Goal: Task Accomplishment & Management: Complete application form

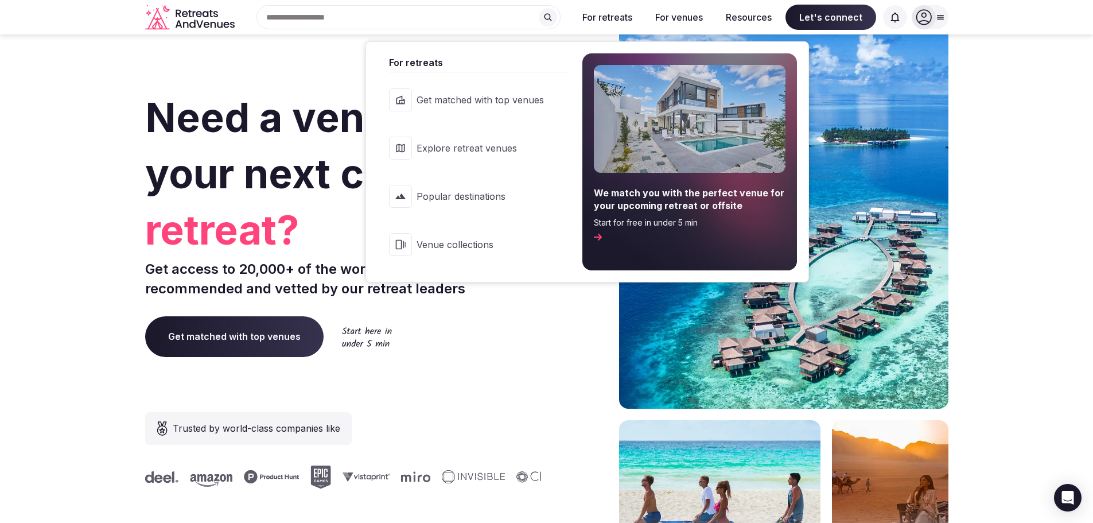
click at [601, 18] on button "For retreats" at bounding box center [607, 17] width 68 height 25
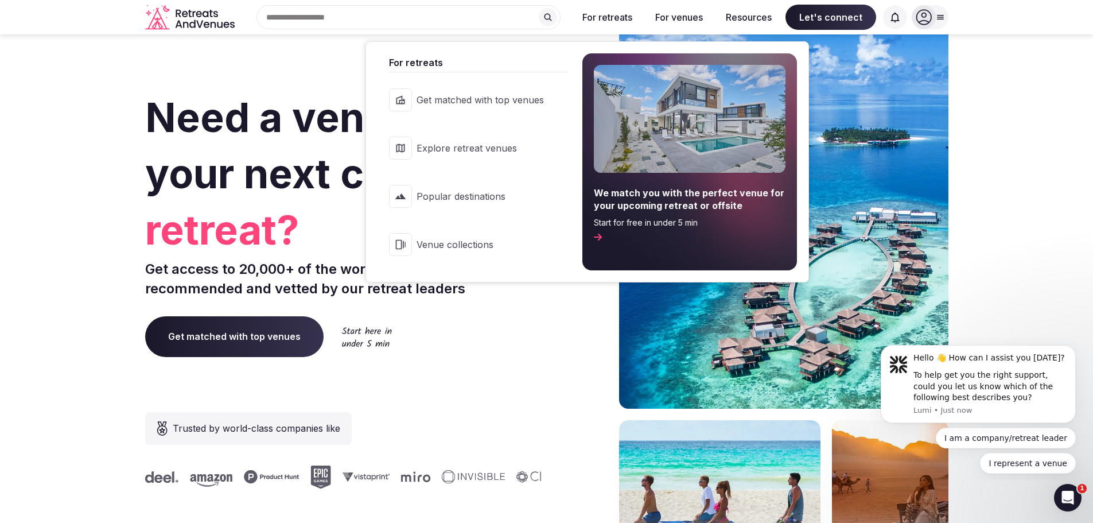
click at [603, 16] on button "For retreats" at bounding box center [607, 17] width 68 height 25
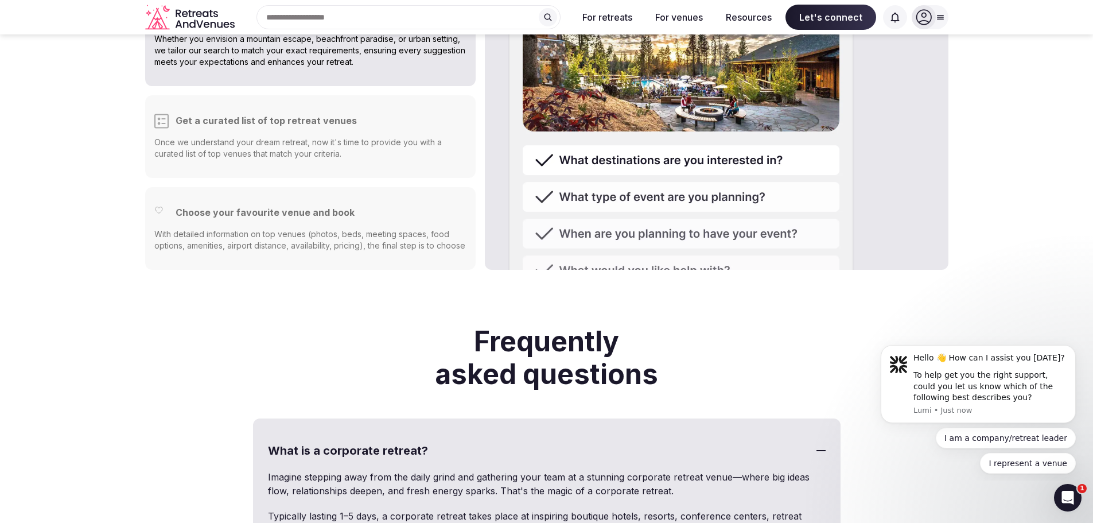
scroll to position [2754, 0]
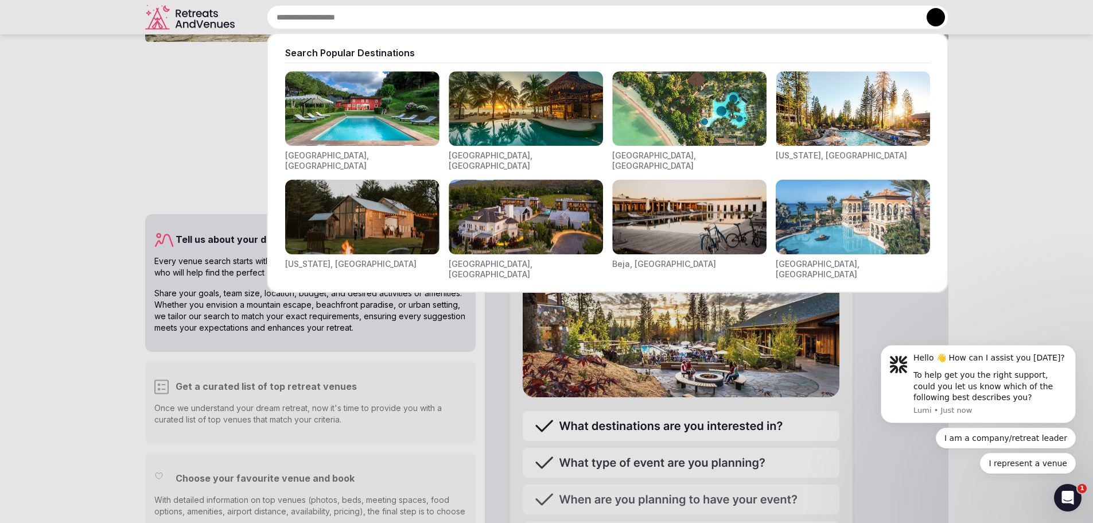
click at [298, 14] on div "Search Popular Destinations [GEOGRAPHIC_DATA], [GEOGRAPHIC_DATA] [GEOGRAPHIC_DA…" at bounding box center [593, 17] width 709 height 24
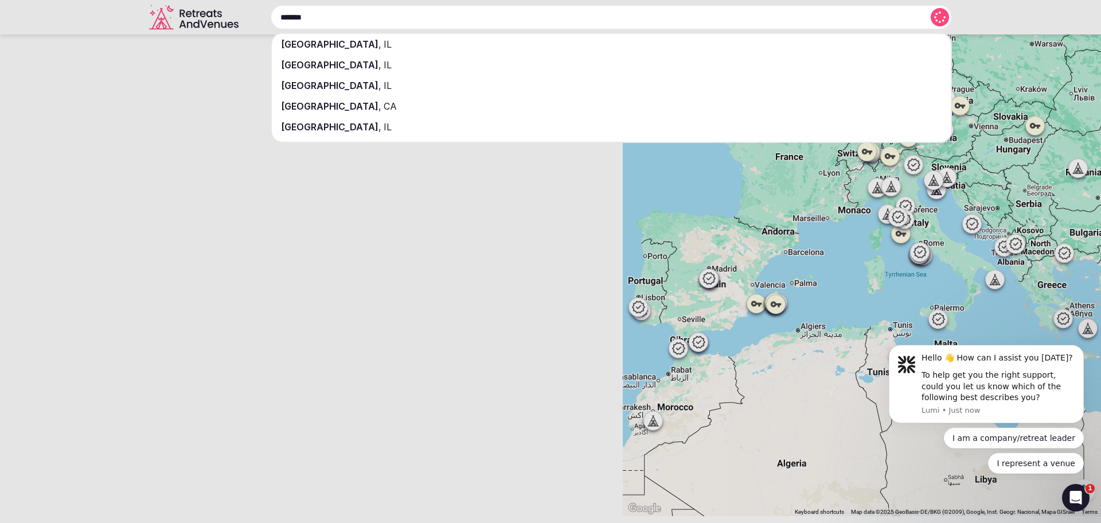
type input "*******"
click at [361, 40] on div "[GEOGRAPHIC_DATA] , [GEOGRAPHIC_DATA]" at bounding box center [611, 44] width 679 height 21
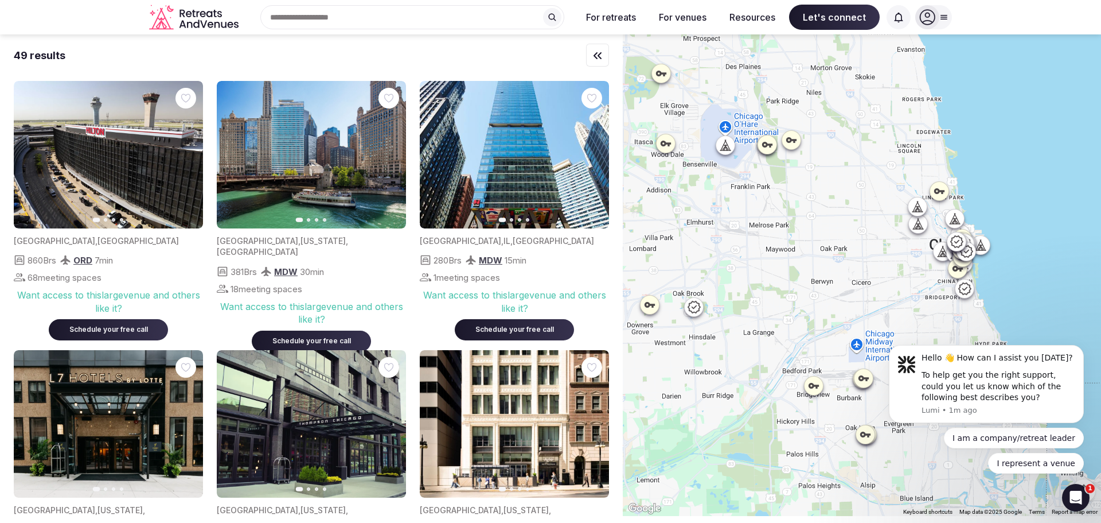
drag, startPoint x: 811, startPoint y: 170, endPoint x: 865, endPoint y: 218, distance: 71.5
click at [826, 194] on div at bounding box center [862, 274] width 478 height 481
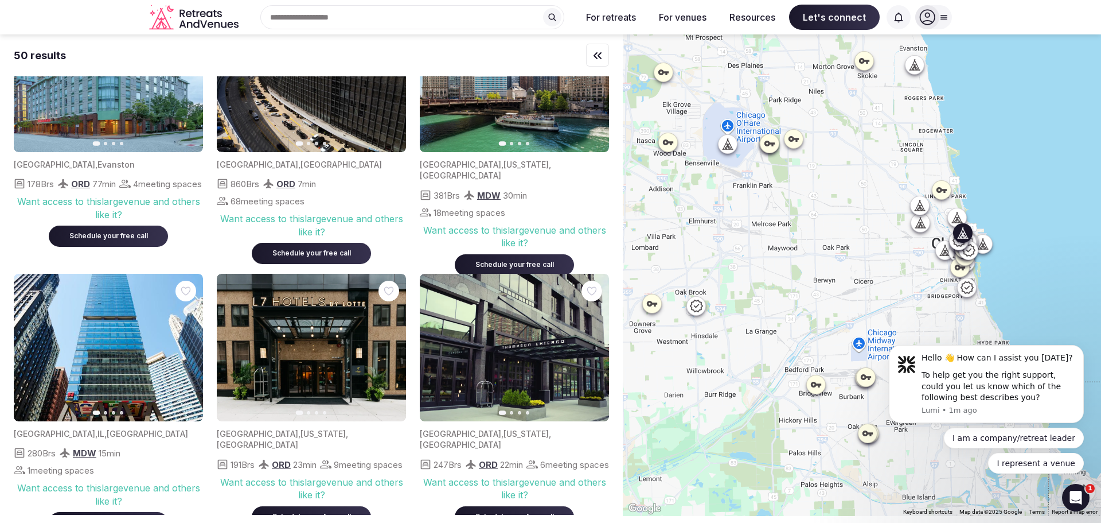
scroll to position [57, 0]
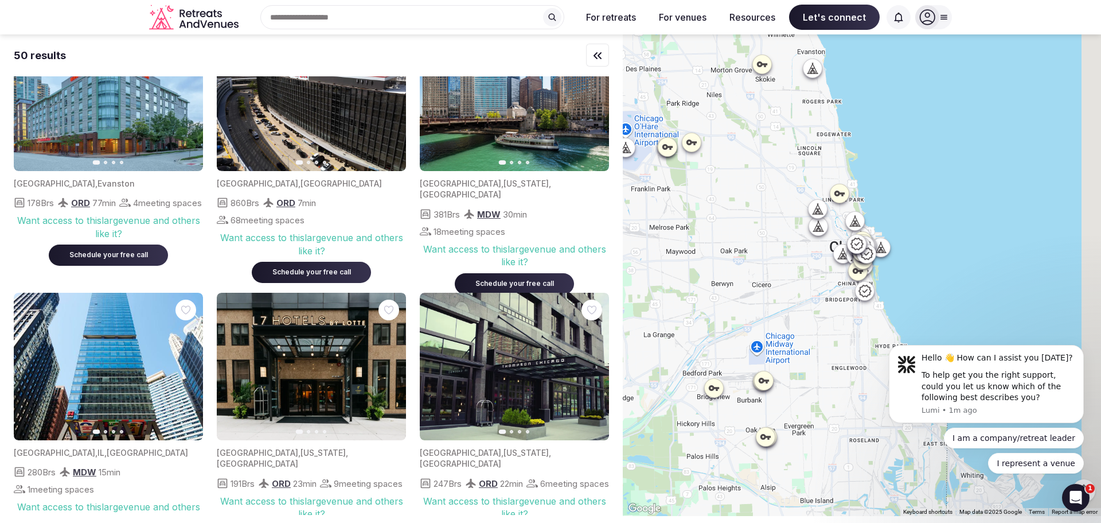
drag, startPoint x: 721, startPoint y: 188, endPoint x: 629, endPoint y: 186, distance: 91.8
click at [626, 188] on div "50 results Previous slide Next slide [GEOGRAPHIC_DATA] , [GEOGRAPHIC_DATA] 178 …" at bounding box center [550, 274] width 1101 height 481
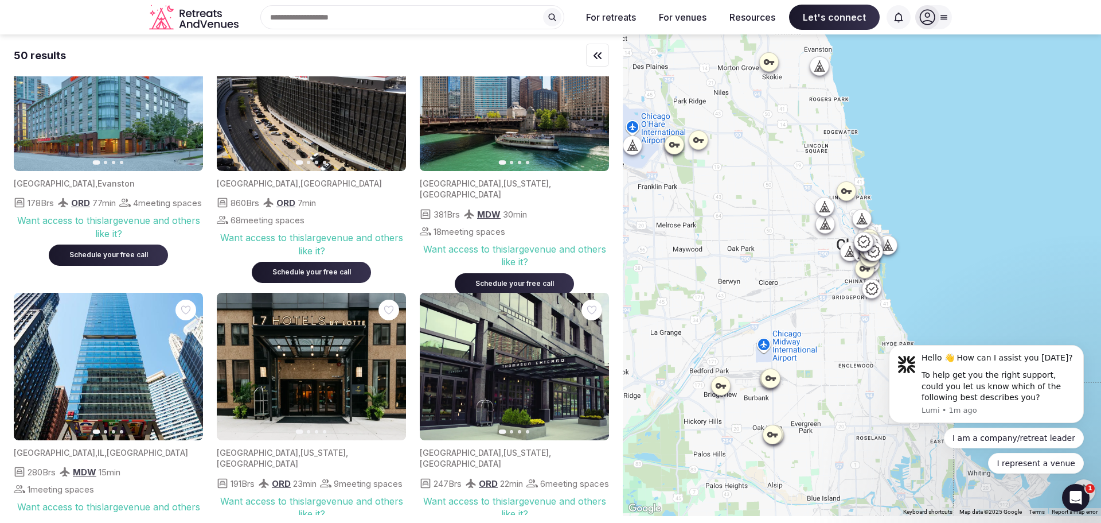
scroll to position [0, 0]
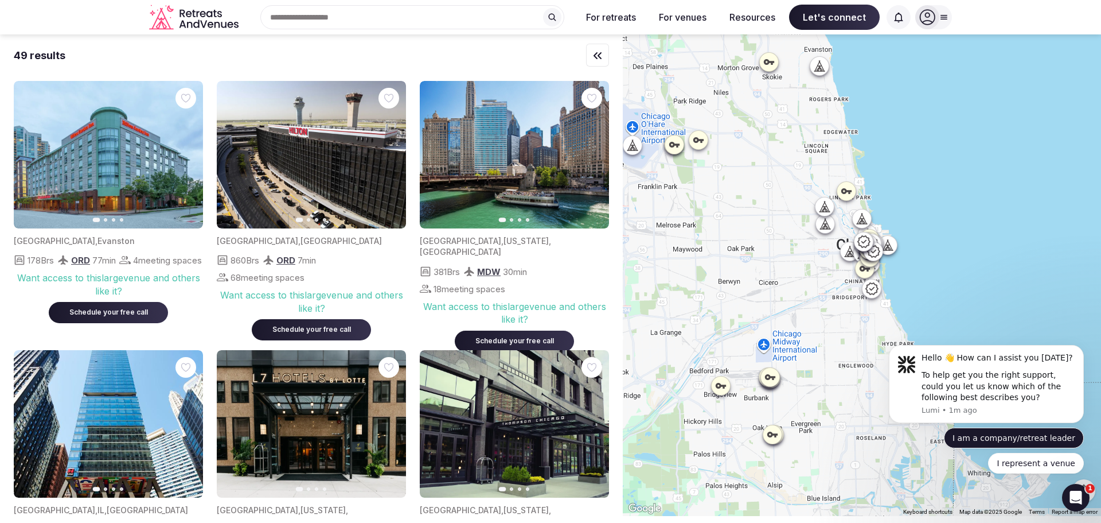
click at [1046, 438] on button "I am a company/retreat leader" at bounding box center [1014, 437] width 140 height 21
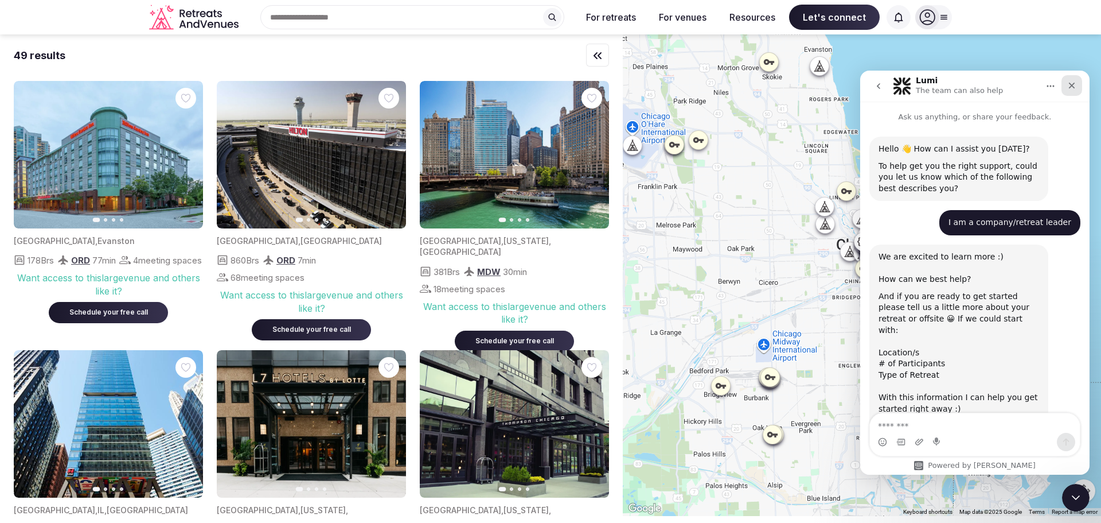
click at [1070, 85] on icon "Close" at bounding box center [1072, 85] width 9 height 9
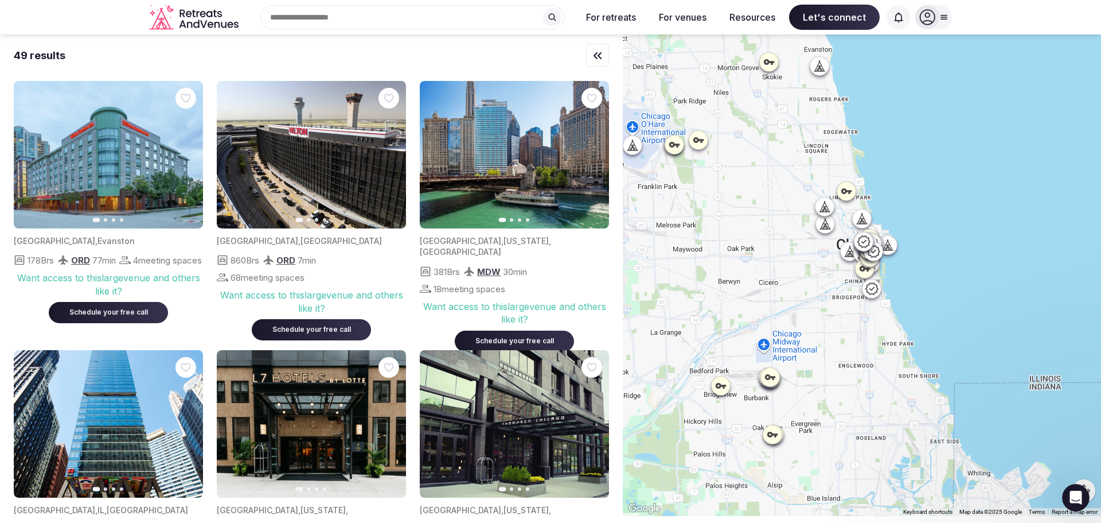
scroll to position [2, 0]
click at [869, 237] on icon at bounding box center [864, 241] width 13 height 12
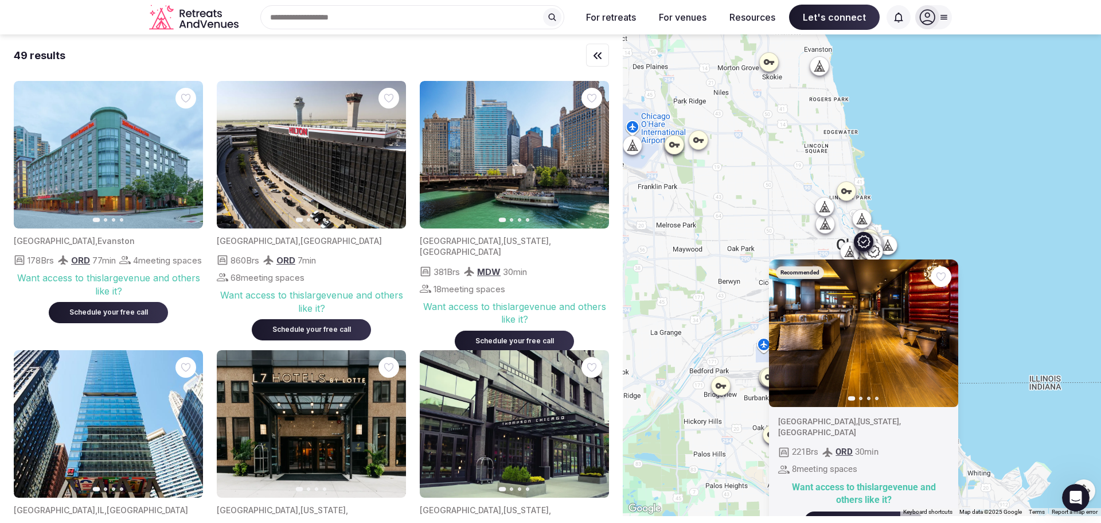
scroll to position [111, 0]
click at [854, 248] on icon at bounding box center [849, 251] width 11 height 11
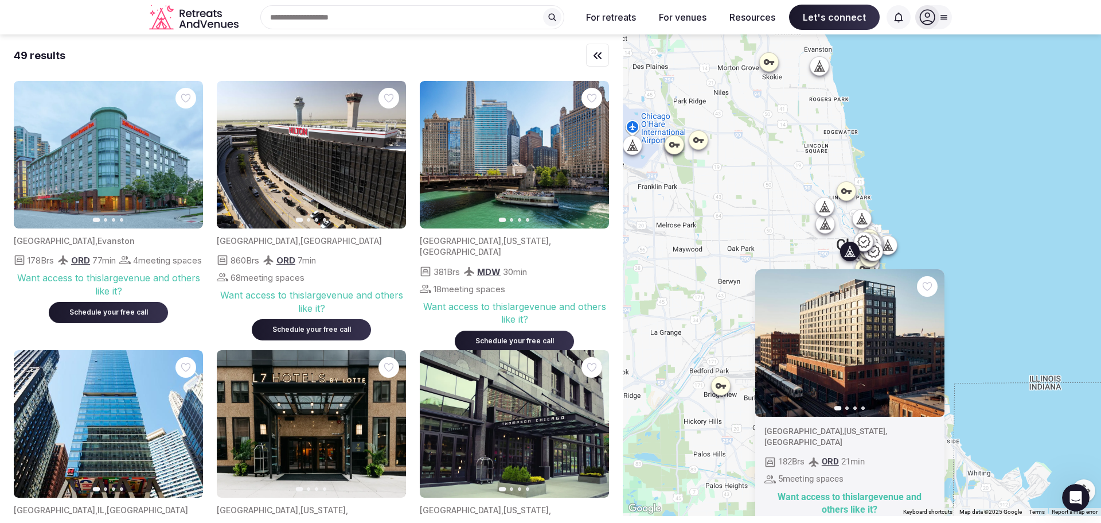
click at [876, 253] on icon at bounding box center [874, 251] width 14 height 14
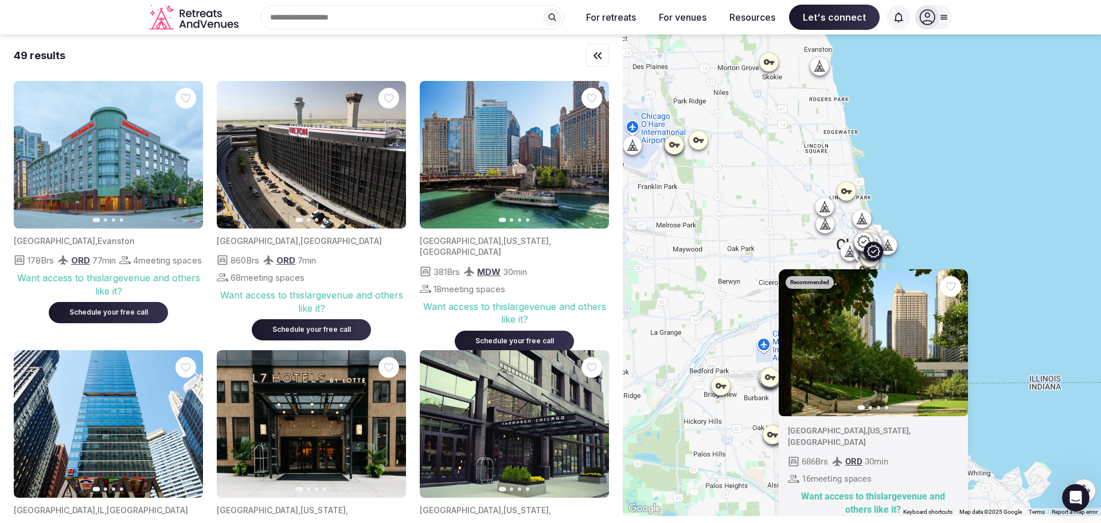
click at [892, 490] on div "Want access to this large venue and others like it?" at bounding box center [873, 503] width 171 height 26
click at [884, 496] on div "Want access to this large venue and others like it?" at bounding box center [873, 503] width 171 height 26
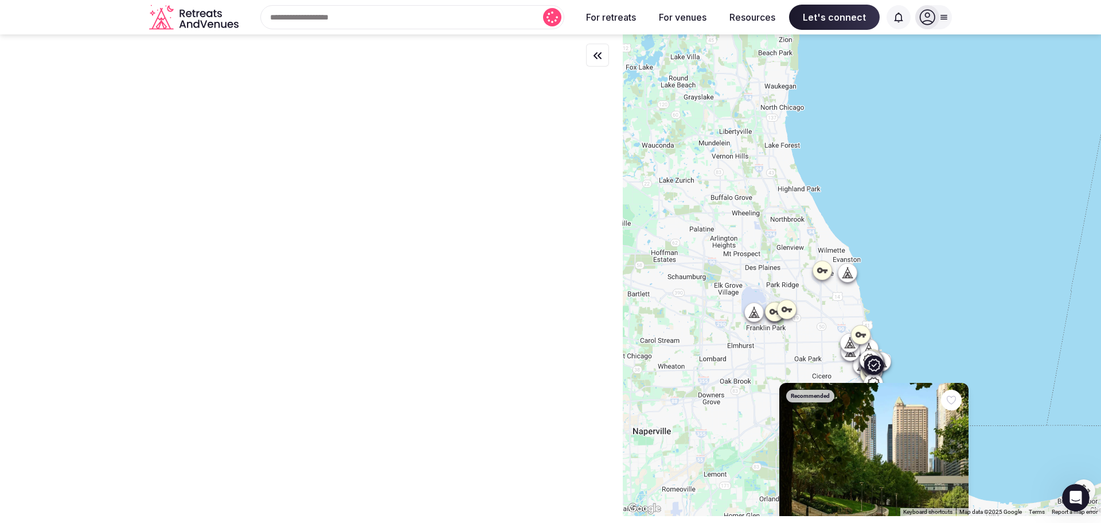
scroll to position [298, 0]
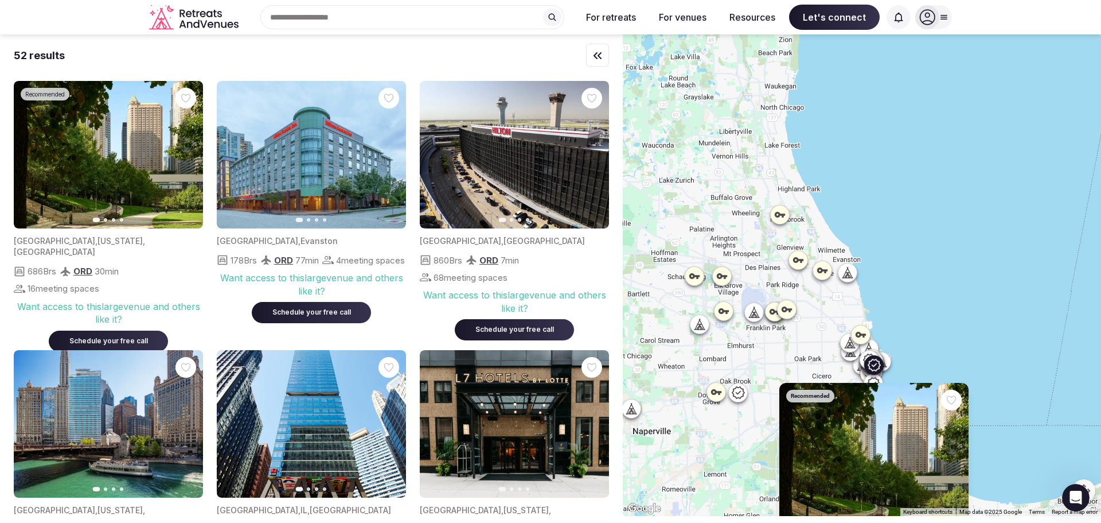
click at [854, 276] on icon at bounding box center [847, 271] width 11 height 11
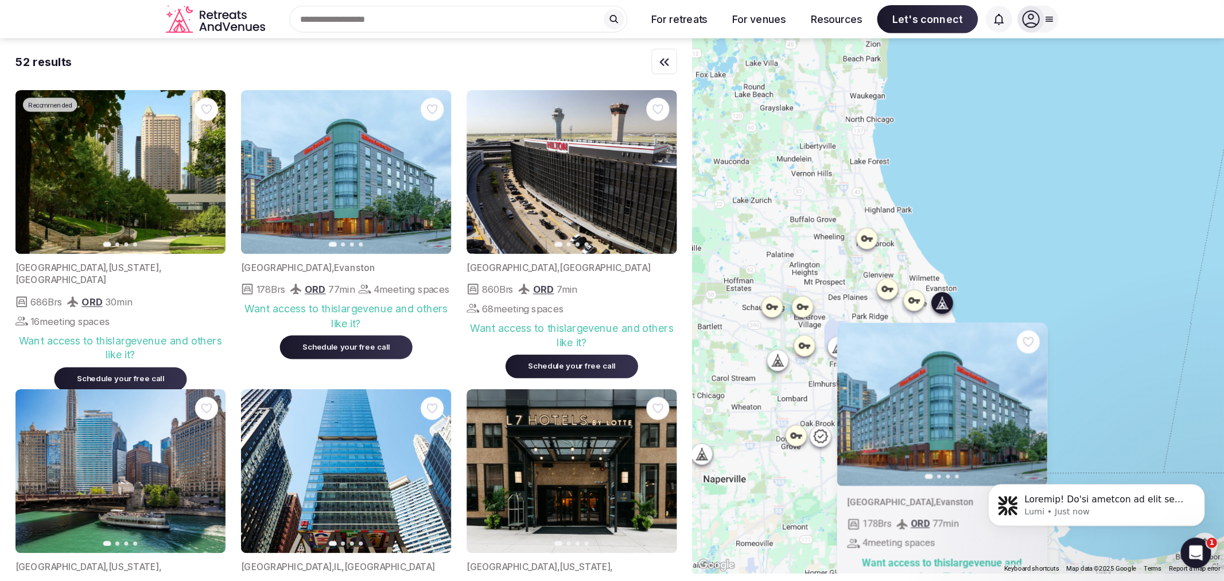
scroll to position [0, 0]
click at [1021, 327] on div "Previous slide Next slide [GEOGRAPHIC_DATA] , [GEOGRAPHIC_DATA] 178 Brs ORD 77 …" at bounding box center [862, 274] width 478 height 481
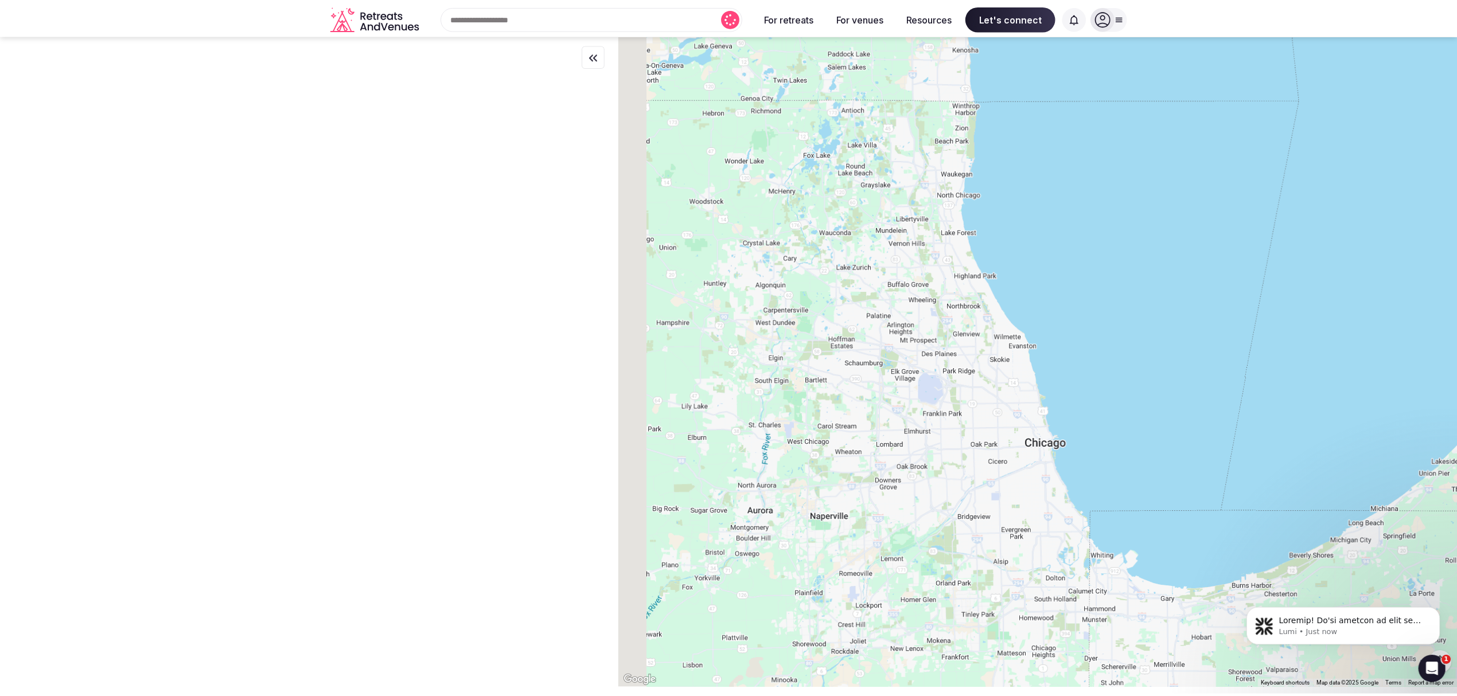
scroll to position [336, 0]
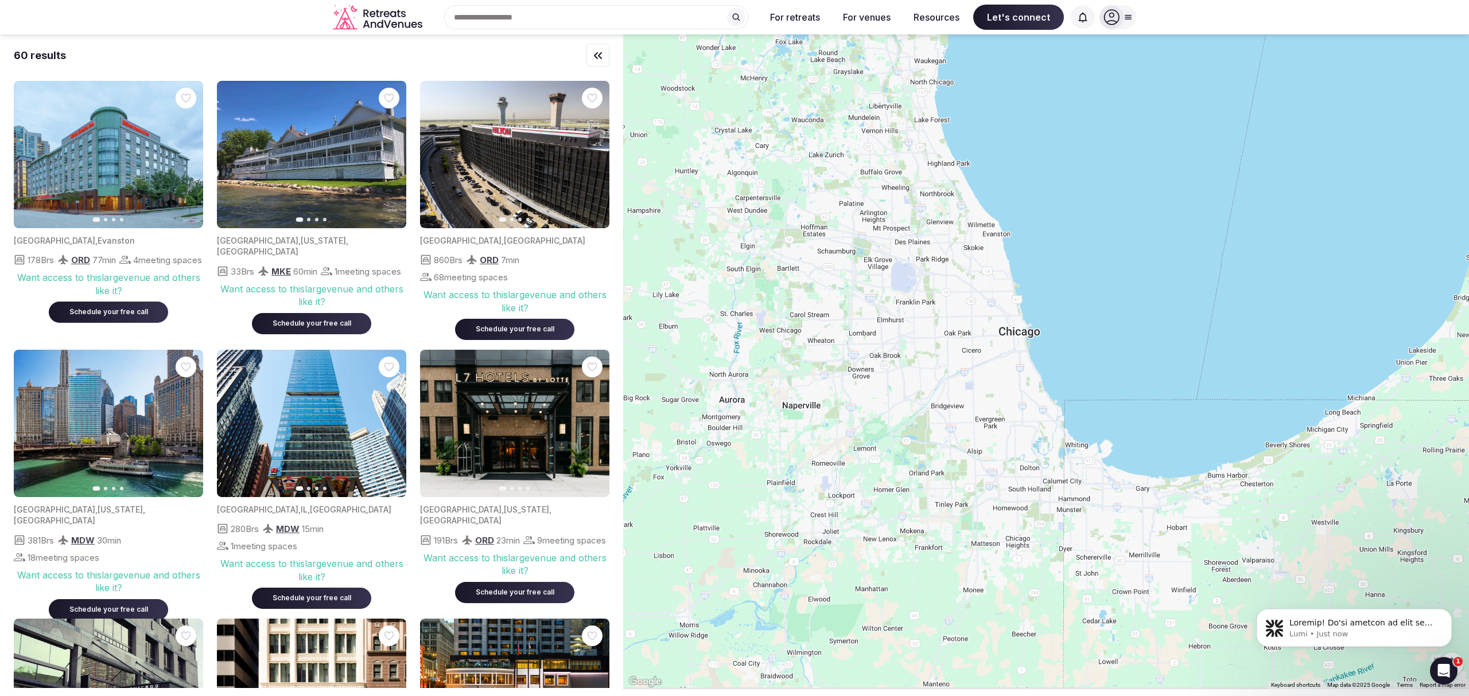
drag, startPoint x: 1201, startPoint y: 455, endPoint x: 1166, endPoint y: 333, distance: 126.5
click at [1092, 333] on div at bounding box center [1046, 361] width 846 height 655
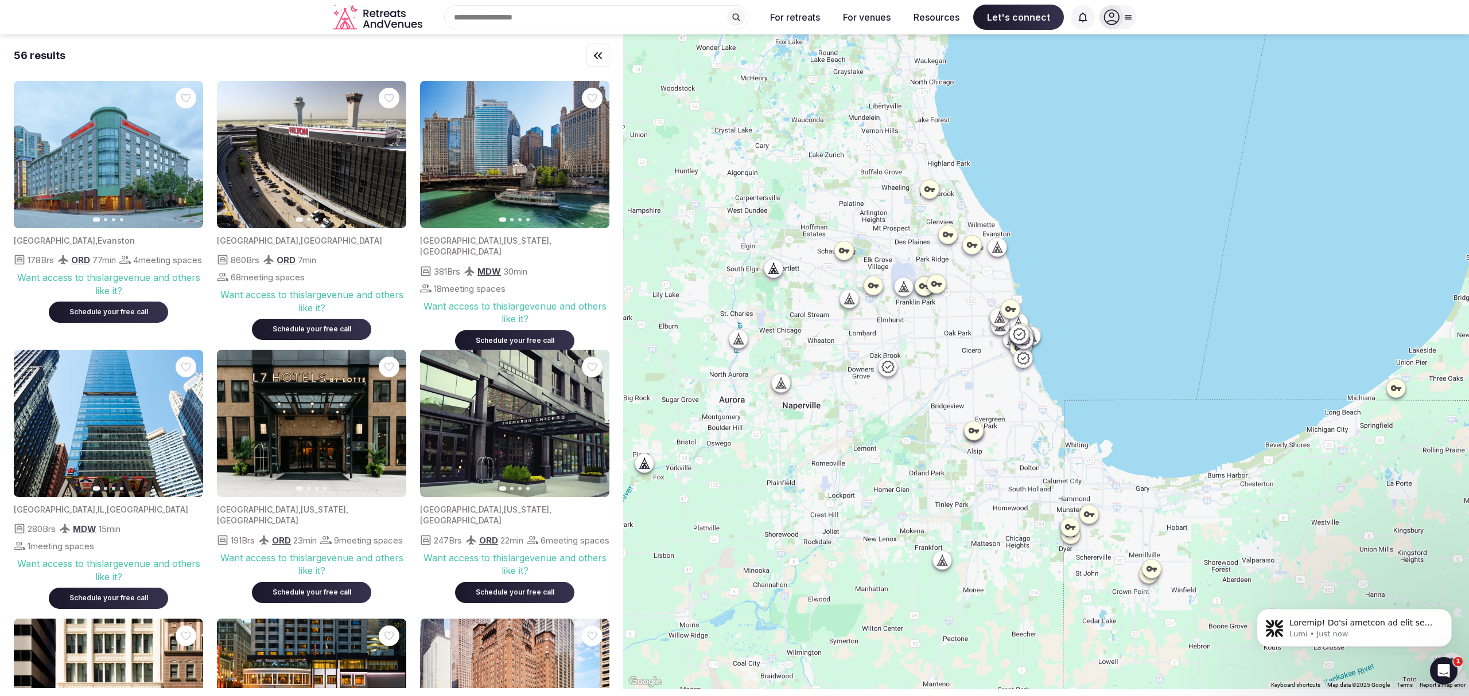
click at [1076, 522] on icon at bounding box center [1069, 526] width 11 height 11
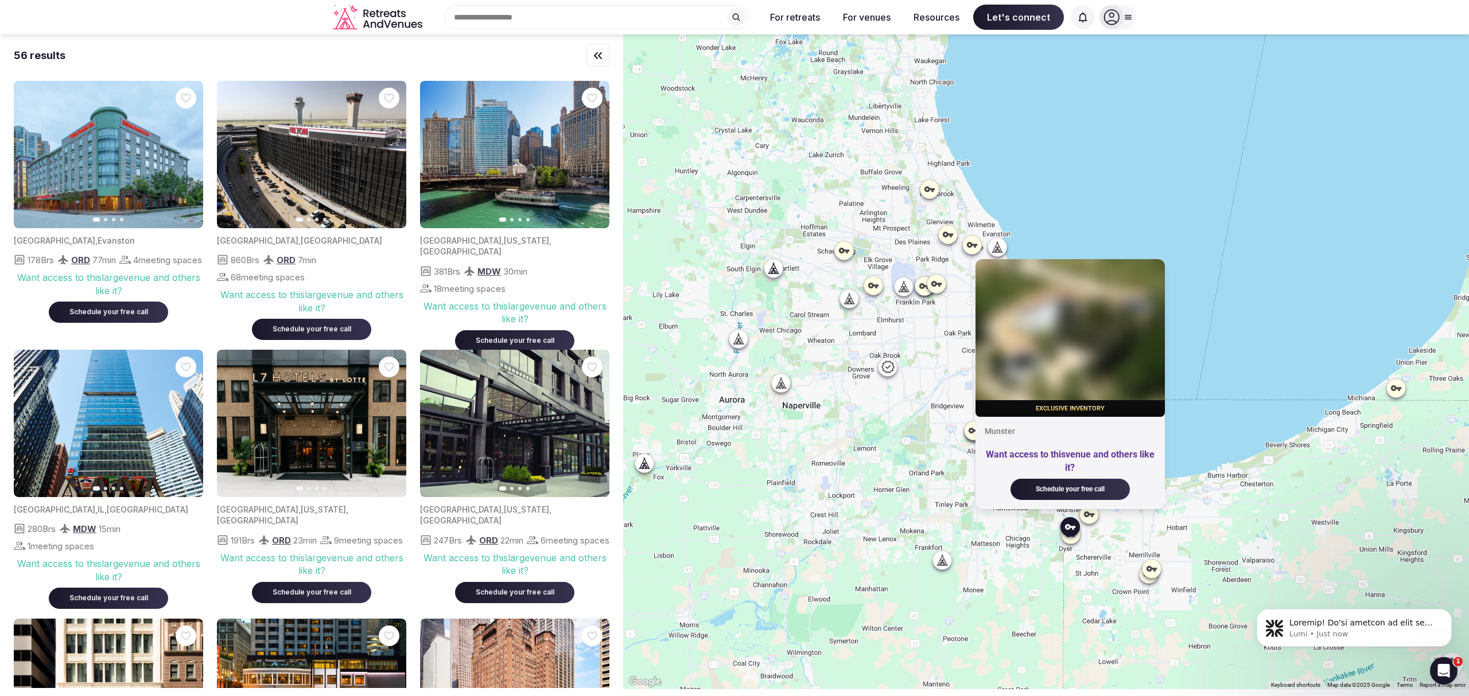
click at [932, 193] on icon at bounding box center [929, 189] width 11 height 11
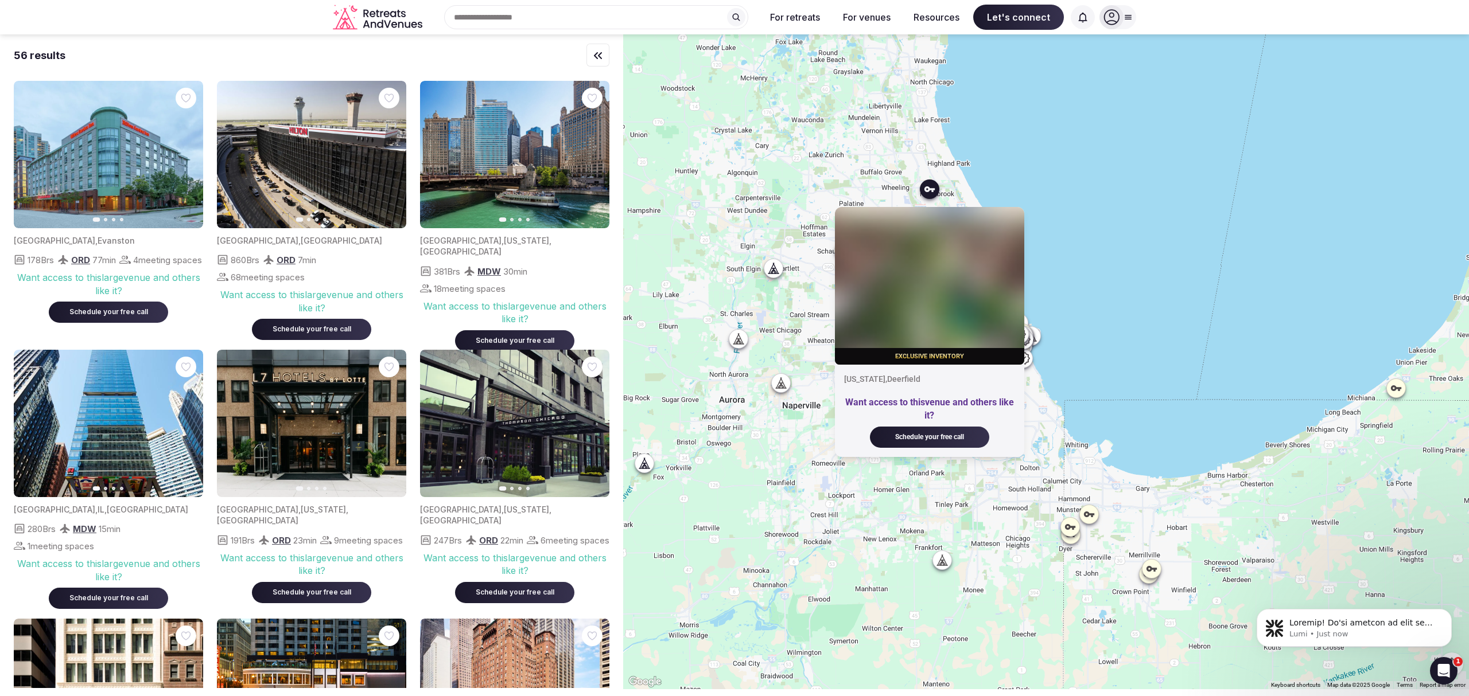
click at [1092, 211] on div "Exclusive inventory [US_STATE] , [GEOGRAPHIC_DATA] Want access to this venue an…" at bounding box center [1046, 361] width 846 height 655
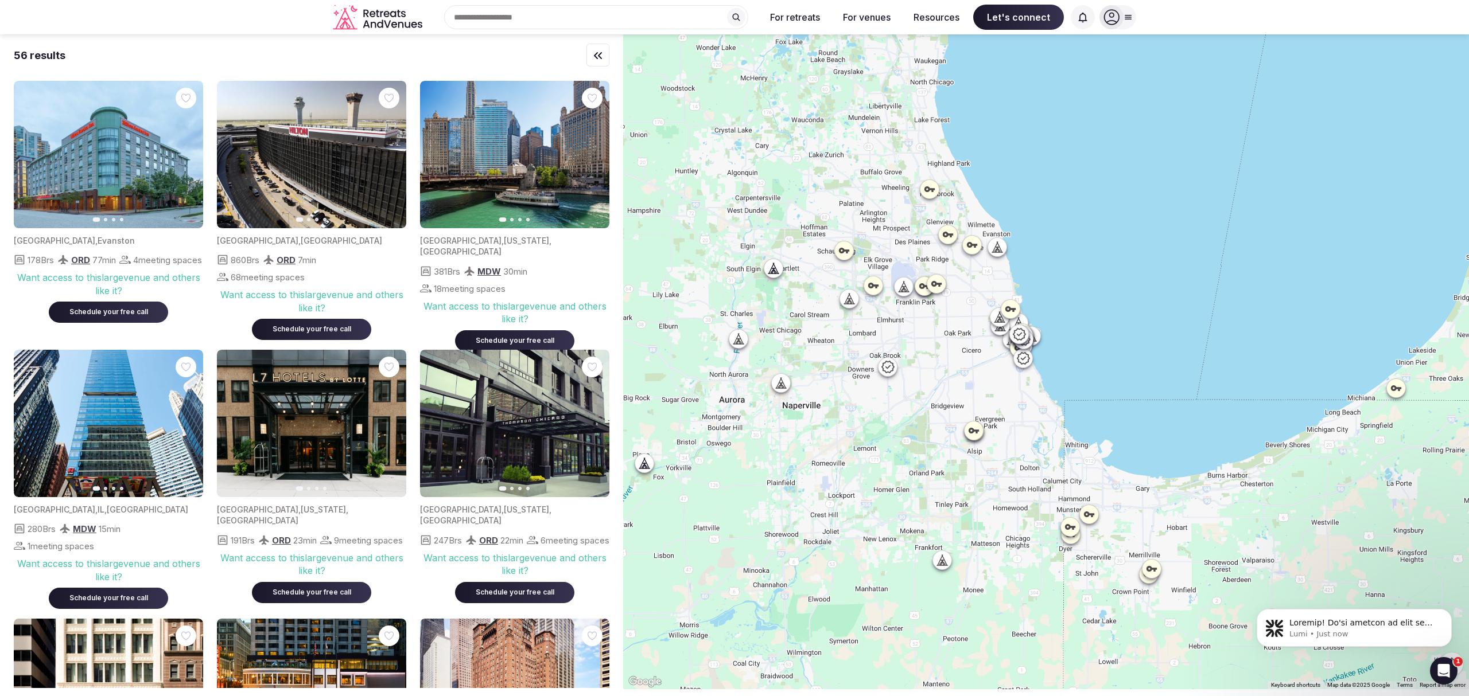
click at [953, 235] on icon at bounding box center [948, 235] width 10 height 6
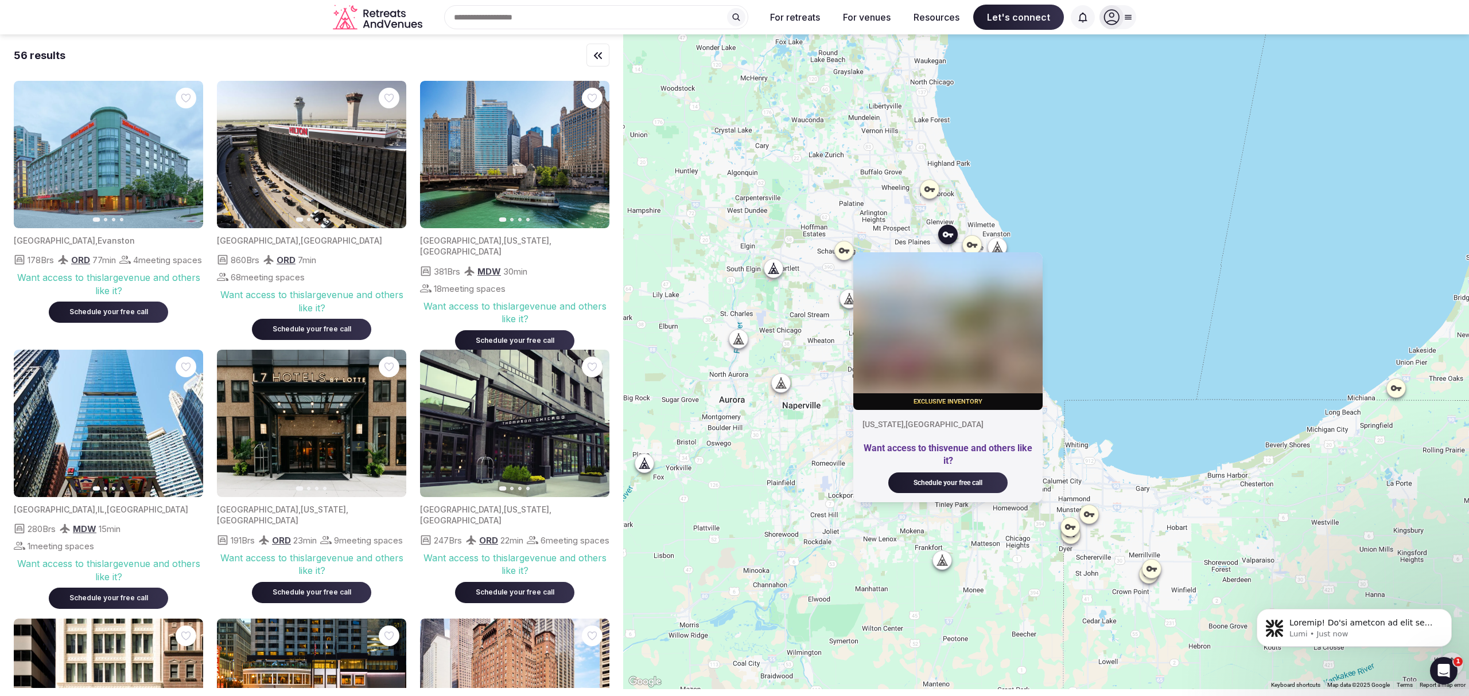
click at [1003, 247] on icon at bounding box center [996, 247] width 11 height 11
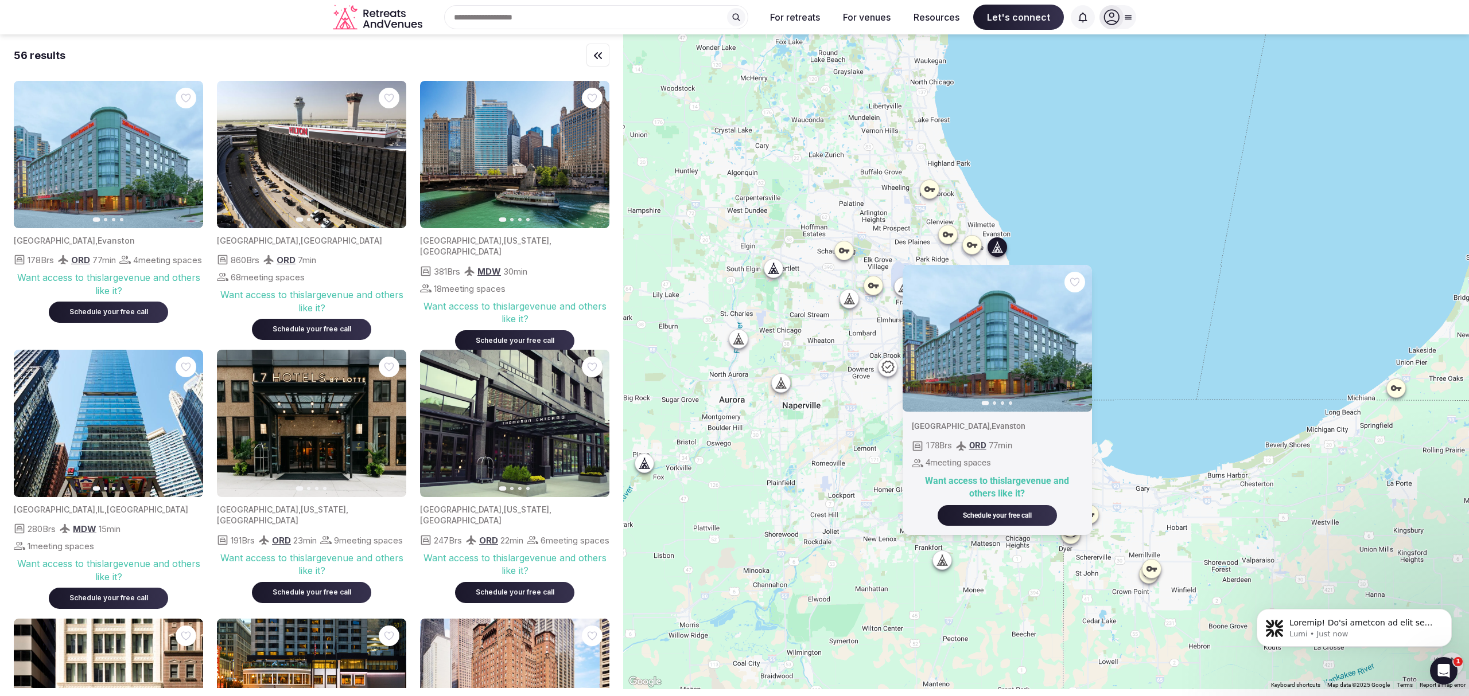
click at [849, 250] on icon at bounding box center [844, 251] width 10 height 6
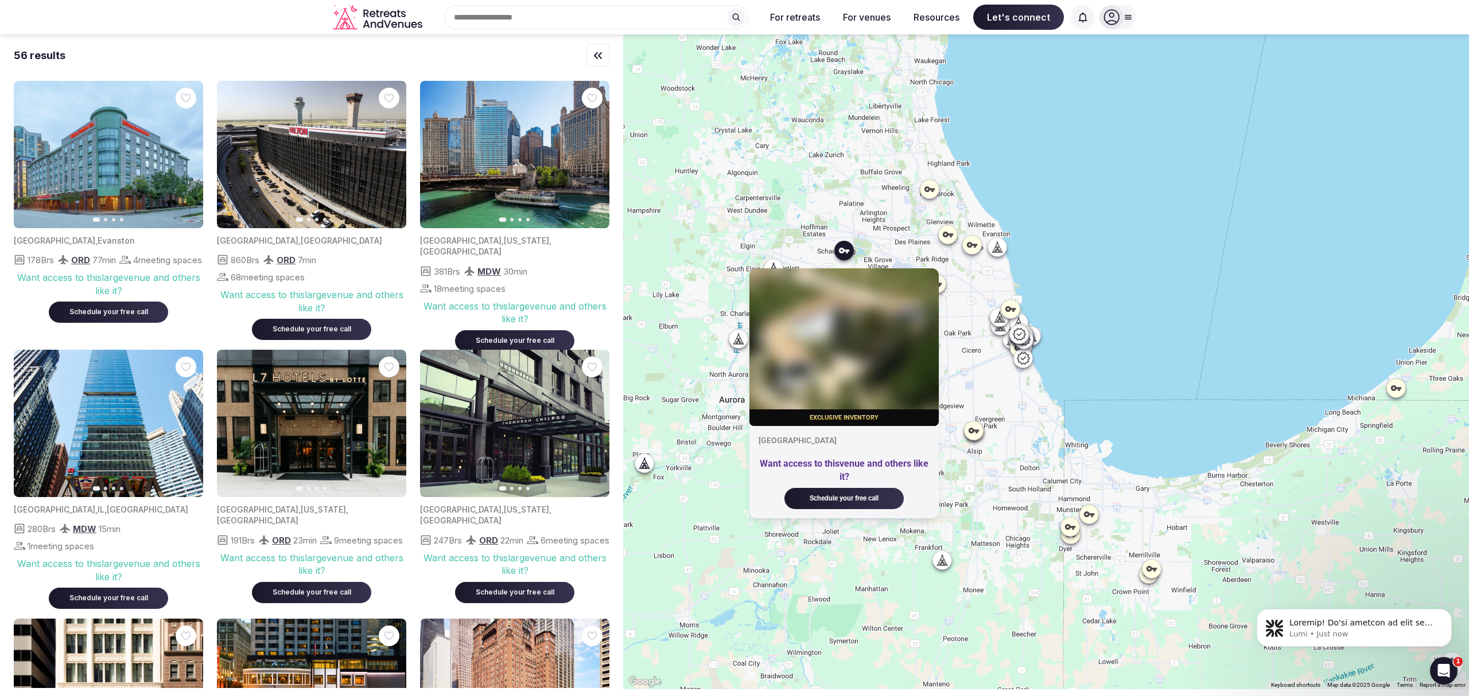
click at [1092, 209] on div "Exclusive inventory Schaumburg Want access to this venue and others like it? Sc…" at bounding box center [1046, 361] width 846 height 655
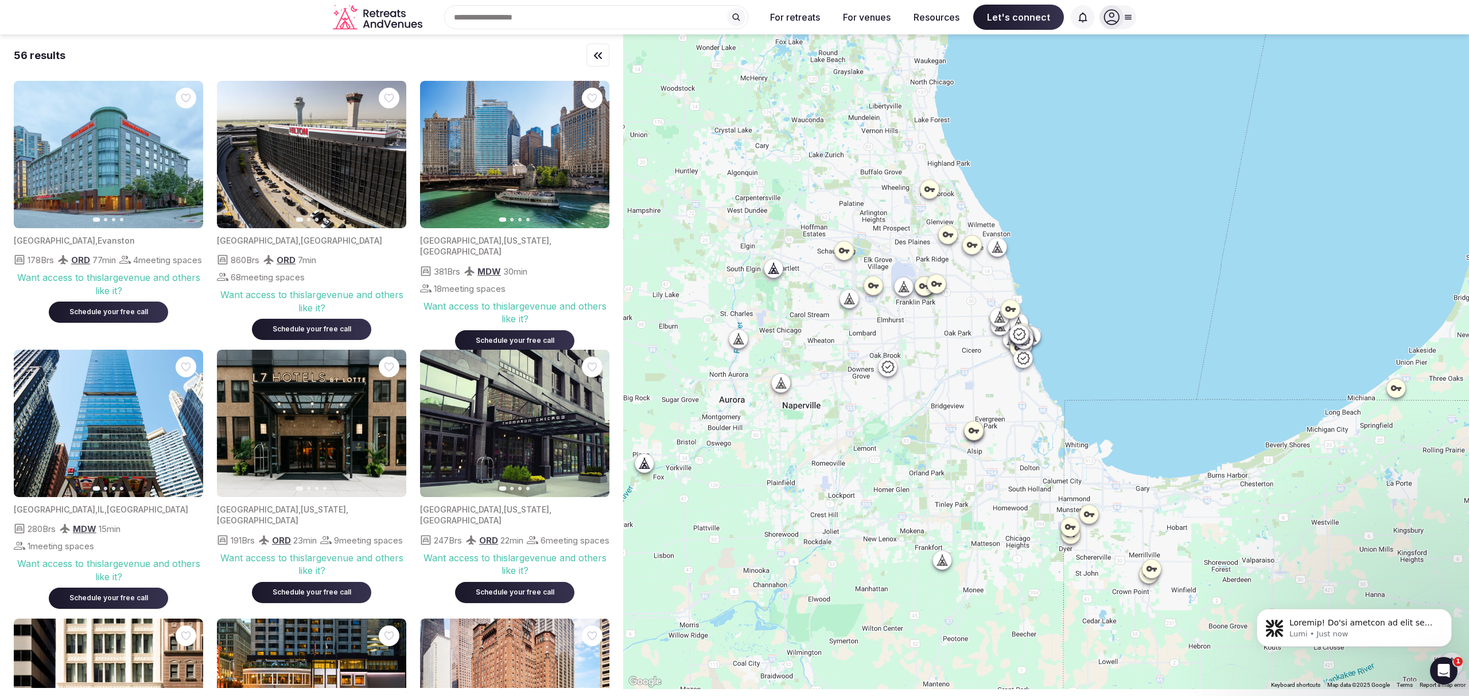
click at [739, 341] on icon at bounding box center [738, 338] width 11 height 11
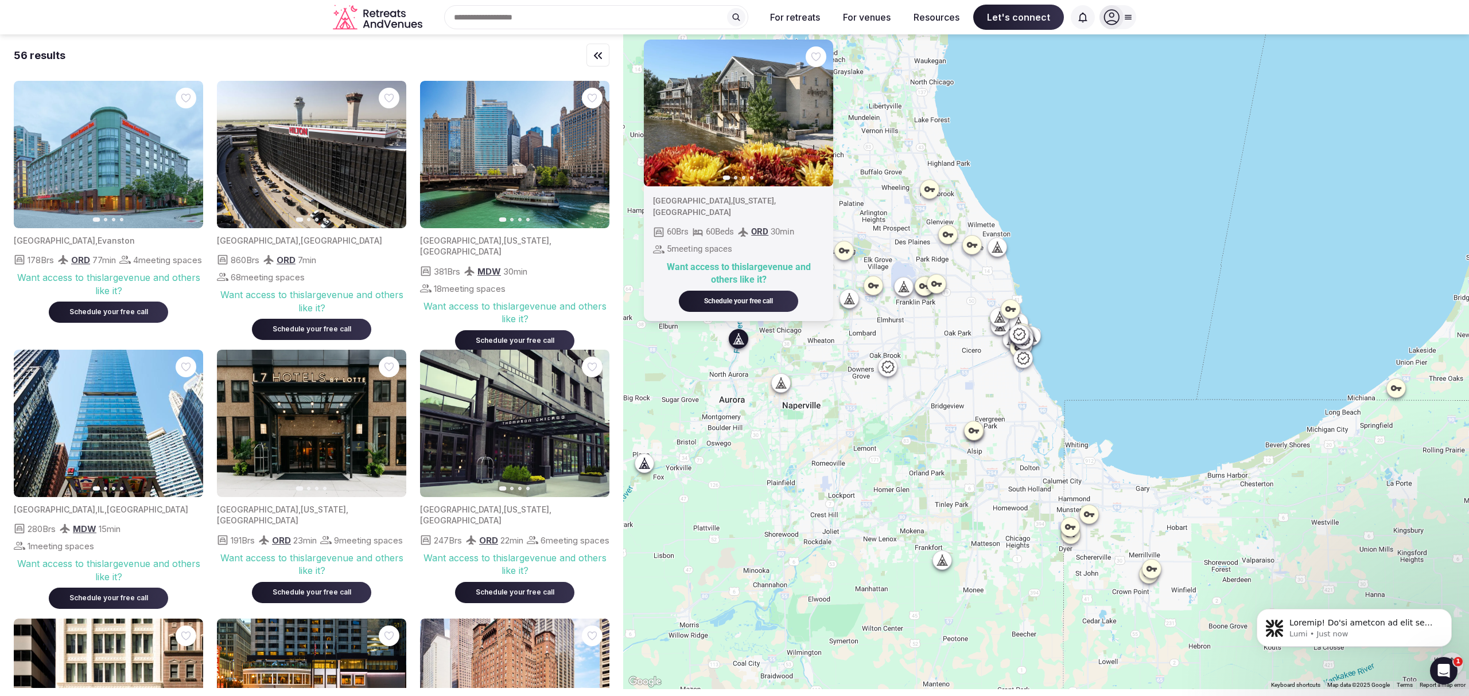
click at [1092, 237] on div "Previous slide Next slide [GEOGRAPHIC_DATA] , [US_STATE] , [GEOGRAPHIC_DATA] 60…" at bounding box center [1046, 361] width 846 height 655
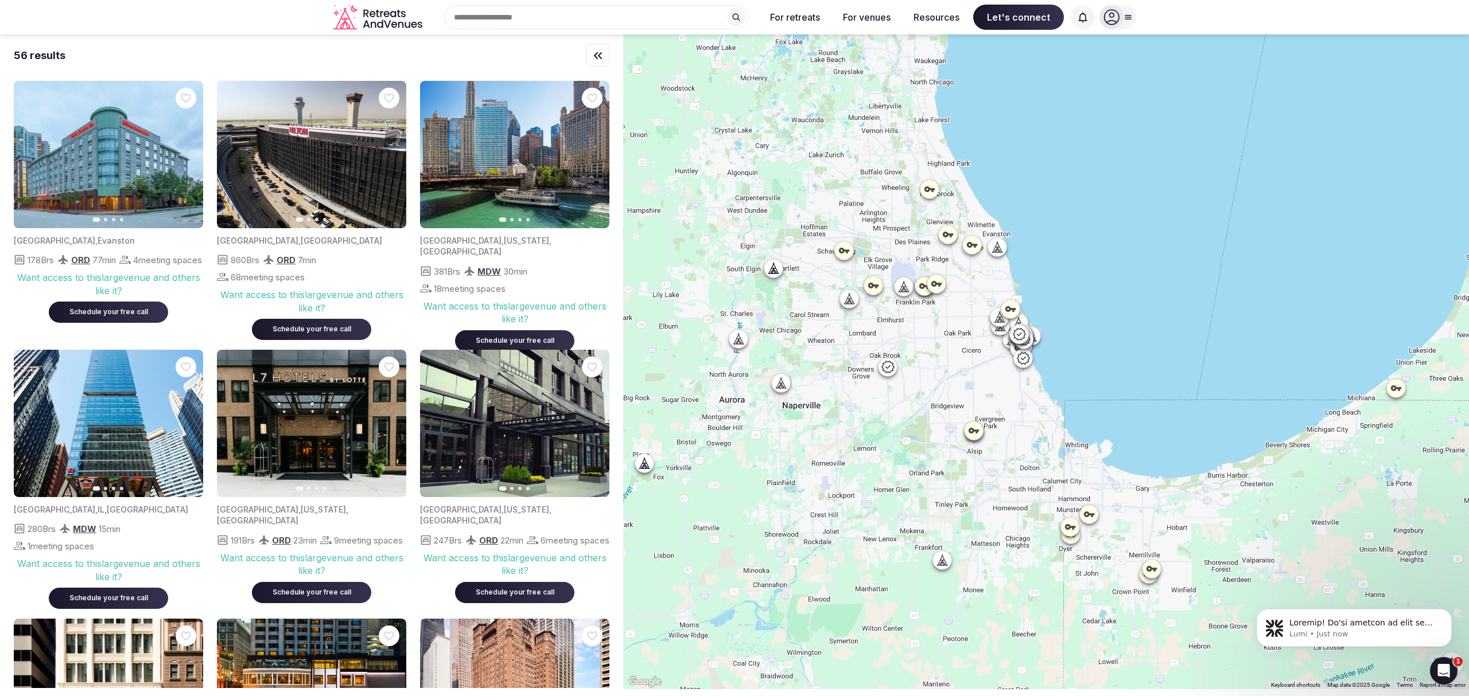
click at [851, 300] on icon at bounding box center [848, 299] width 3 height 1
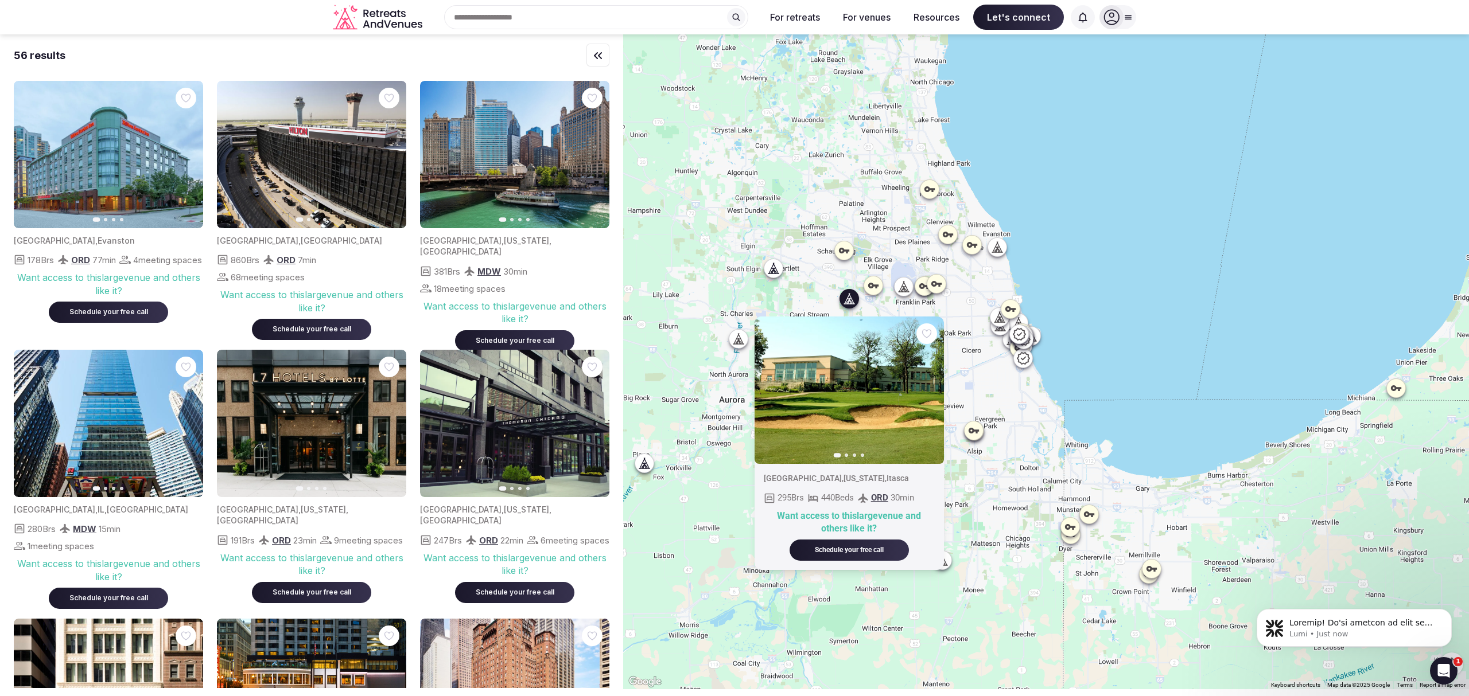
click at [824, 406] on img at bounding box center [848, 390] width 189 height 147
click at [827, 407] on img at bounding box center [848, 390] width 189 height 147
click at [932, 385] on button "Next slide" at bounding box center [927, 390] width 18 height 18
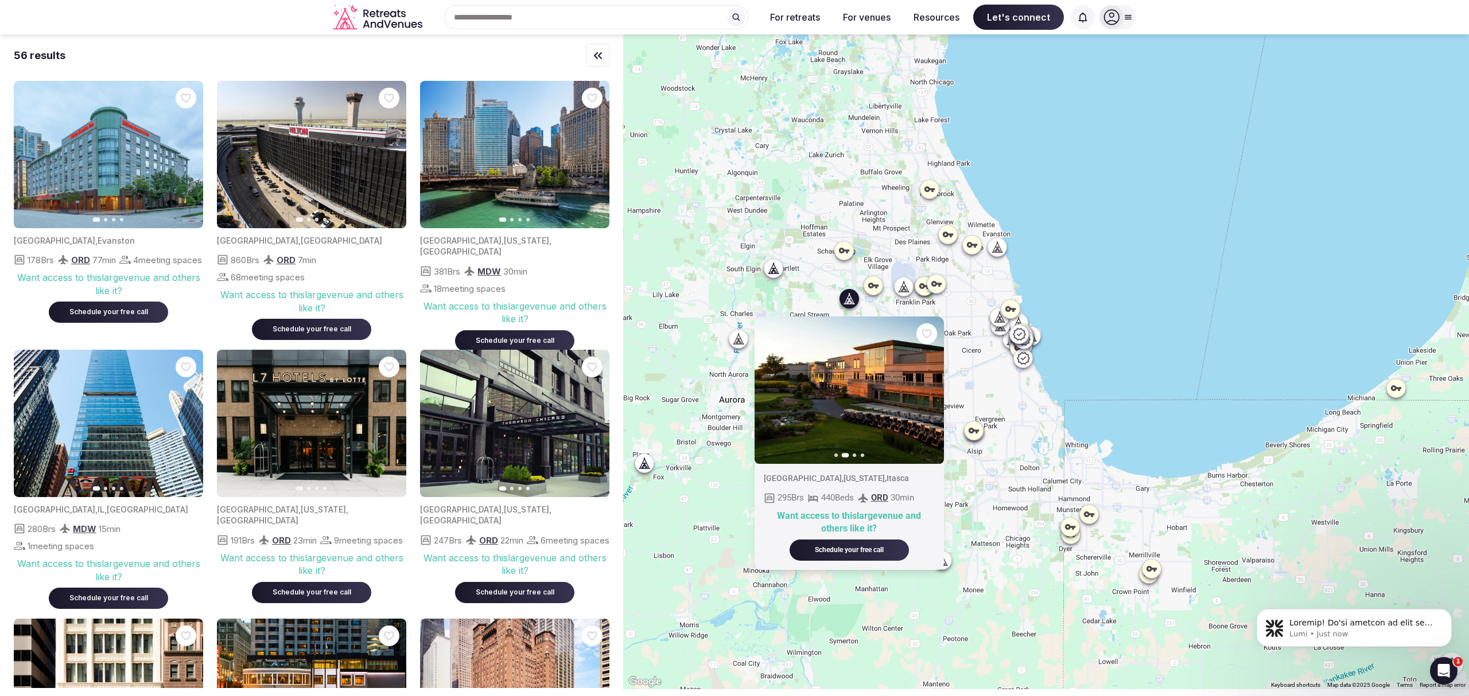
click at [932, 387] on icon "button" at bounding box center [927, 390] width 9 height 9
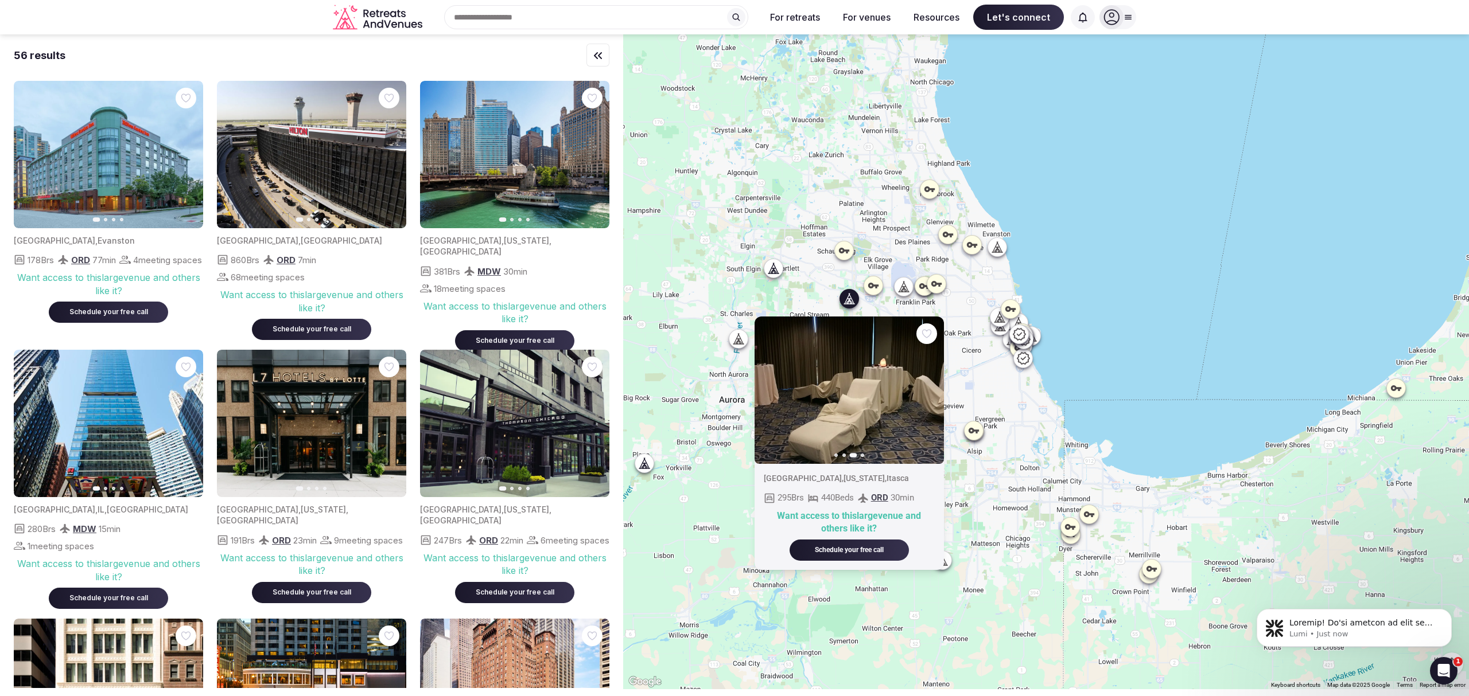
click at [932, 387] on icon "button" at bounding box center [927, 390] width 9 height 9
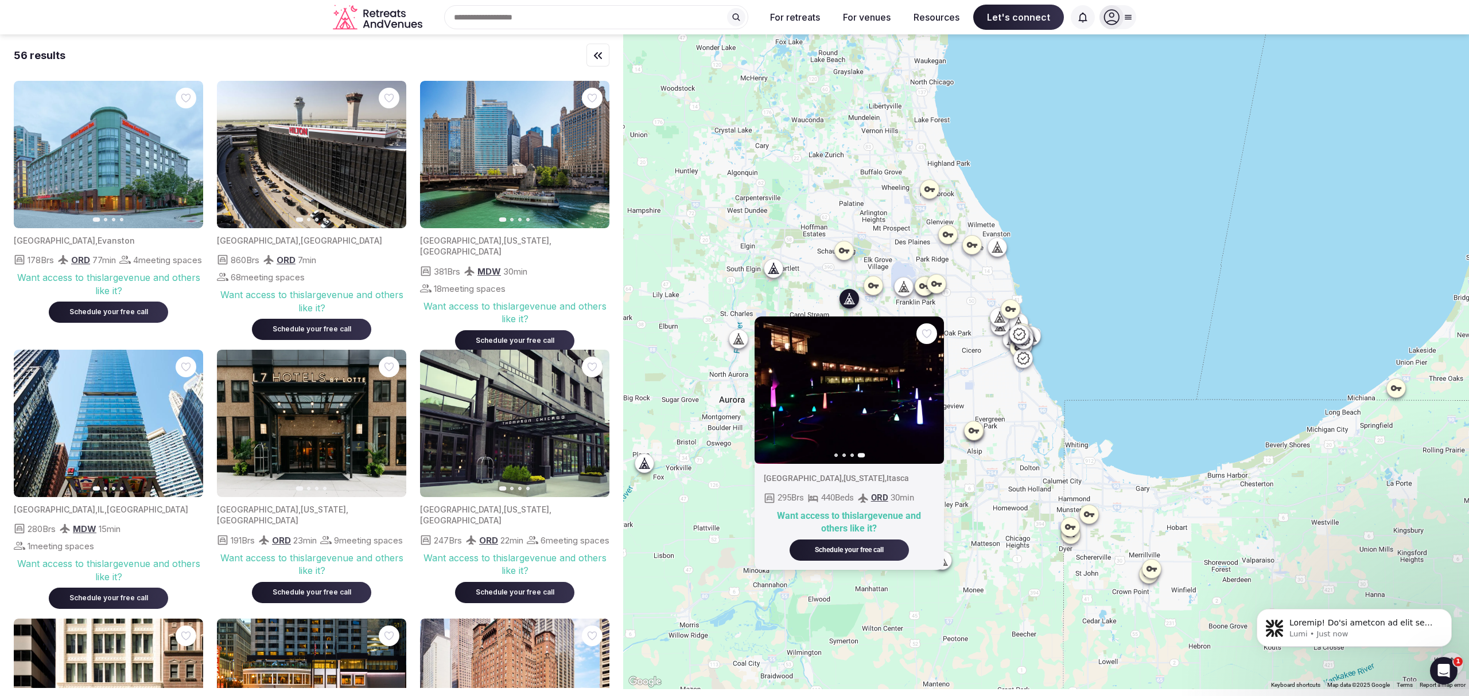
click at [0, 0] on icon "button" at bounding box center [0, 0] width 0 height 0
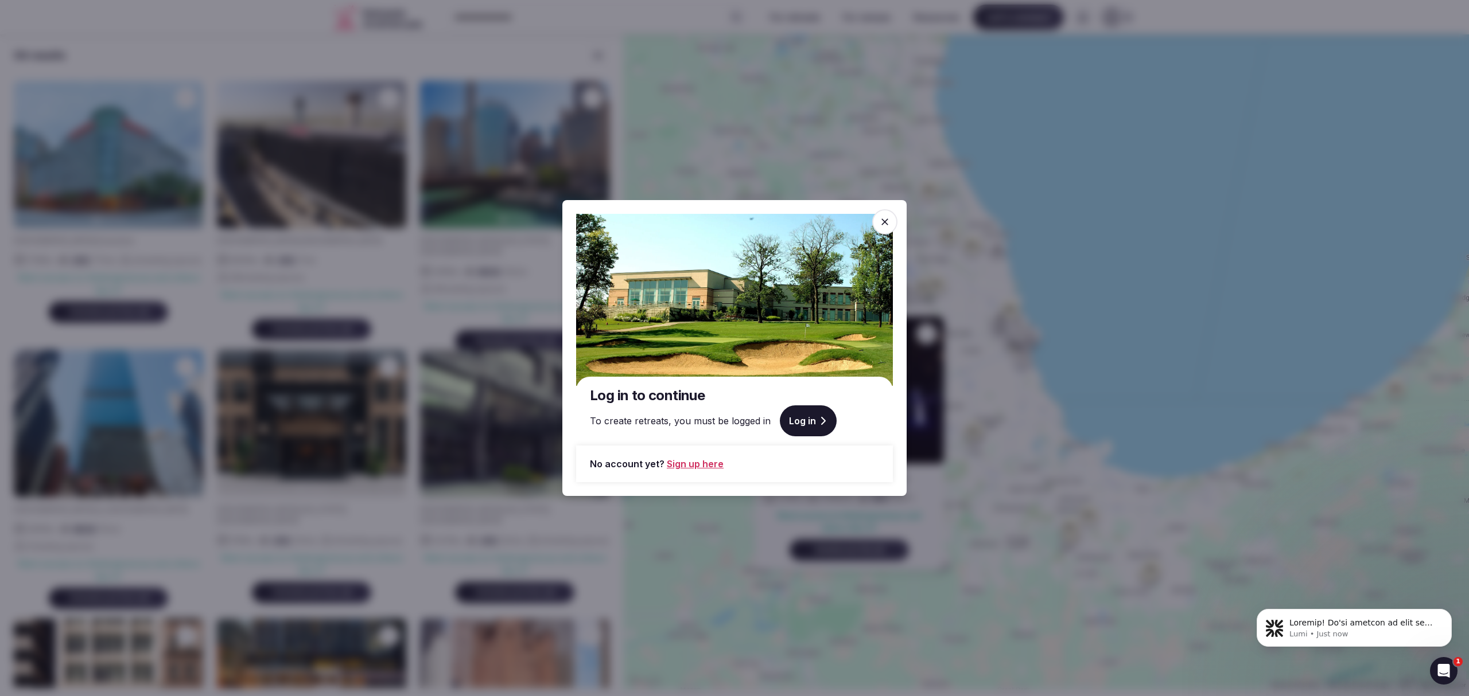
click at [684, 462] on link "Sign up here" at bounding box center [695, 464] width 57 height 14
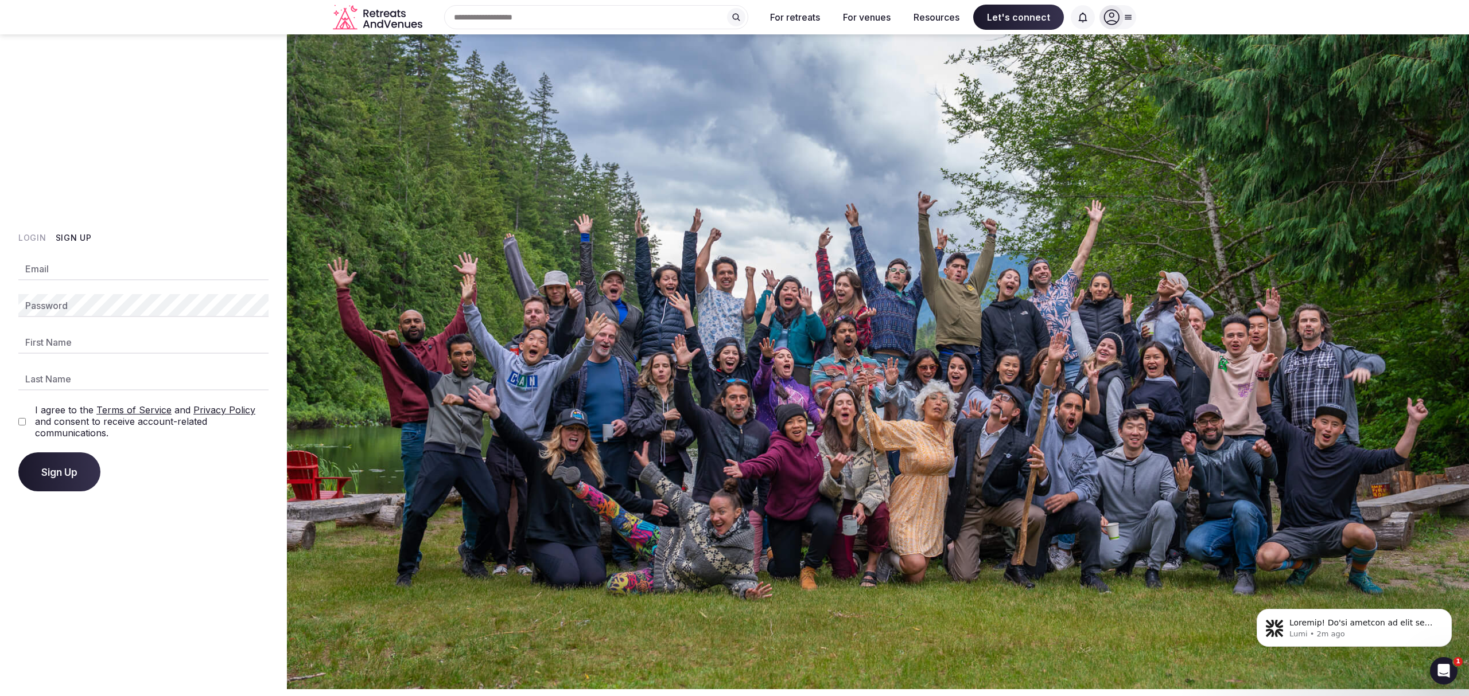
click at [93, 264] on input "Email" at bounding box center [143, 269] width 250 height 23
type input "*"
type input "**********"
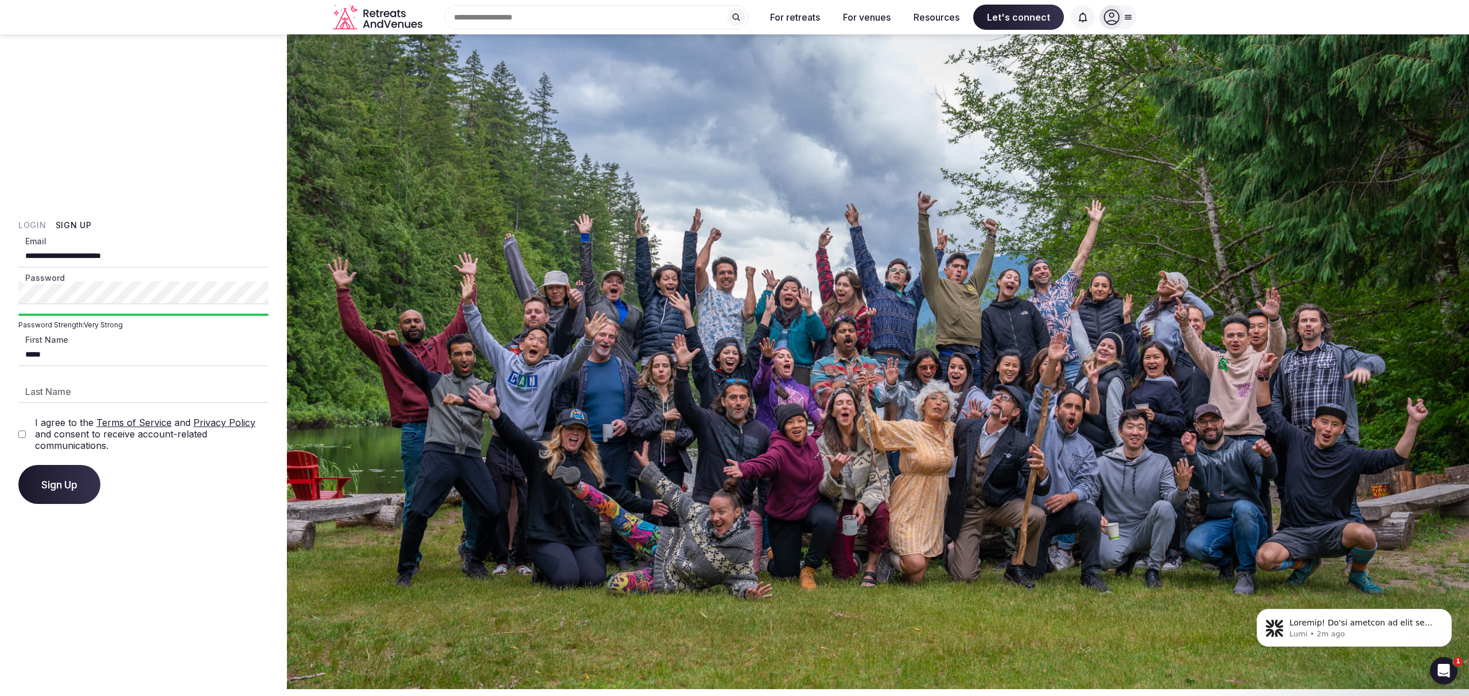
type input "*****"
type input "********"
click at [67, 481] on span "Sign Up" at bounding box center [59, 484] width 36 height 11
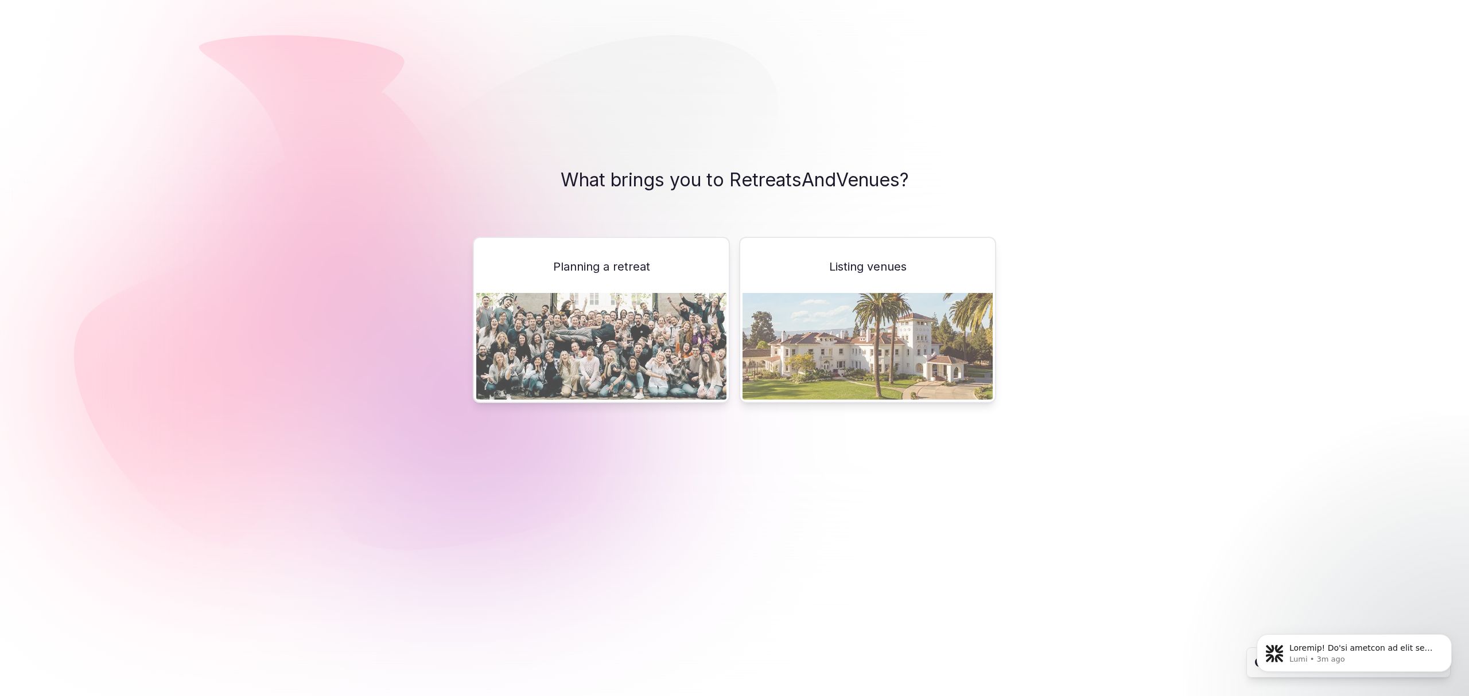
click at [610, 294] on img at bounding box center [601, 346] width 250 height 107
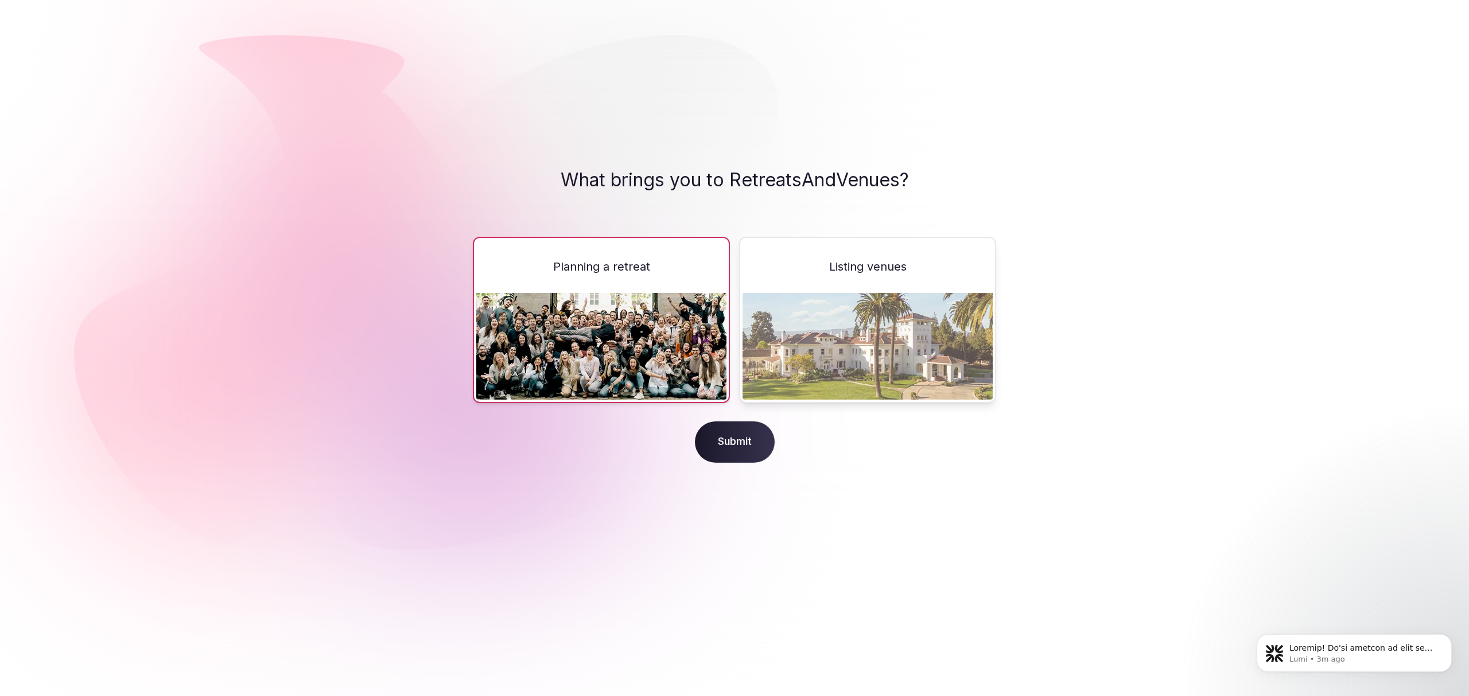
click at [730, 432] on span "Submit" at bounding box center [735, 442] width 80 height 41
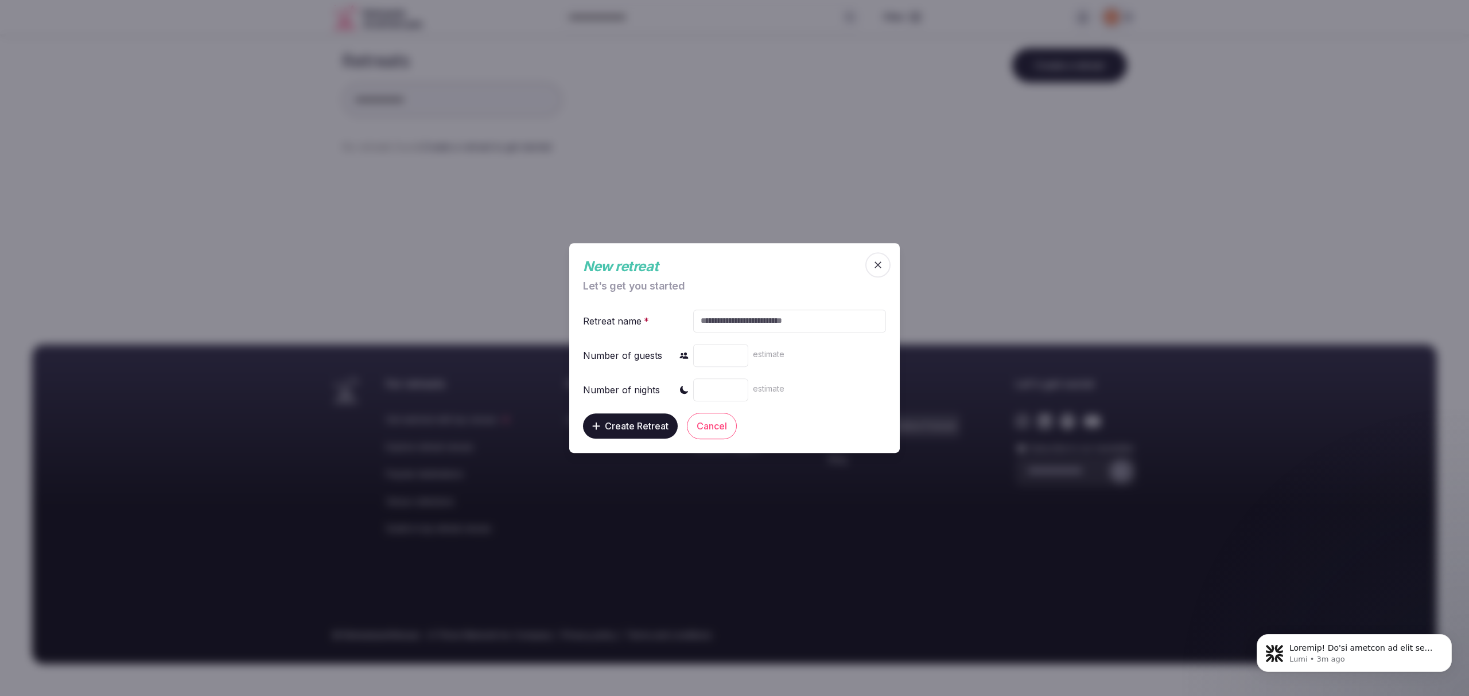
click at [739, 319] on input "text" at bounding box center [789, 321] width 193 height 23
type input "**********"
click at [727, 350] on input "number" at bounding box center [720, 355] width 55 height 23
type input "**"
click at [714, 392] on input "number" at bounding box center [720, 390] width 55 height 23
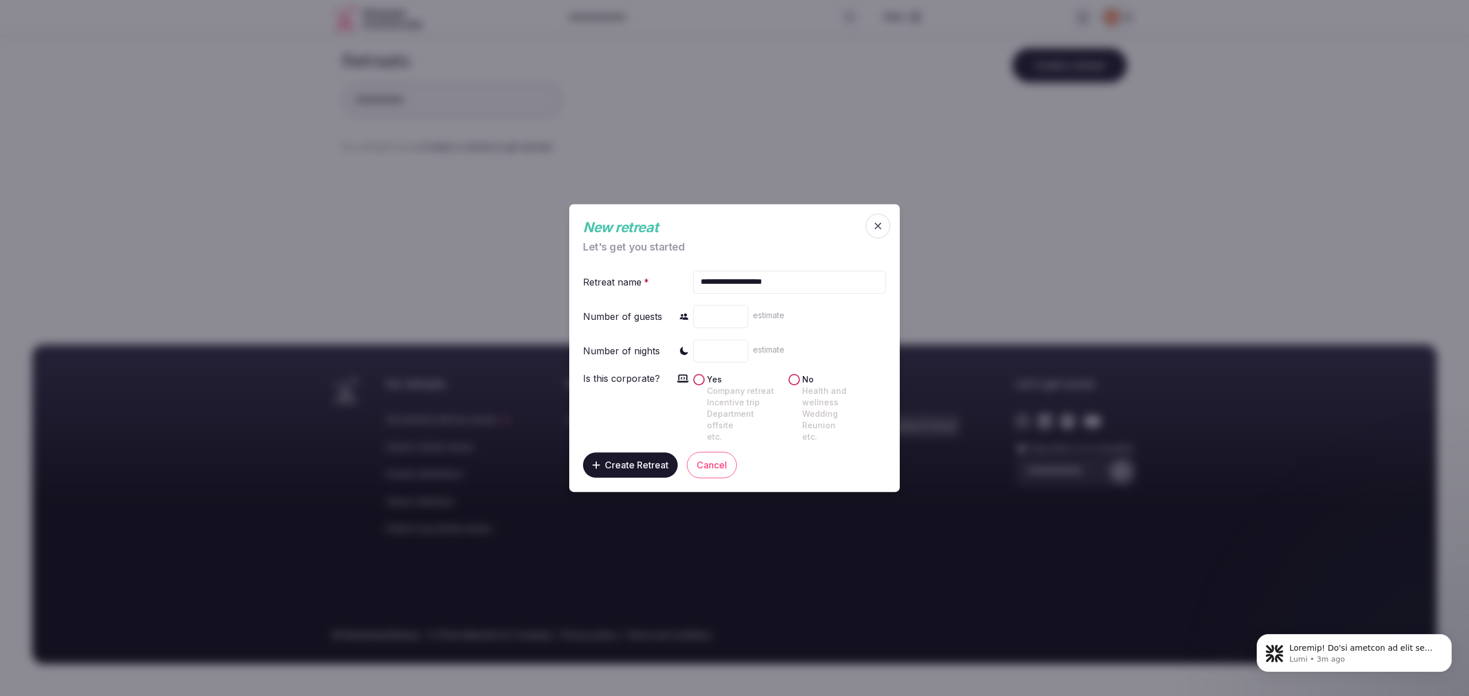
type input "*"
click at [694, 384] on button "Yes Company retreat Incentive trip Department offsite etc." at bounding box center [698, 379] width 11 height 11
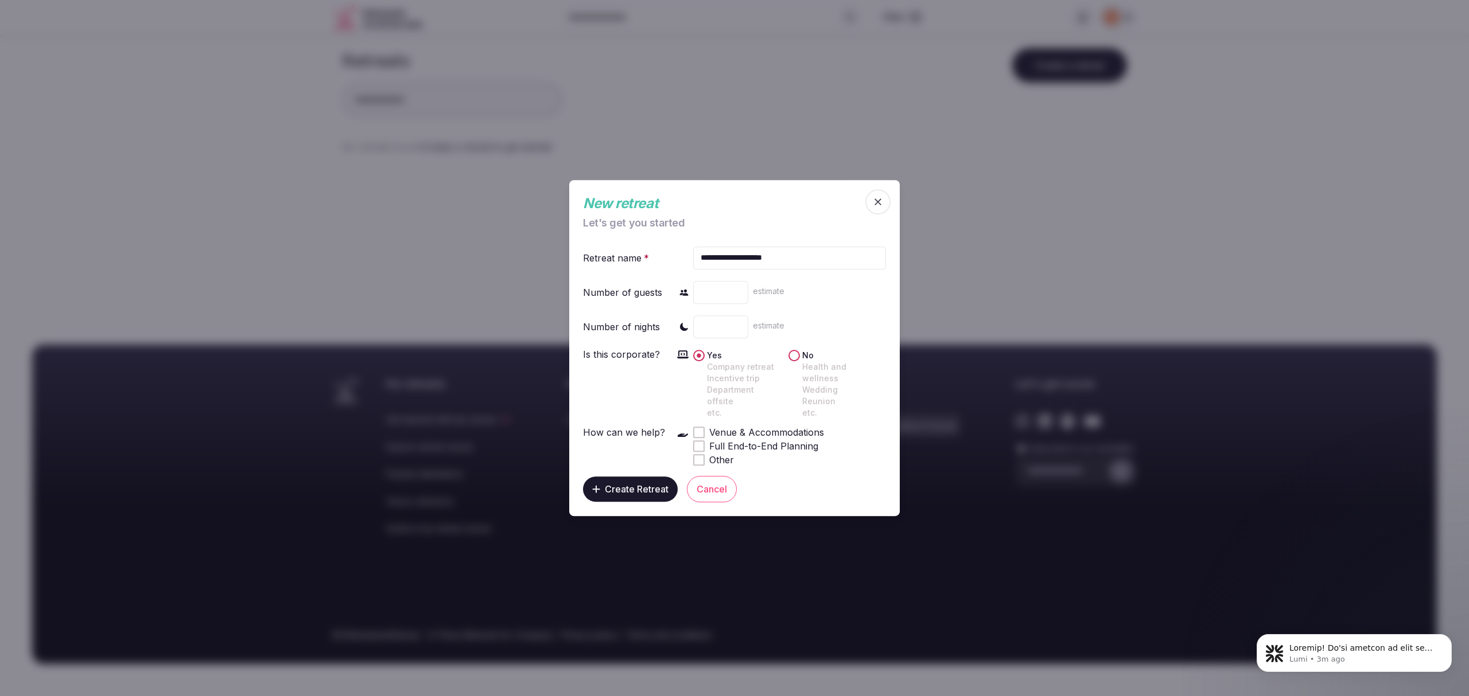
click at [698, 430] on span at bounding box center [699, 433] width 6 height 6
click at [641, 484] on span "Create Retreat" at bounding box center [637, 489] width 64 height 11
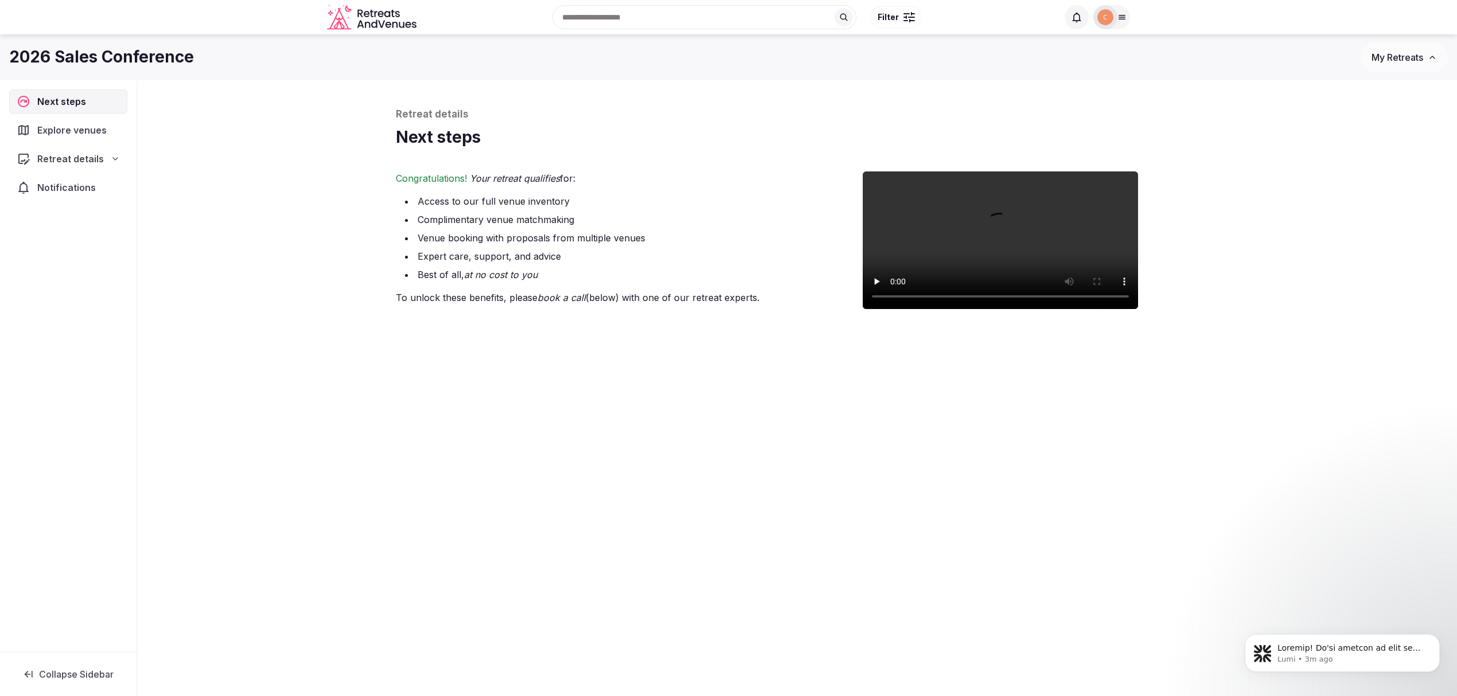
scroll to position [2, 0]
click at [80, 124] on span "Explore venues" at bounding box center [74, 130] width 74 height 14
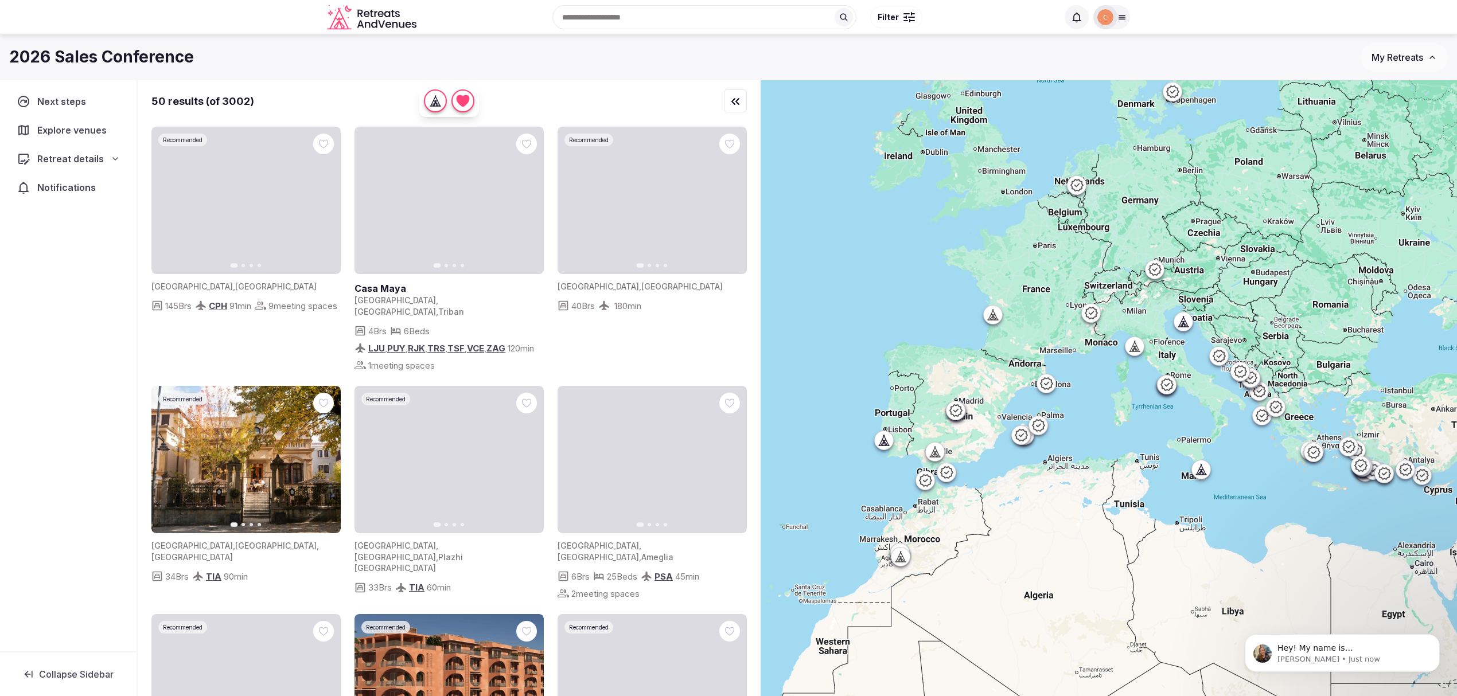
scroll to position [2, 0]
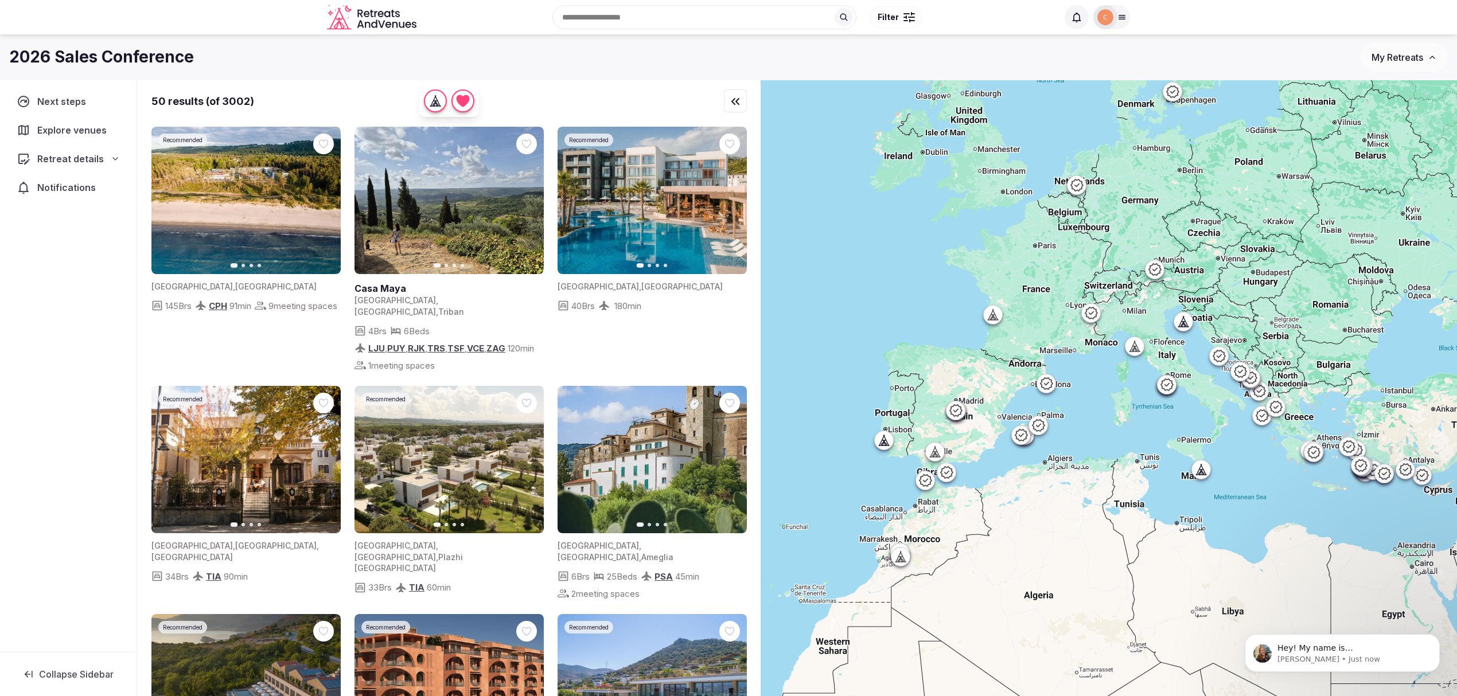
click at [76, 157] on span "Retreat details" at bounding box center [70, 159] width 67 height 14
click at [70, 180] on link "Basic info" at bounding box center [68, 181] width 118 height 16
click at [49, 177] on span "Basic info" at bounding box center [48, 181] width 40 height 11
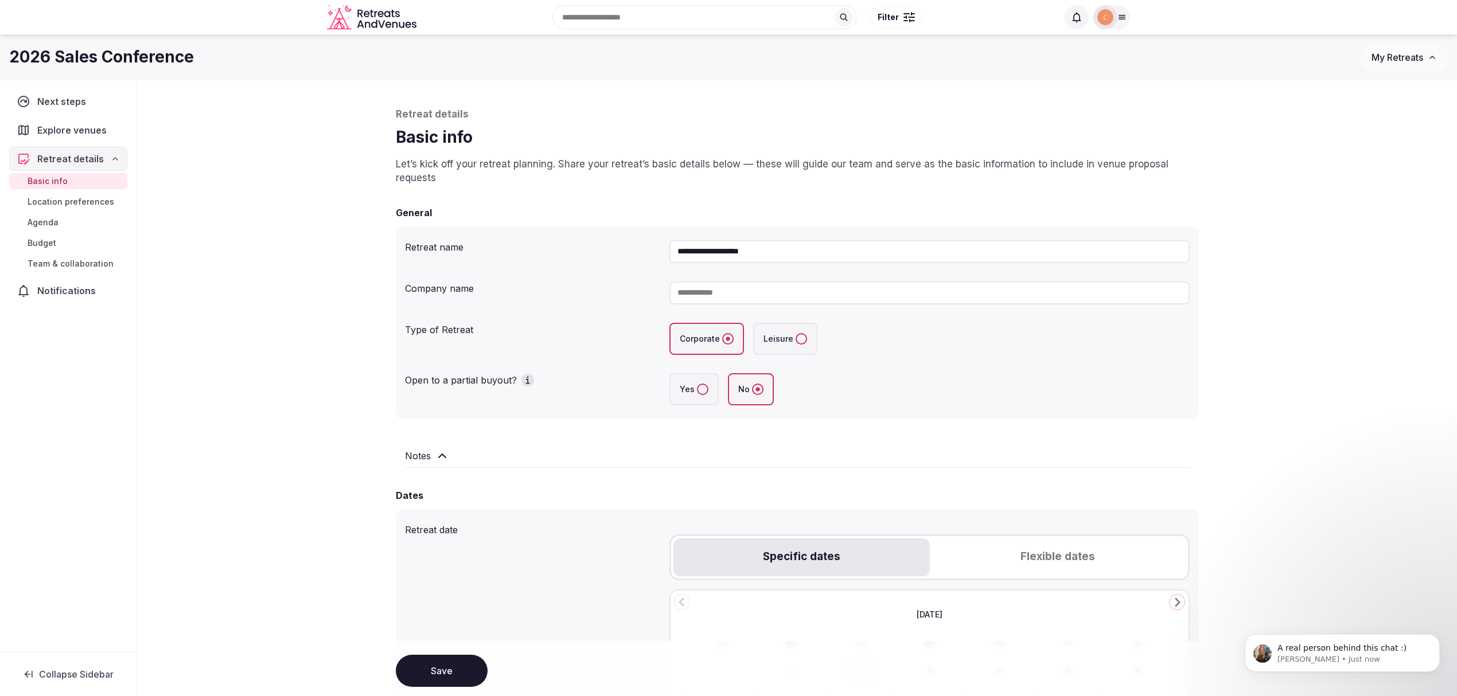
scroll to position [336, 0]
click at [848, 298] on input at bounding box center [929, 293] width 520 height 23
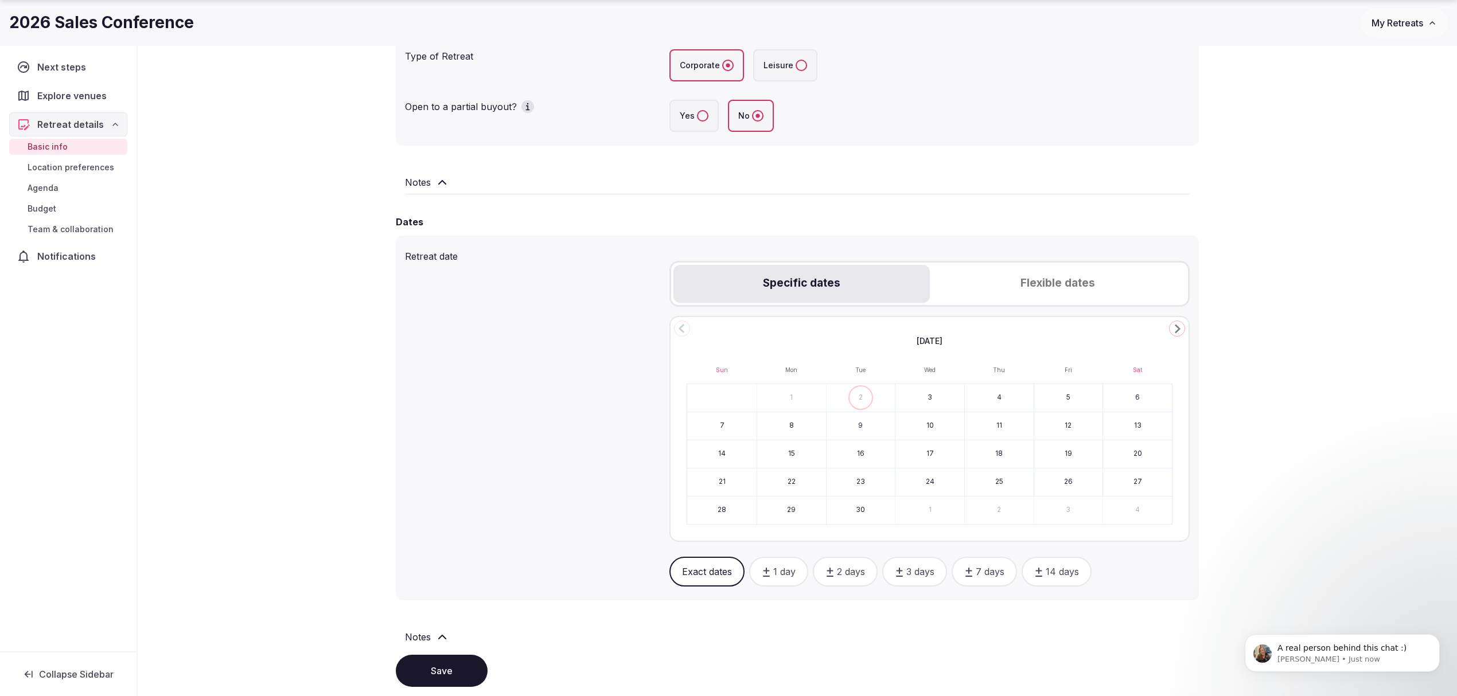
scroll to position [306, 0]
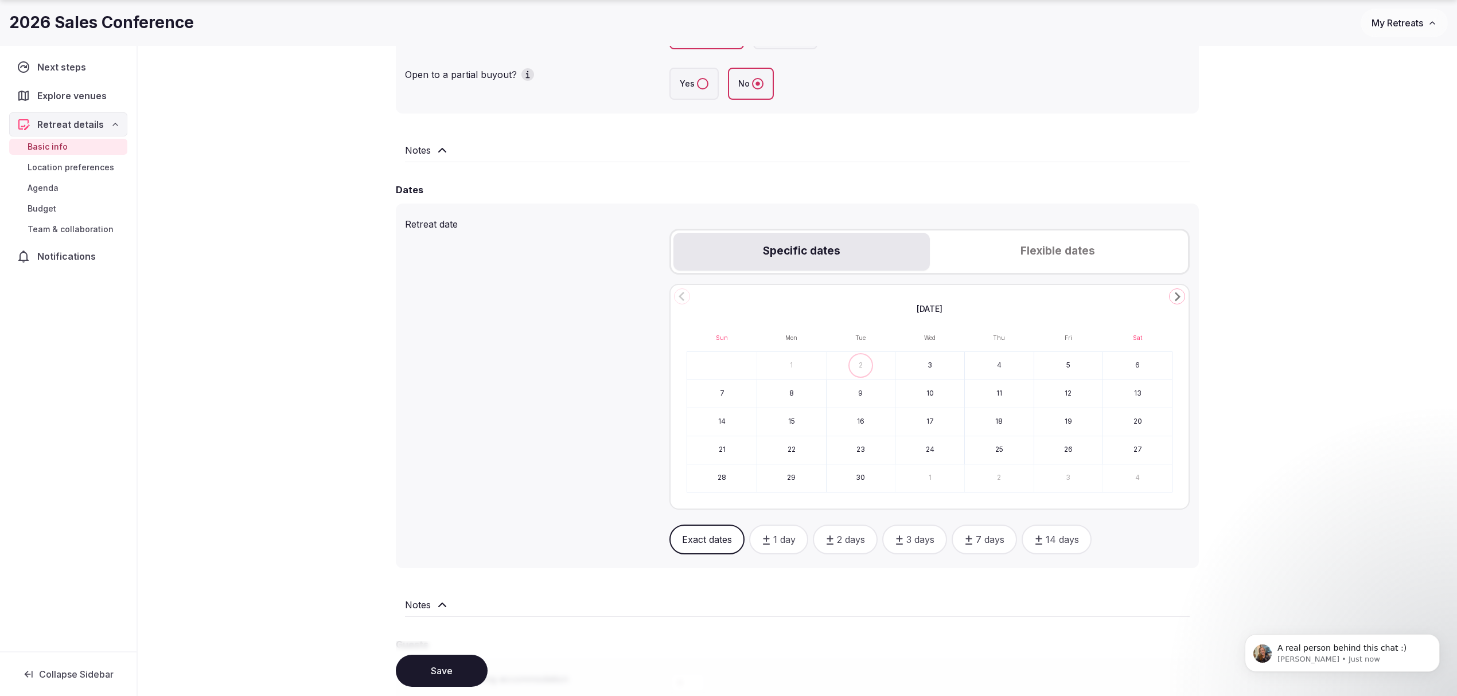
type input "**********"
click at [1092, 295] on icon "Go to the Next Month" at bounding box center [1177, 297] width 14 height 14
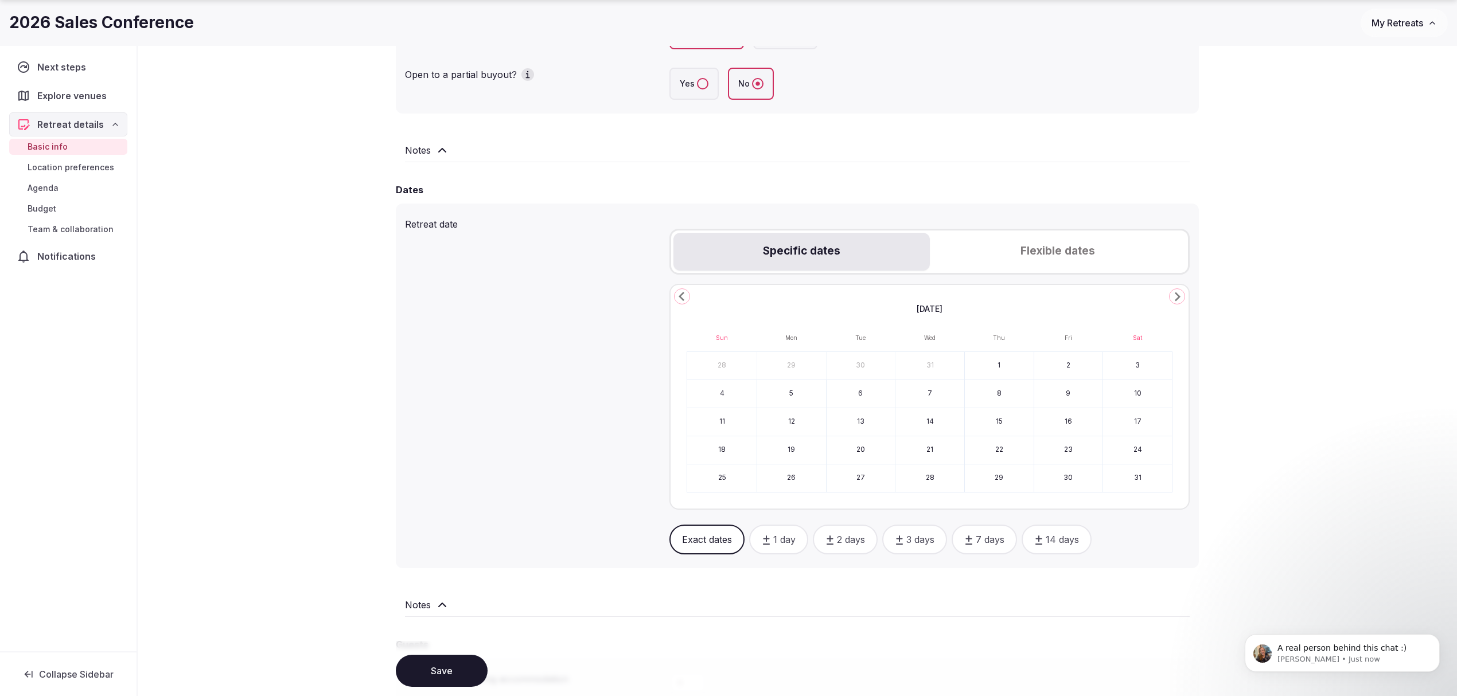
click at [1092, 295] on icon "Go to the Next Month" at bounding box center [1177, 297] width 14 height 14
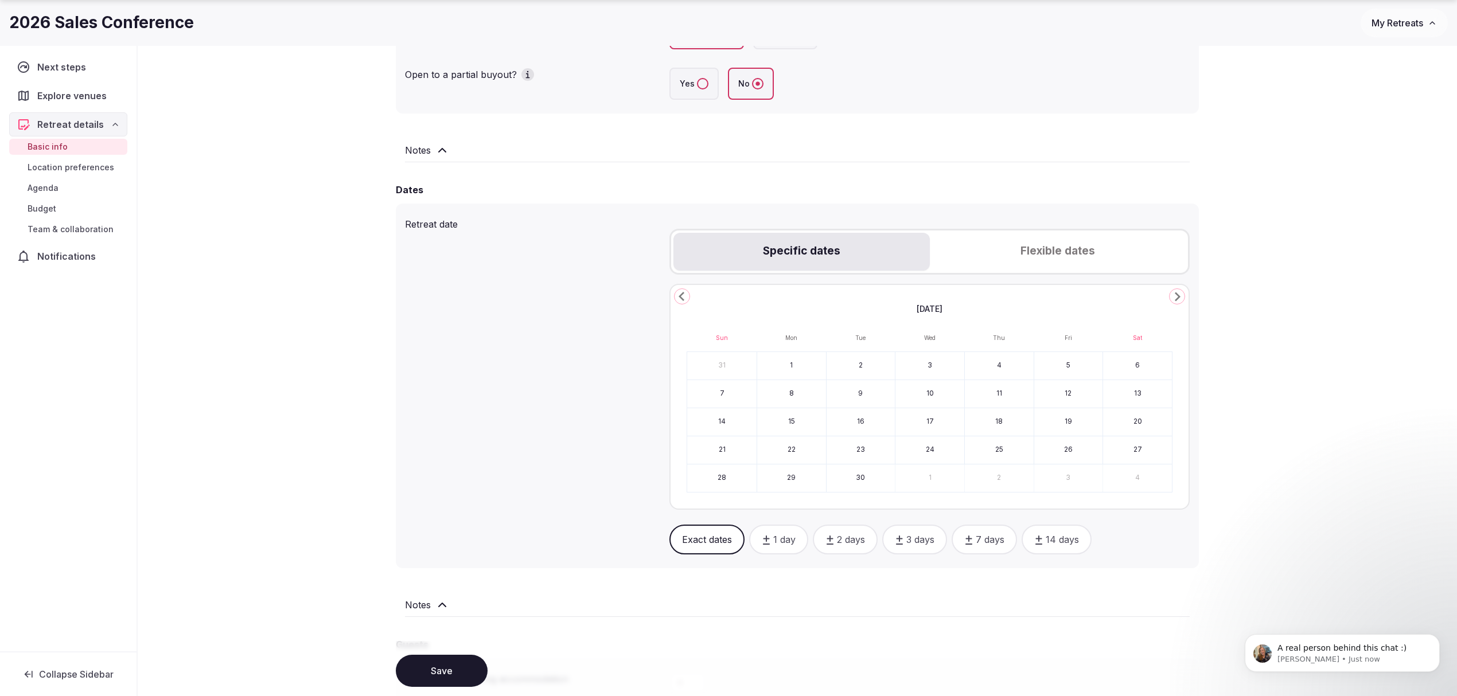
click at [685, 295] on icon "Go to the Previous Month" at bounding box center [682, 297] width 14 height 14
click at [716, 501] on button "31" at bounding box center [721, 507] width 69 height 28
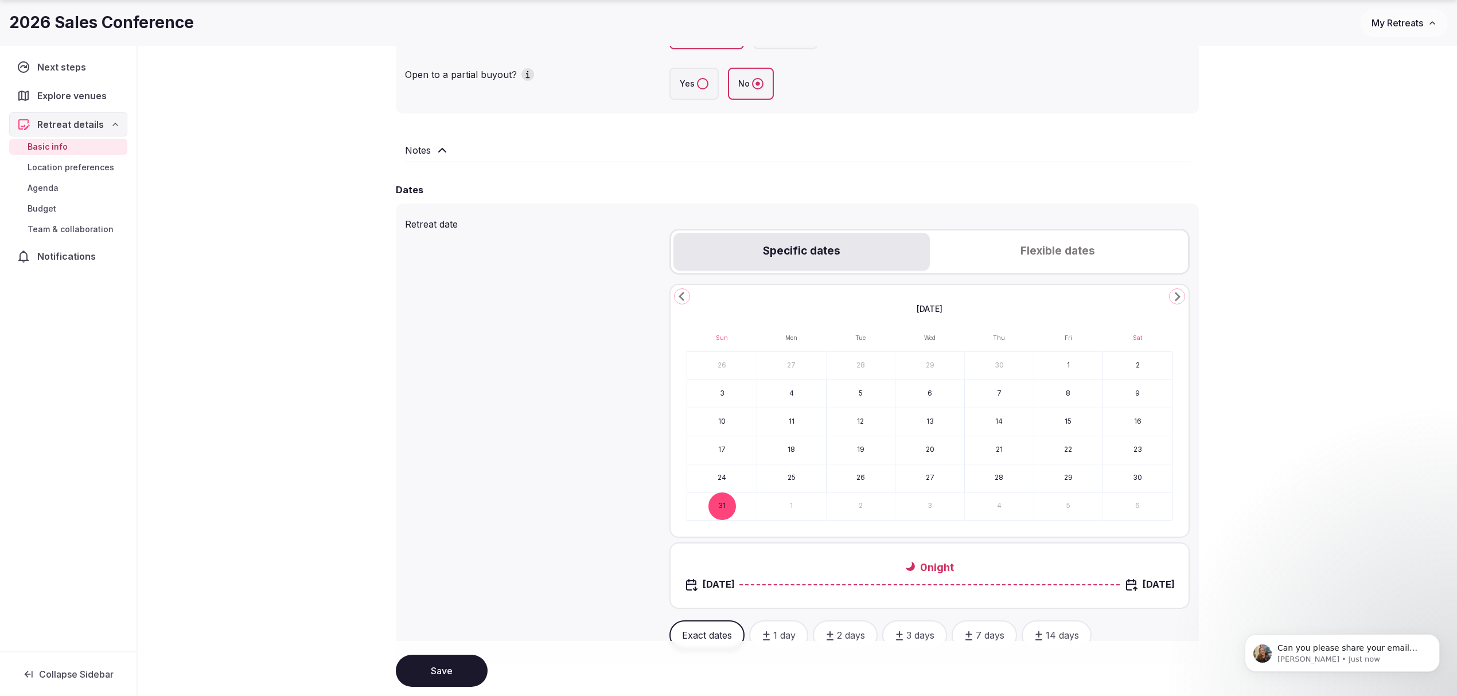
scroll to position [2, 0]
click at [1092, 291] on icon "Go to the Next Month" at bounding box center [1177, 297] width 14 height 14
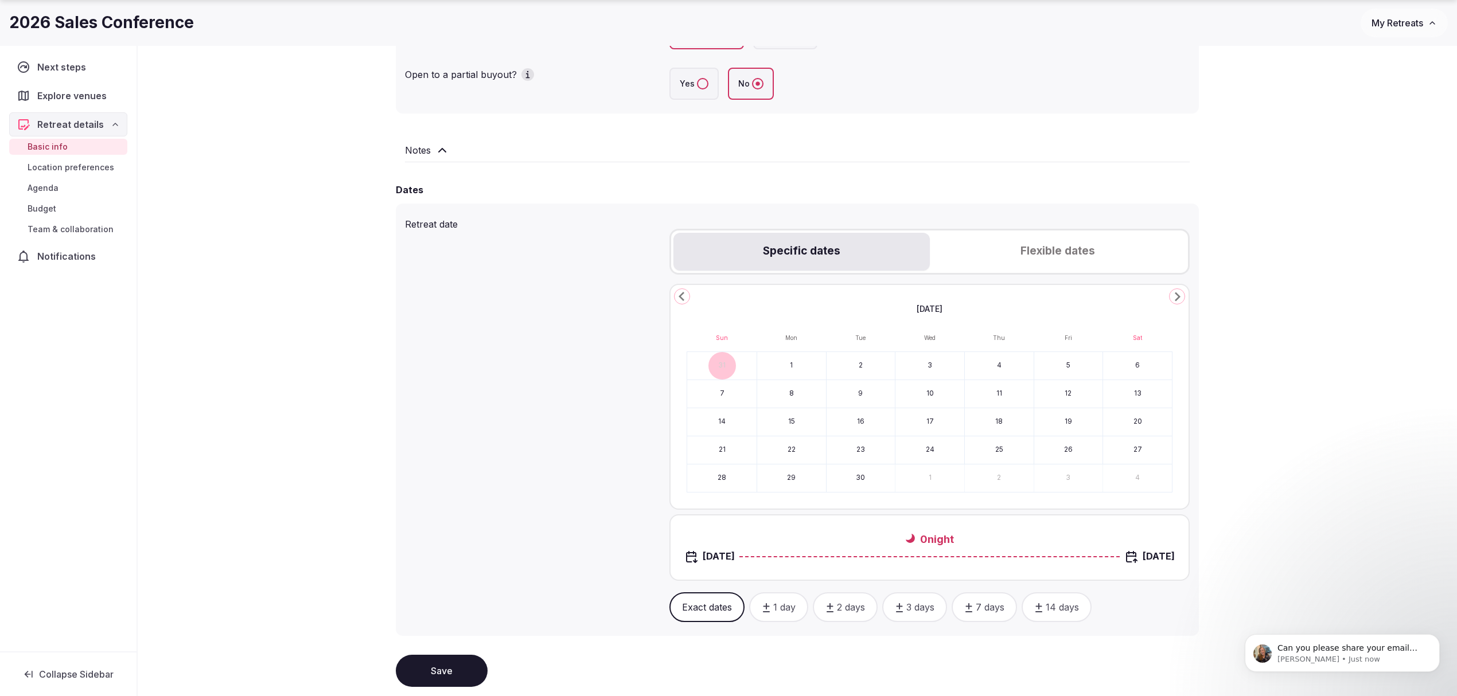
click at [939, 360] on button "3" at bounding box center [929, 366] width 69 height 28
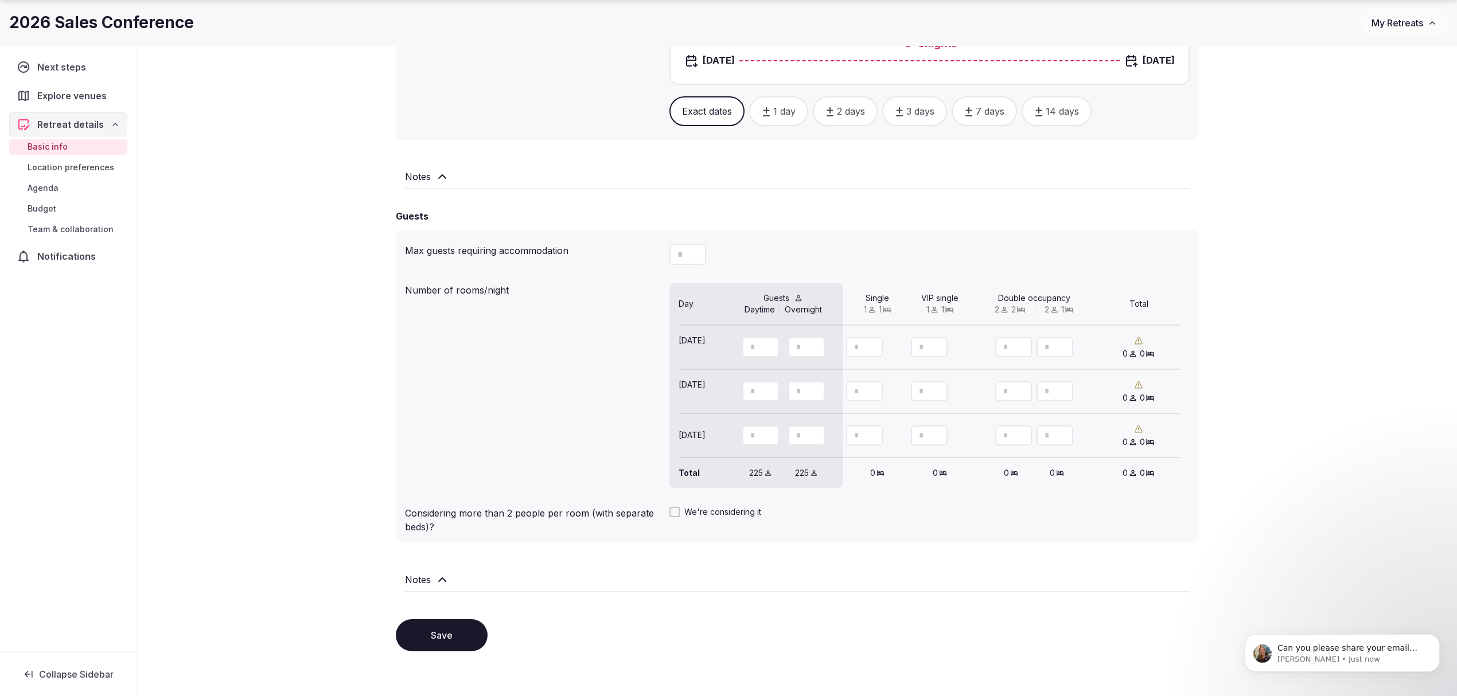
scroll to position [841, 0]
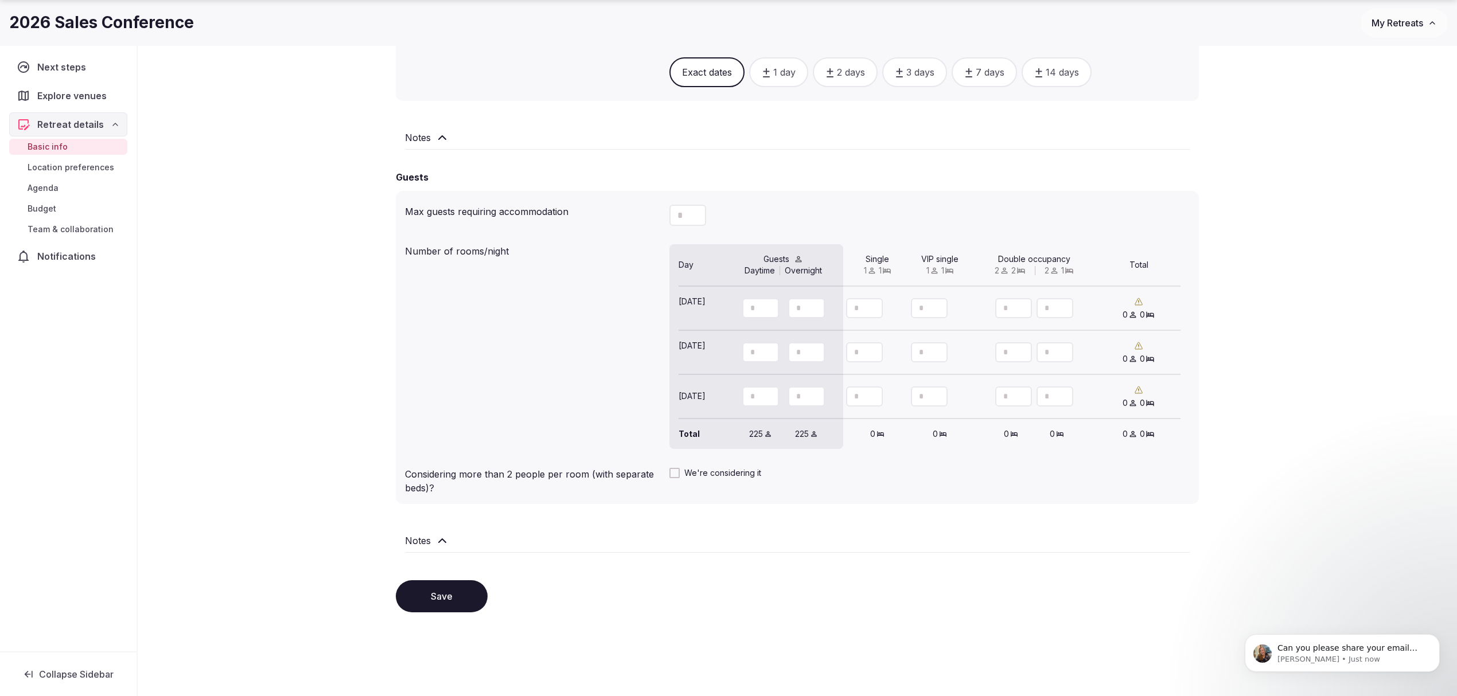
click at [472, 522] on button "Save" at bounding box center [442, 597] width 92 height 32
click at [937, 299] on icon "Increment" at bounding box center [938, 302] width 9 height 9
click at [941, 299] on icon "Increment" at bounding box center [938, 302] width 9 height 9
type input "*"
click at [770, 309] on icon "Decrement" at bounding box center [769, 313] width 9 height 9
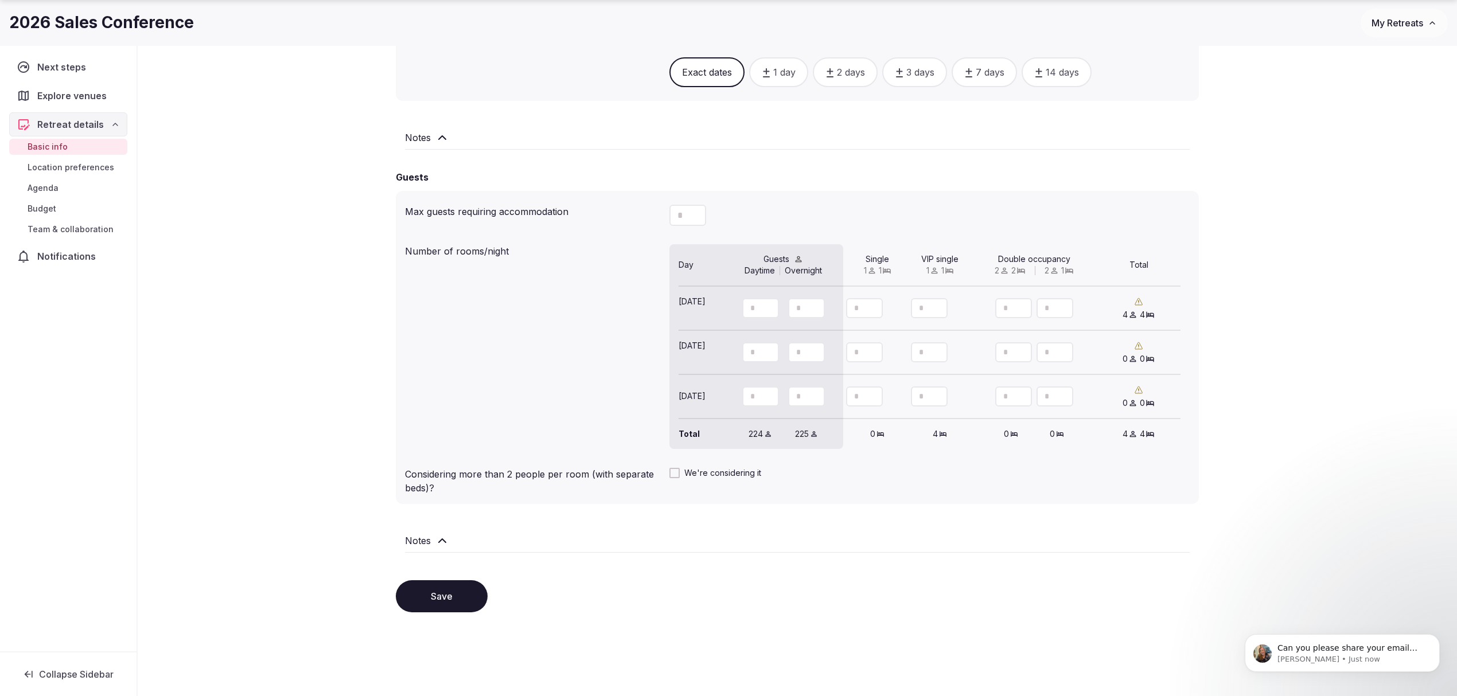
click at [769, 309] on icon "Decrement" at bounding box center [769, 313] width 9 height 9
type input "**"
click at [769, 309] on icon "Decrement" at bounding box center [769, 313] width 9 height 9
click at [812, 304] on icon "Increment" at bounding box center [815, 302] width 9 height 9
click at [815, 310] on icon "Decrement" at bounding box center [815, 313] width 9 height 9
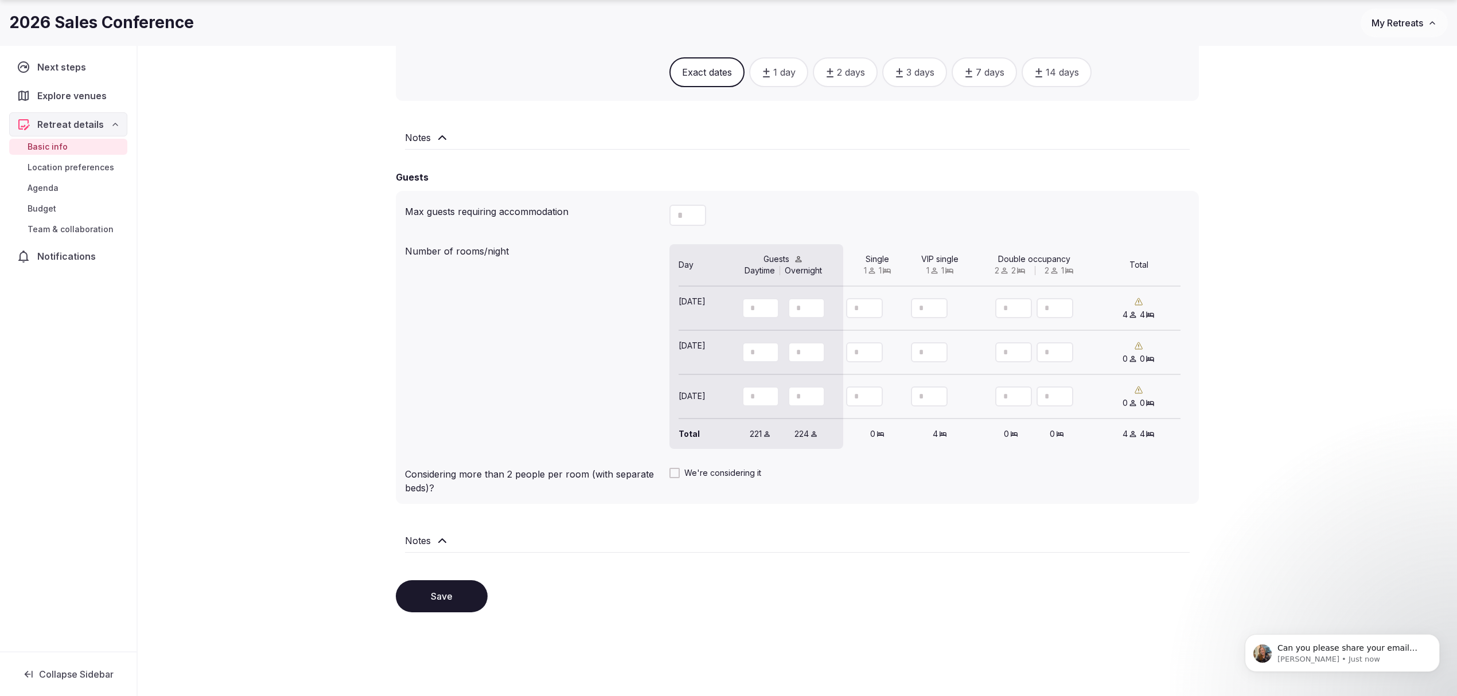
click at [815, 310] on icon "Decrement" at bounding box center [815, 313] width 9 height 9
click at [815, 298] on icon "Increment" at bounding box center [815, 302] width 9 height 9
click at [813, 309] on icon "Decrement" at bounding box center [815, 313] width 9 height 9
click at [805, 303] on input "**" at bounding box center [806, 308] width 37 height 20
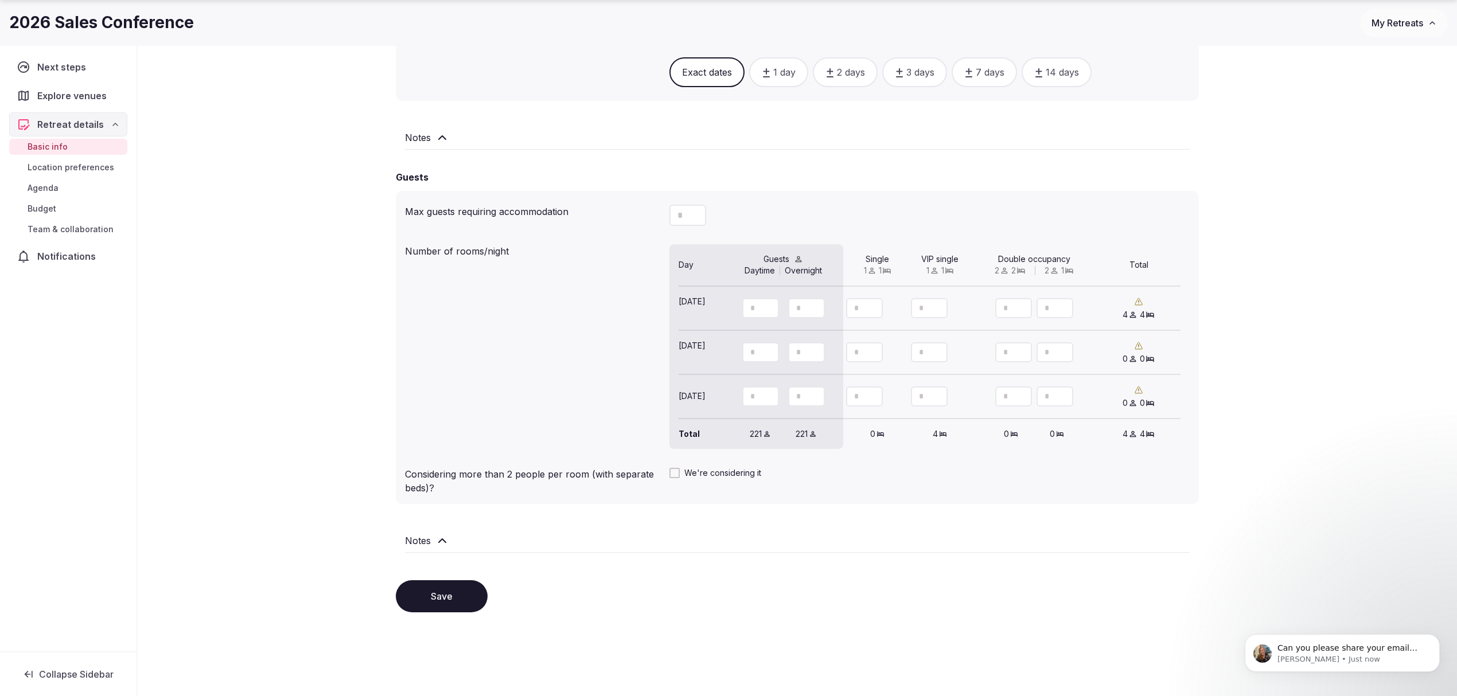
type input "**"
click at [756, 349] on input "**" at bounding box center [760, 352] width 37 height 20
type input "*"
type input "**"
click at [807, 345] on button "Increment" at bounding box center [816, 347] width 18 height 10
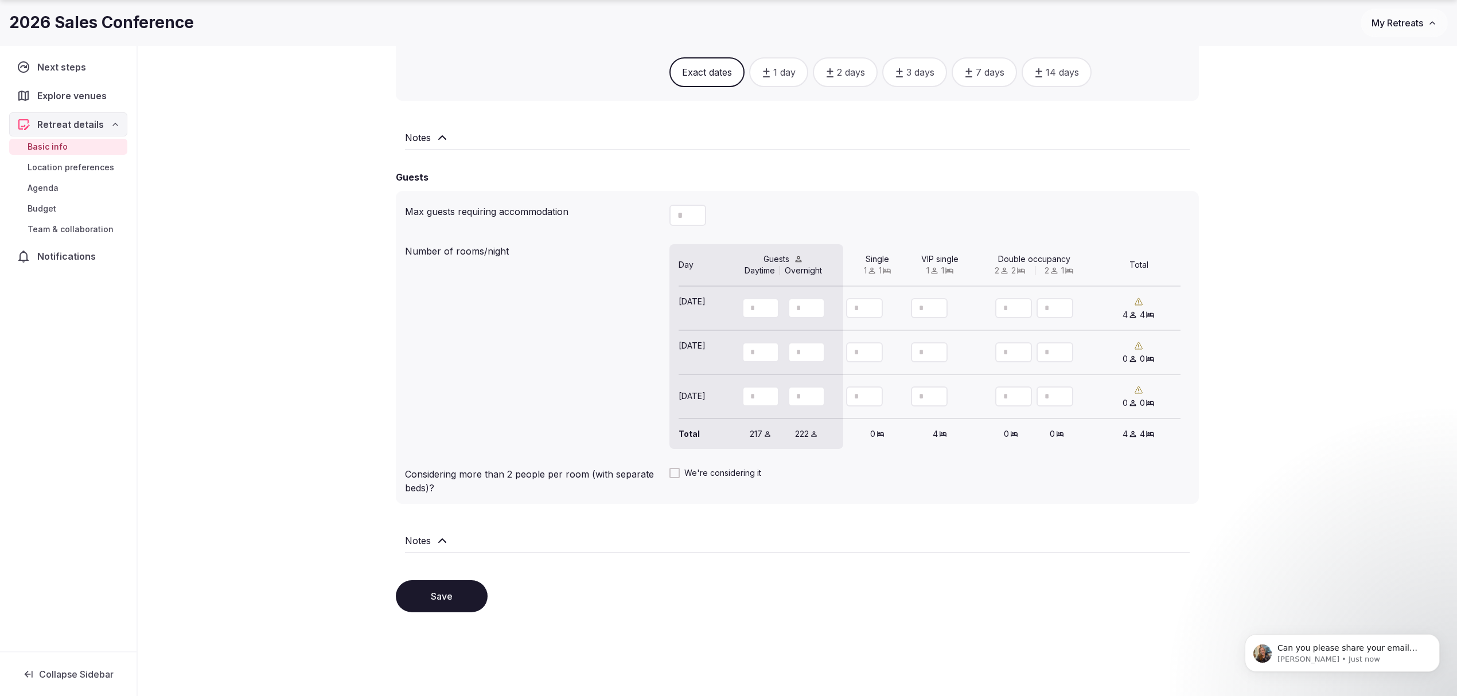
click at [817, 357] on icon "Decrement" at bounding box center [815, 357] width 9 height 9
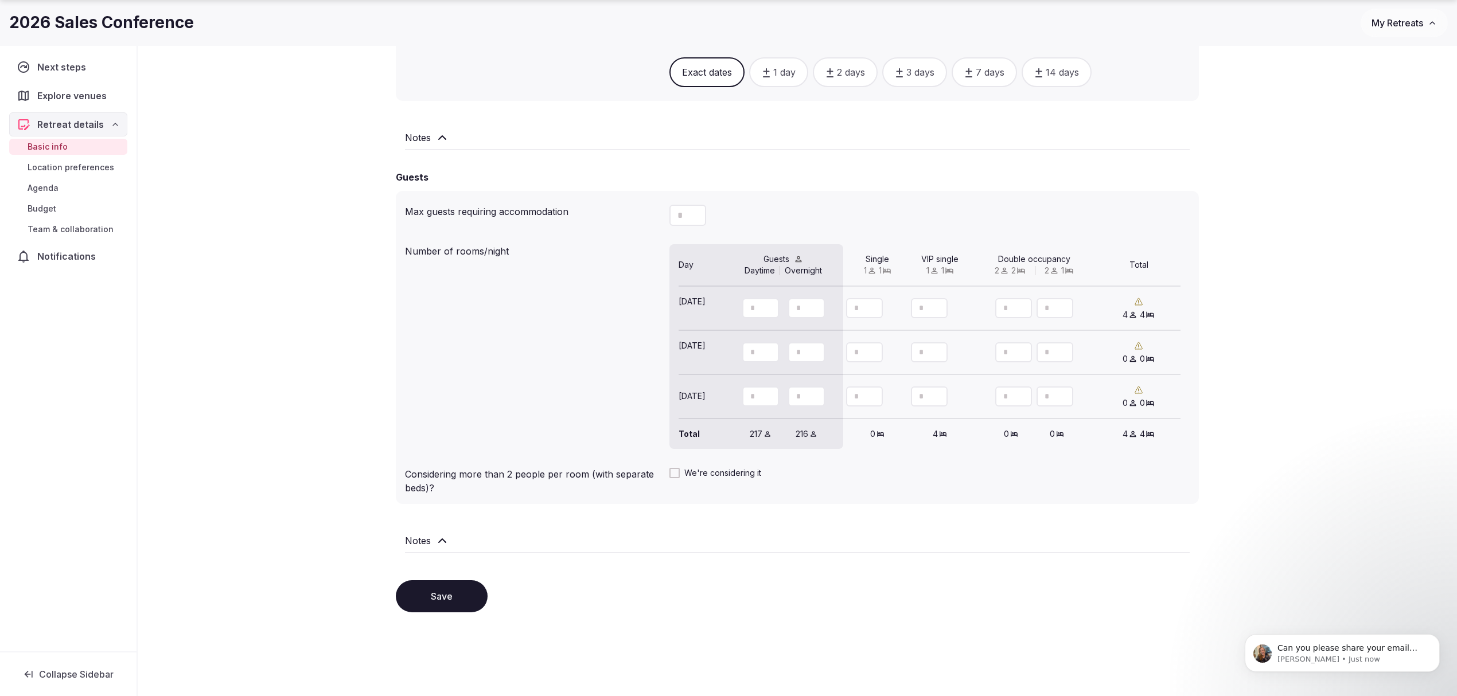
type input "**"
click at [932, 347] on button "Increment" at bounding box center [938, 347] width 18 height 10
type input "*"
click at [939, 344] on icon "Increment" at bounding box center [938, 346] width 9 height 9
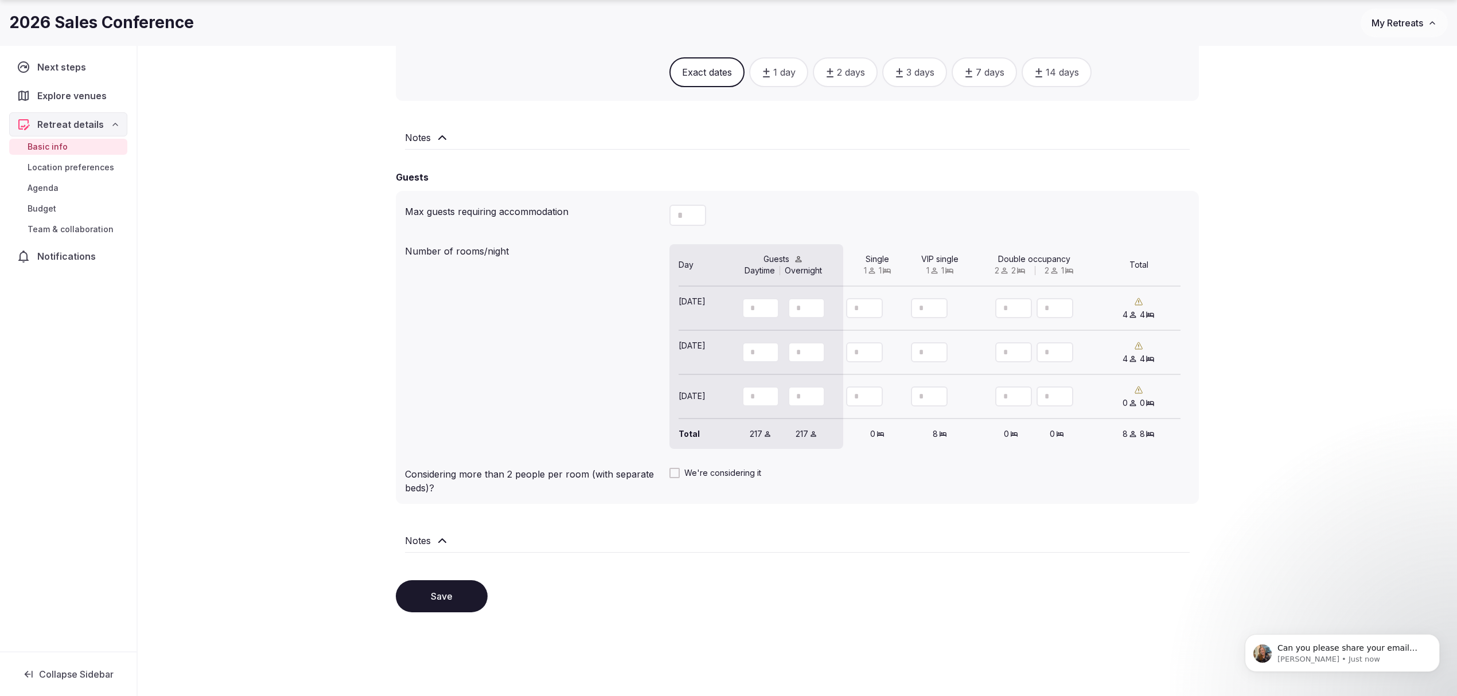
click at [749, 395] on input "**" at bounding box center [760, 397] width 37 height 20
click at [758, 394] on input "**" at bounding box center [760, 397] width 37 height 20
type input "**"
click at [804, 392] on input "**" at bounding box center [806, 397] width 37 height 20
click at [815, 400] on icon "Decrement" at bounding box center [815, 401] width 9 height 9
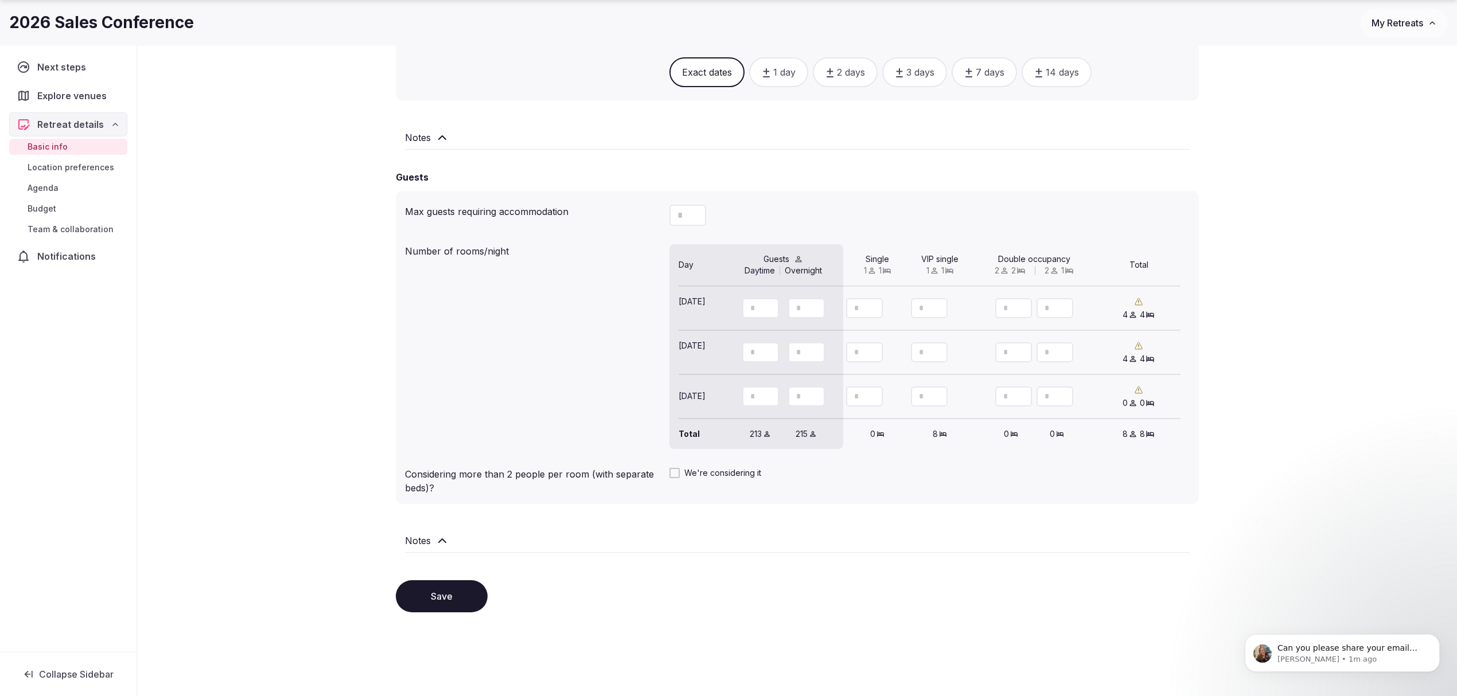
click at [815, 398] on icon "Decrement" at bounding box center [815, 401] width 9 height 9
type input "**"
click at [815, 398] on icon "Decrement" at bounding box center [815, 401] width 9 height 9
click at [936, 387] on icon "Increment" at bounding box center [938, 391] width 9 height 9
click at [939, 387] on icon "Increment" at bounding box center [938, 391] width 9 height 9
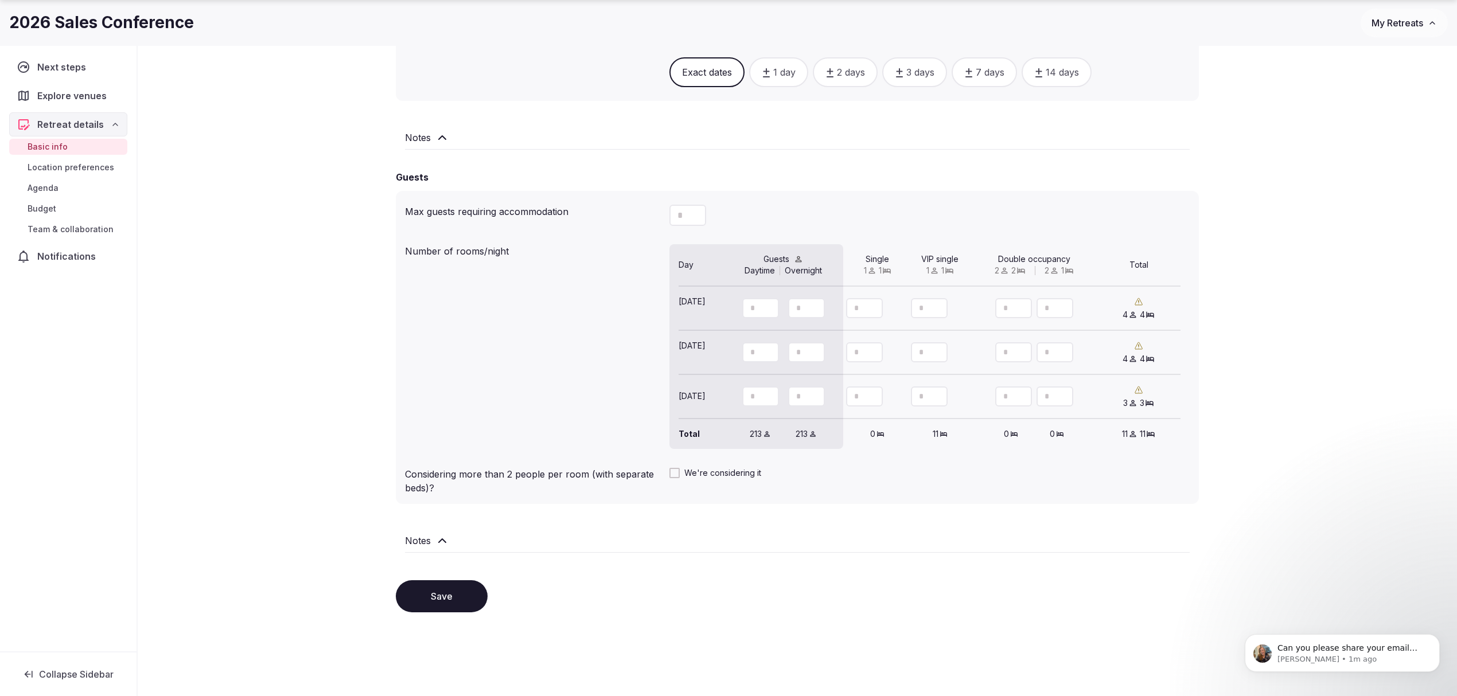
click at [939, 387] on icon "Increment" at bounding box center [938, 391] width 9 height 9
click at [937, 397] on icon "Decrement" at bounding box center [938, 401] width 9 height 9
click at [940, 388] on icon "Increment" at bounding box center [938, 391] width 9 height 9
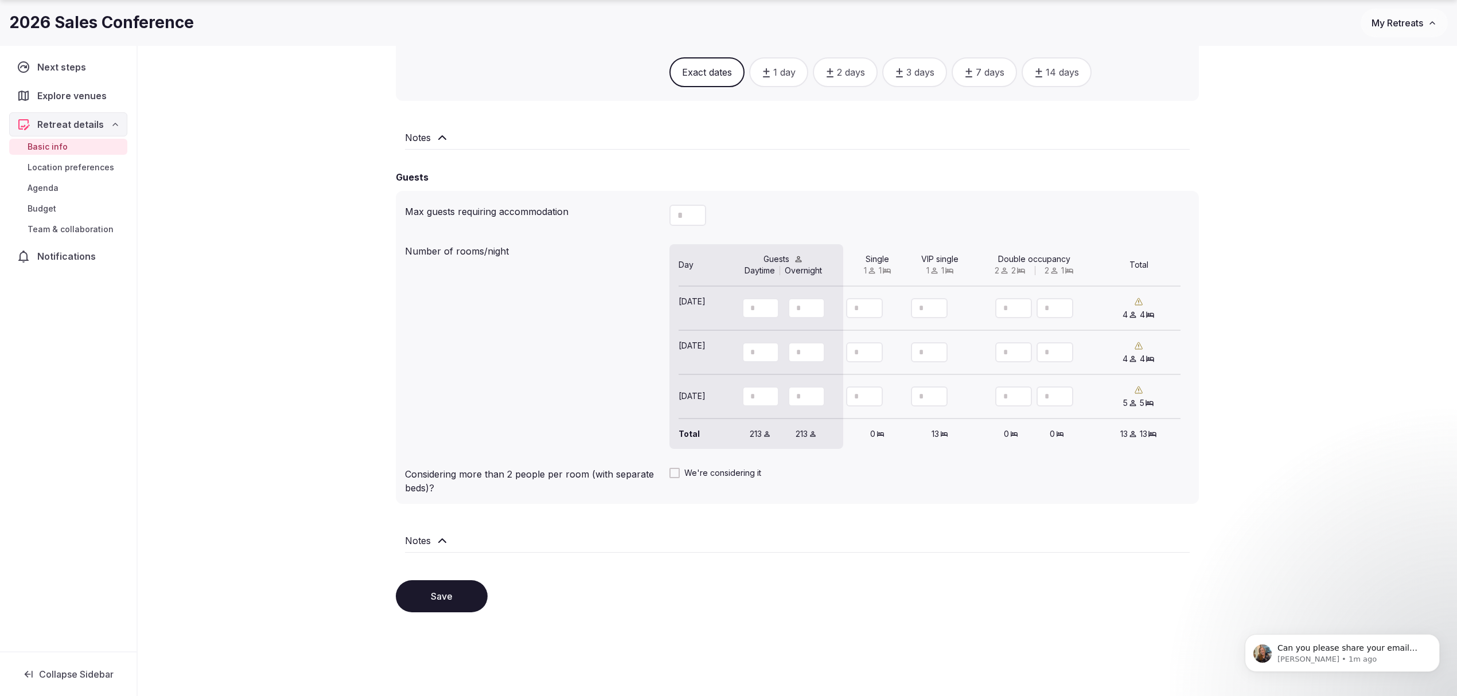
click at [939, 398] on icon "Decrement" at bounding box center [938, 401] width 9 height 9
type input "*"
click at [441, 522] on button "Save" at bounding box center [442, 597] width 92 height 32
click at [452, 522] on button "Save" at bounding box center [442, 597] width 92 height 32
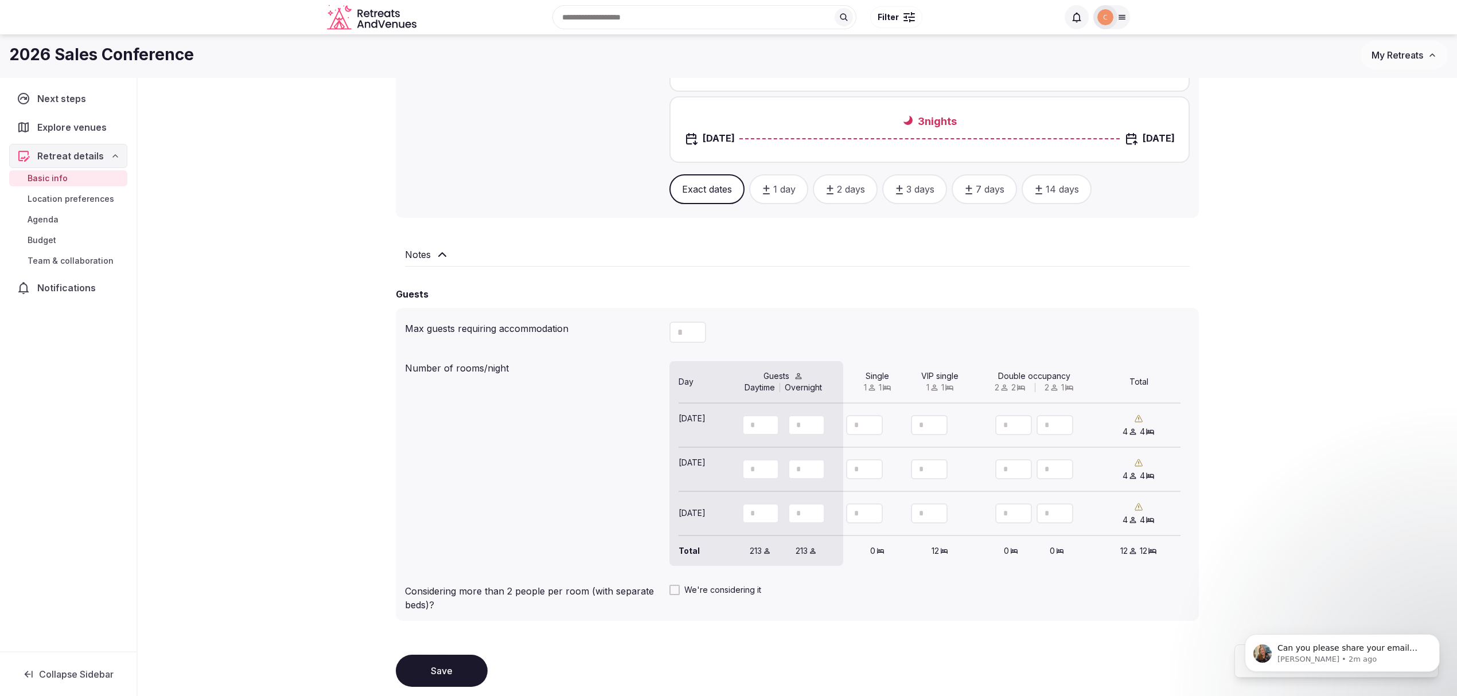
scroll to position [625, 0]
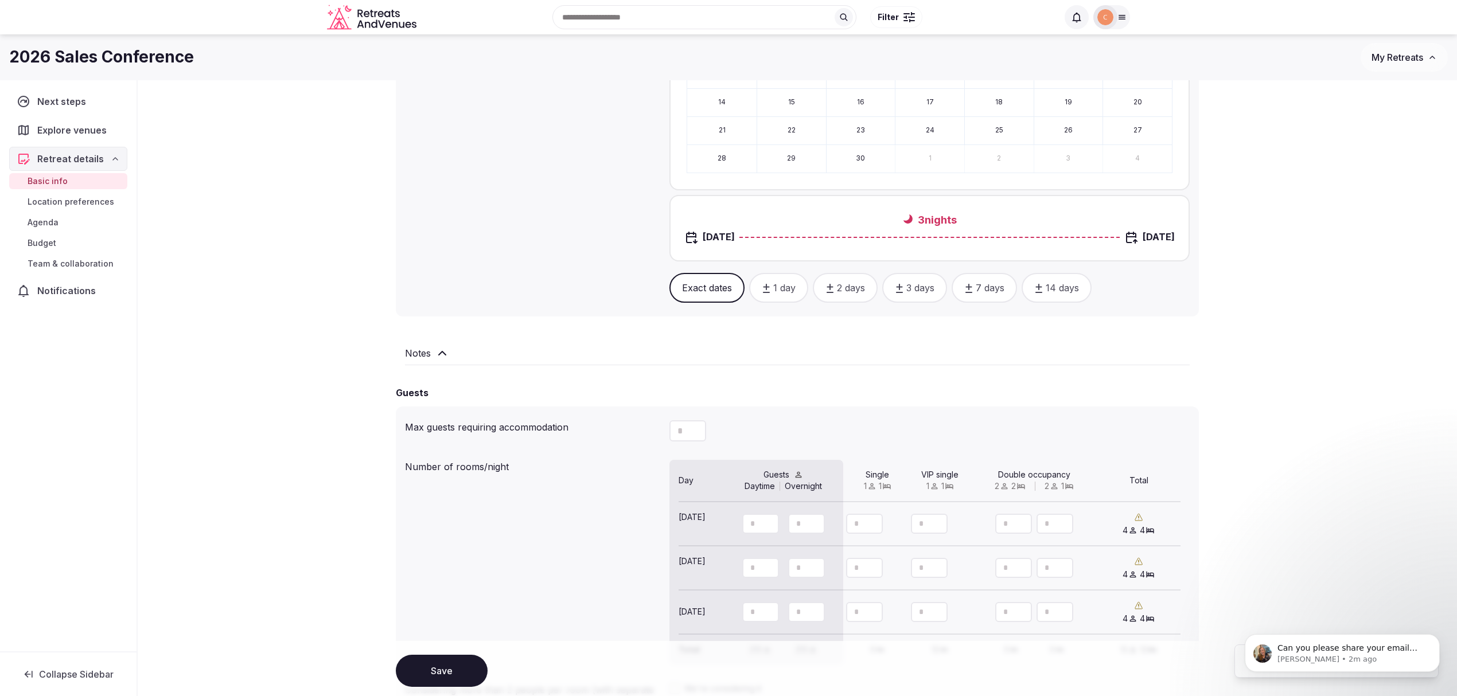
click at [92, 204] on span "Location preferences" at bounding box center [71, 201] width 87 height 11
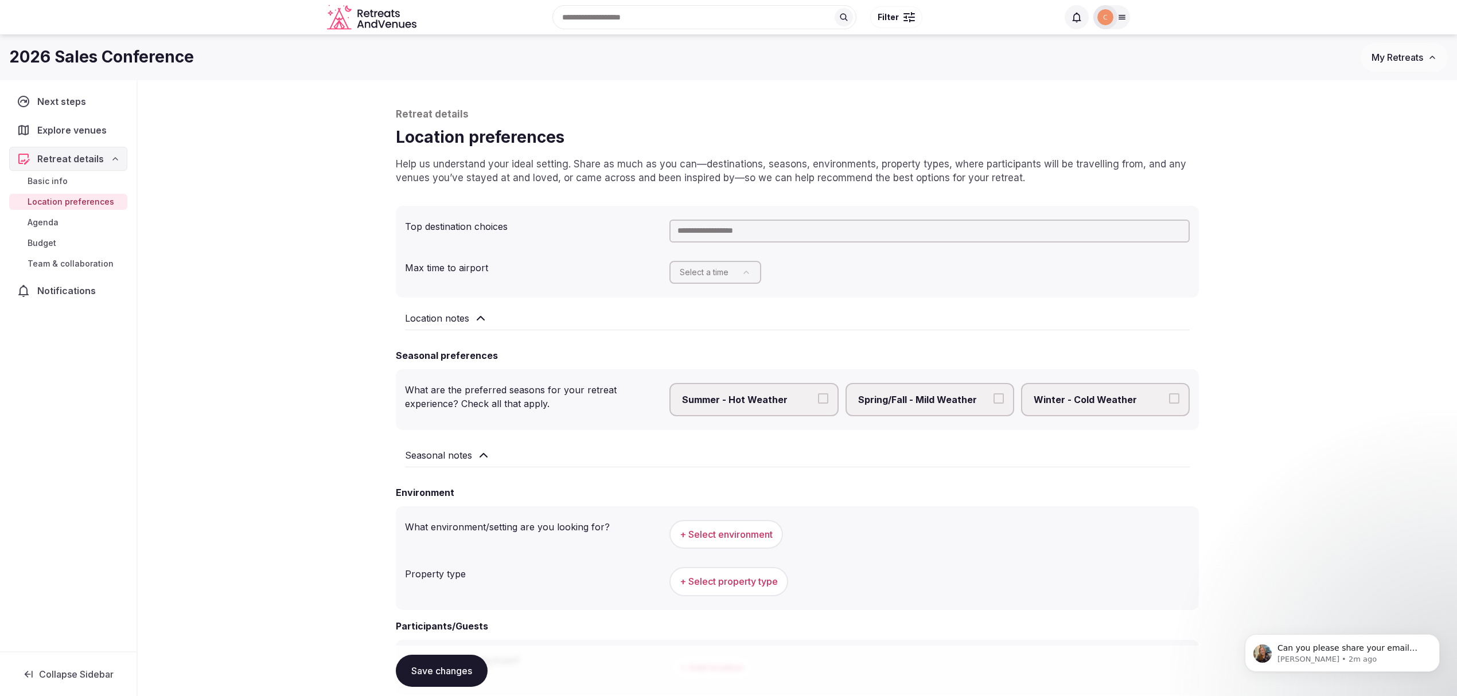
click at [712, 271] on html "Recent searches [GEOGRAPHIC_DATA], [GEOGRAPHIC_DATA] Search Popular Destination…" at bounding box center [728, 348] width 1457 height 696
click at [730, 229] on input "text" at bounding box center [929, 231] width 520 height 23
click at [999, 395] on button "Spring/Fall - Mild Weather" at bounding box center [999, 399] width 10 height 10
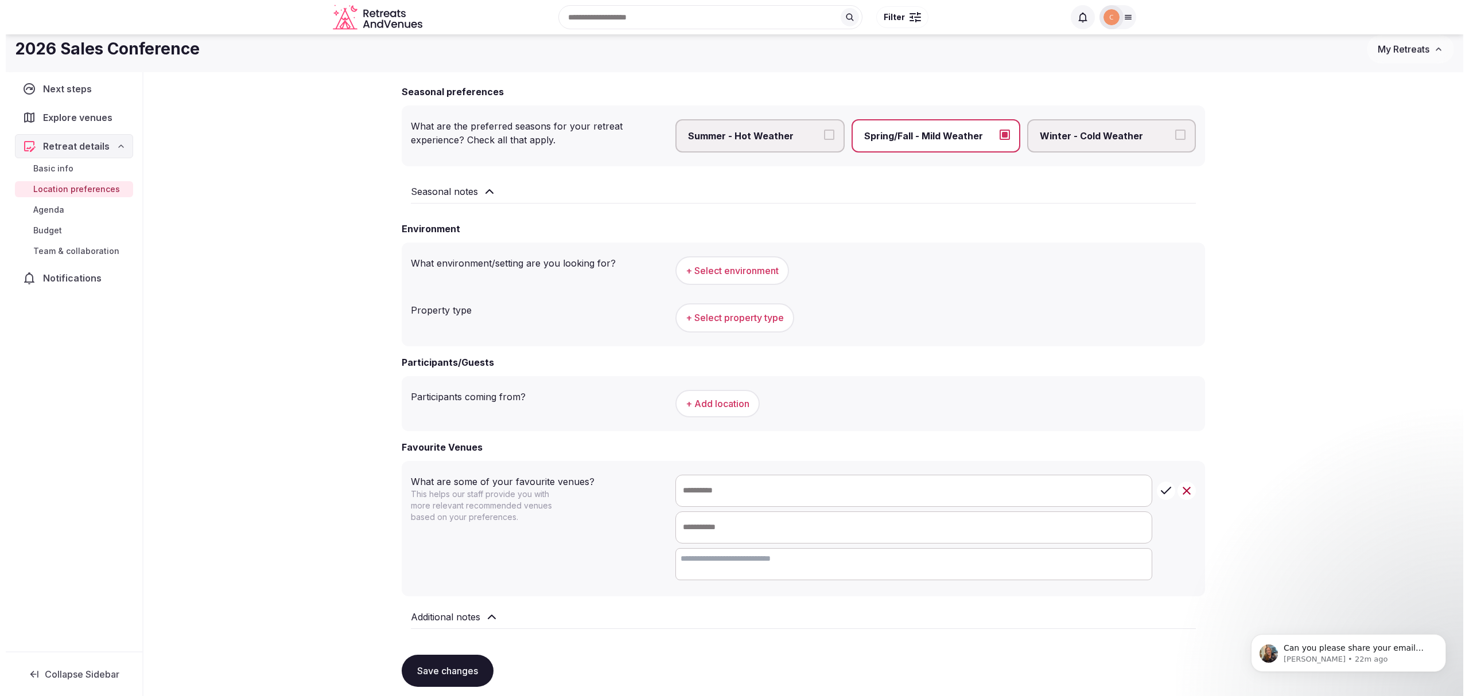
scroll to position [229, 0]
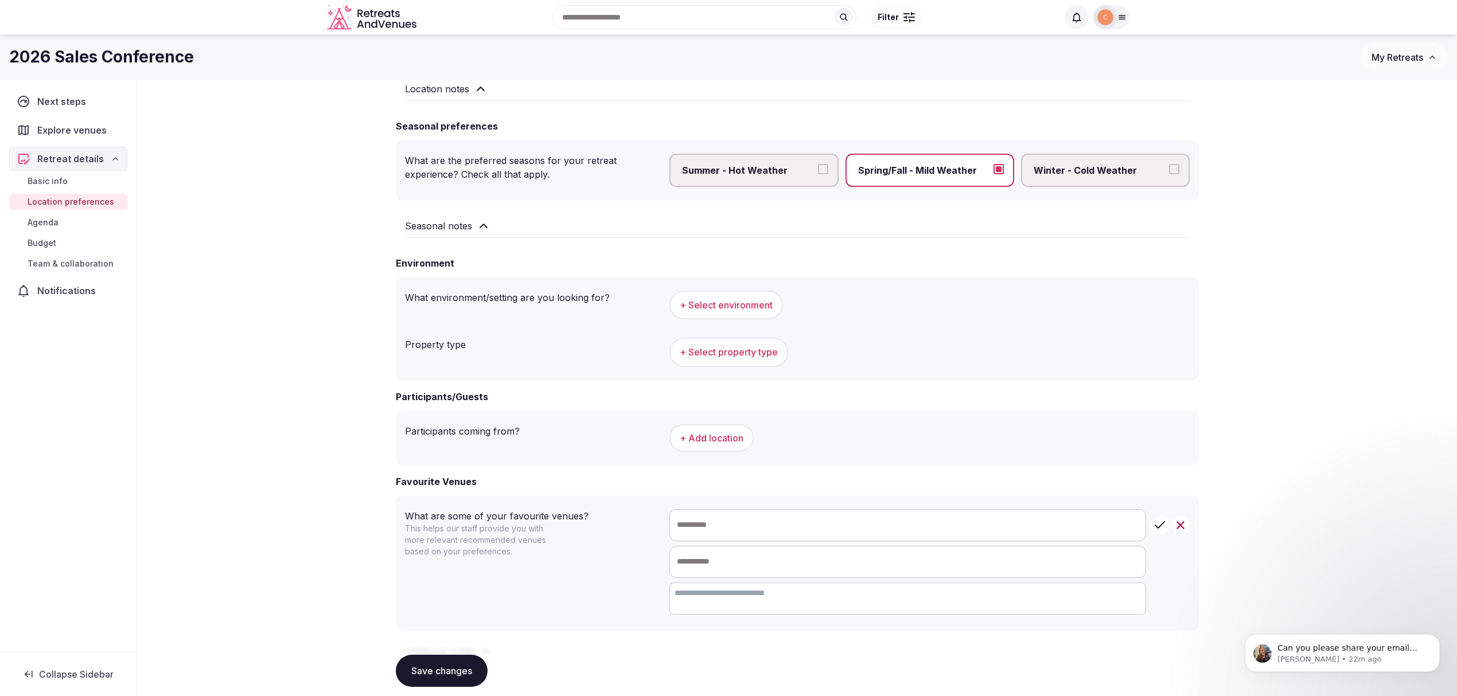
click at [749, 303] on span "+ Select environment" at bounding box center [726, 305] width 93 height 13
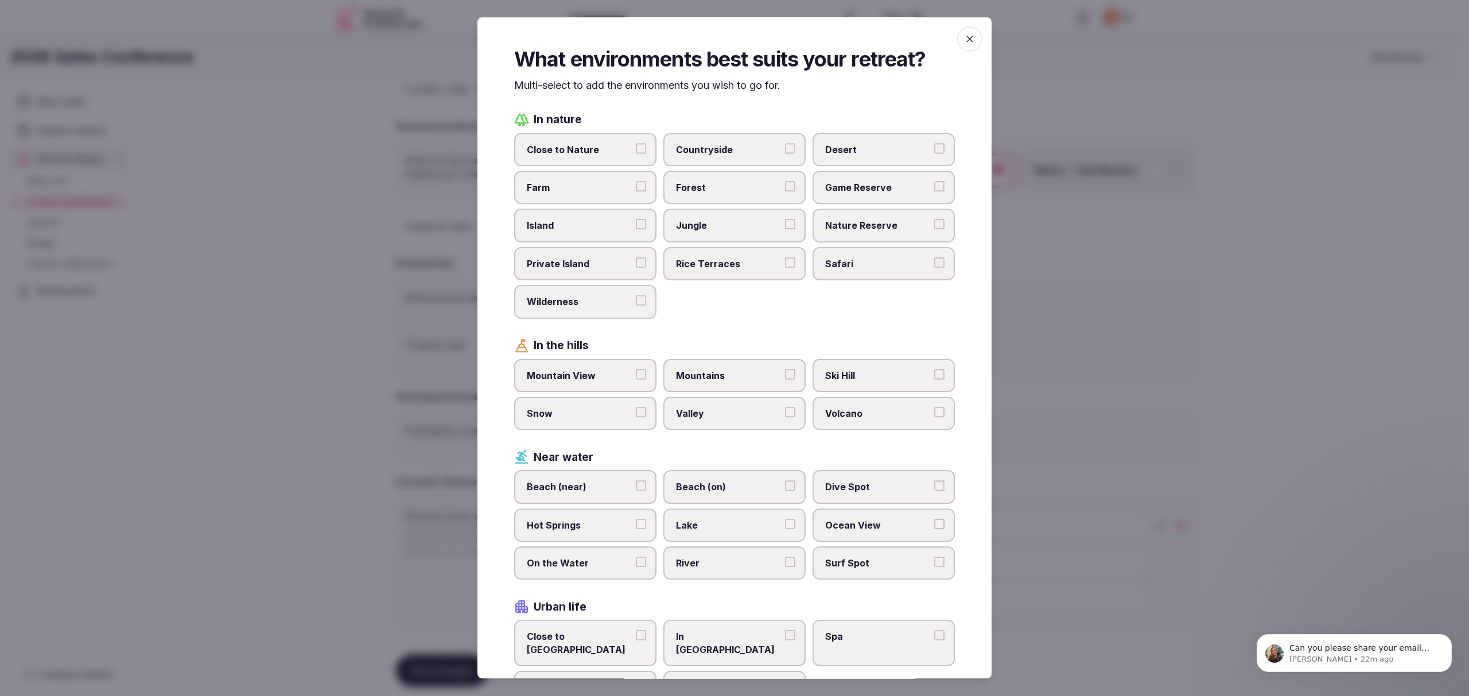
click at [636, 146] on button "Close to Nature" at bounding box center [641, 148] width 10 height 10
click at [788, 148] on label "Countryside" at bounding box center [734, 149] width 142 height 33
click at [788, 148] on button "Countryside" at bounding box center [790, 148] width 10 height 10
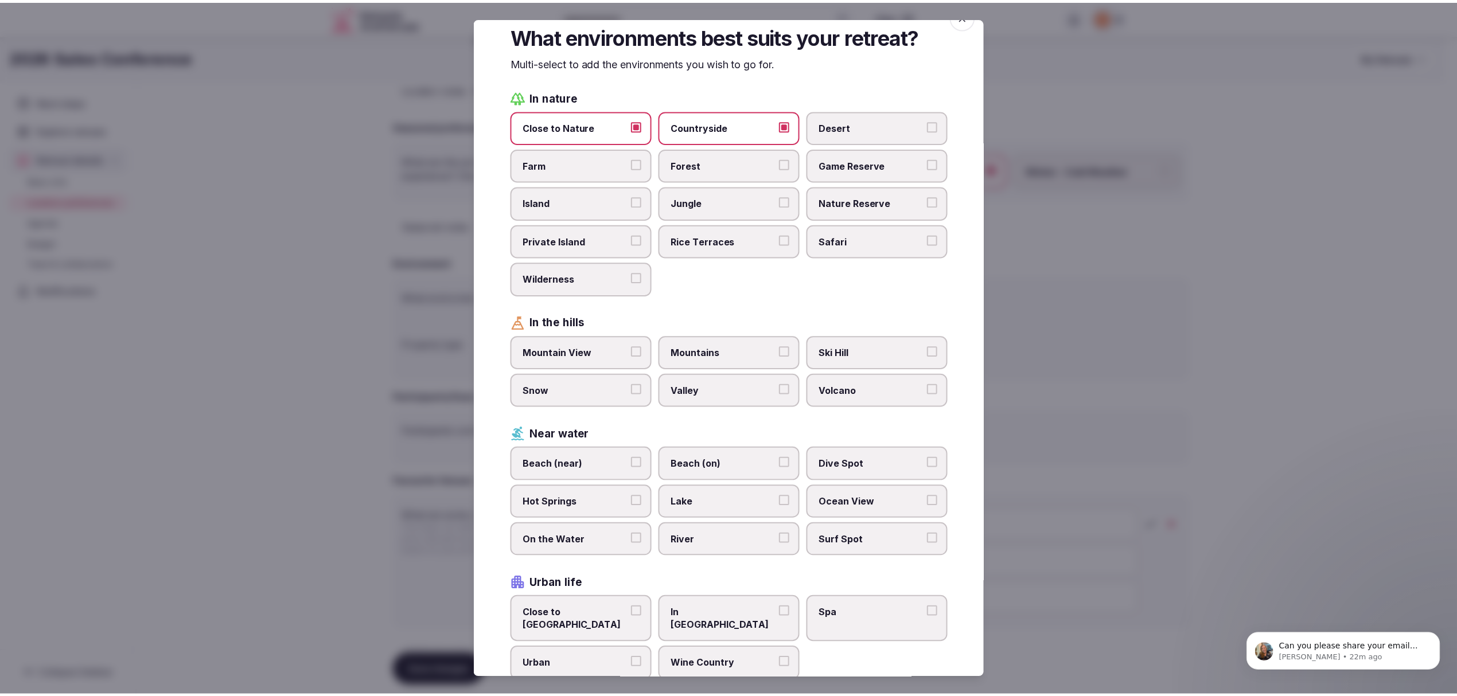
scroll to position [31, 0]
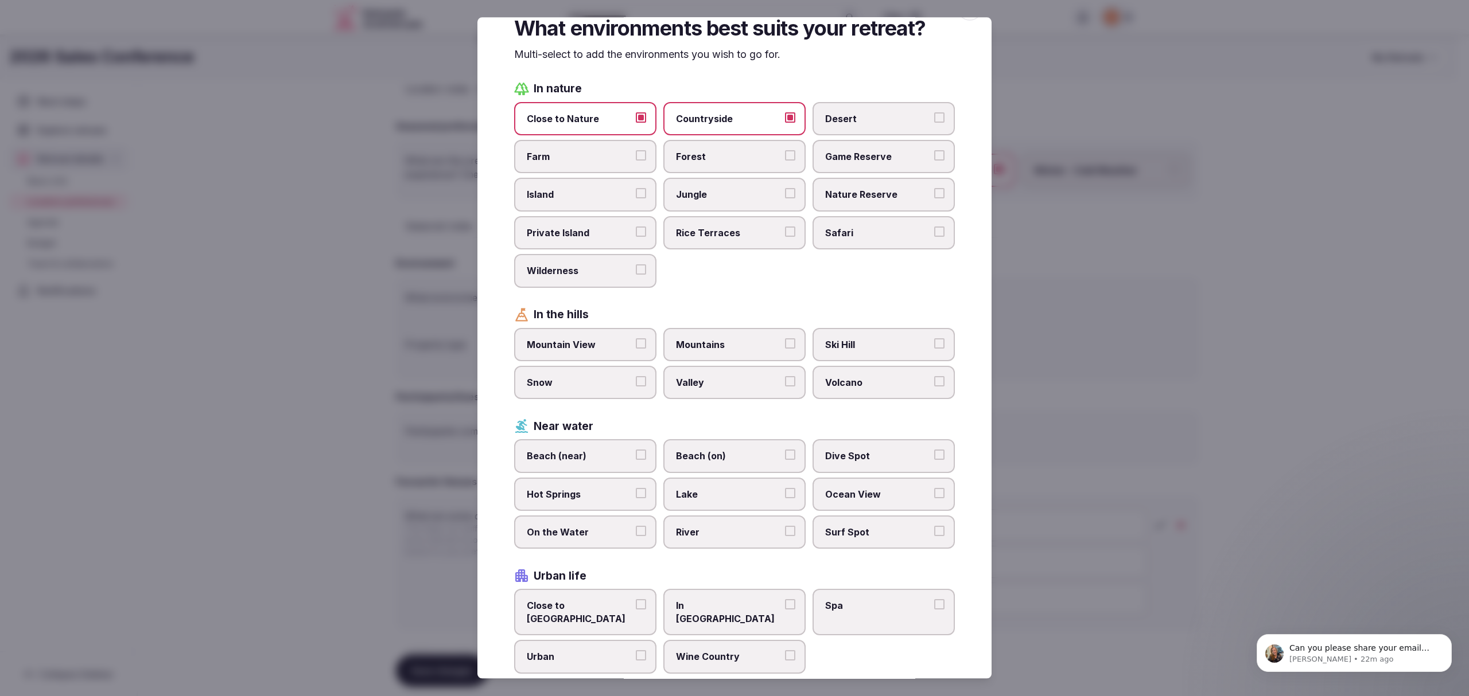
click at [637, 338] on button "Mountain View" at bounding box center [641, 343] width 10 height 10
click at [785, 522] on button "River" at bounding box center [790, 531] width 10 height 10
click at [785, 488] on button "Lake" at bounding box center [790, 493] width 10 height 10
click at [785, 522] on button "Wine Country" at bounding box center [790, 656] width 10 height 10
click at [1092, 193] on div at bounding box center [734, 348] width 1469 height 696
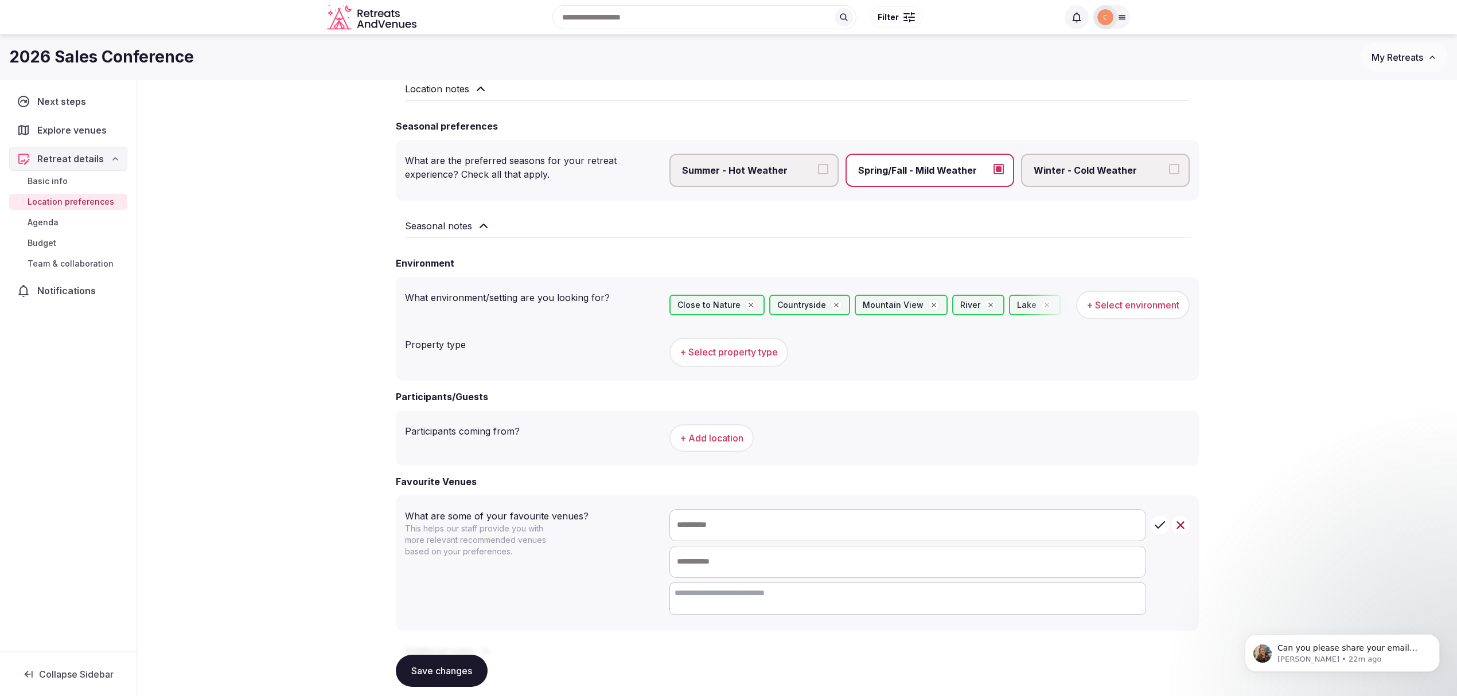
click at [707, 349] on span "+ Select property type" at bounding box center [729, 352] width 98 height 13
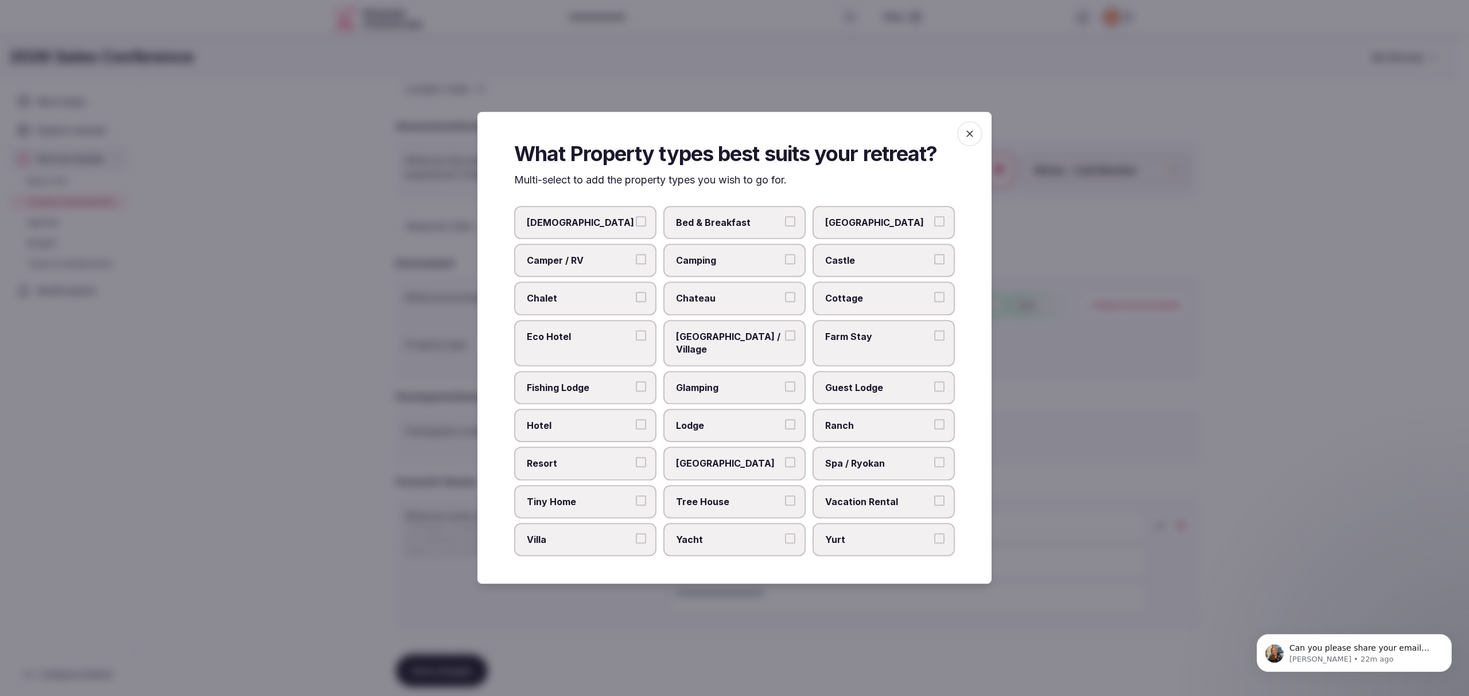
click at [634, 416] on label "Hotel" at bounding box center [585, 425] width 142 height 33
click at [636, 419] on button "Hotel" at bounding box center [641, 424] width 10 height 10
click at [791, 419] on button "Lodge" at bounding box center [790, 424] width 10 height 10
click at [640, 458] on button "Resort" at bounding box center [641, 463] width 10 height 10
click at [1084, 382] on div at bounding box center [734, 348] width 1469 height 696
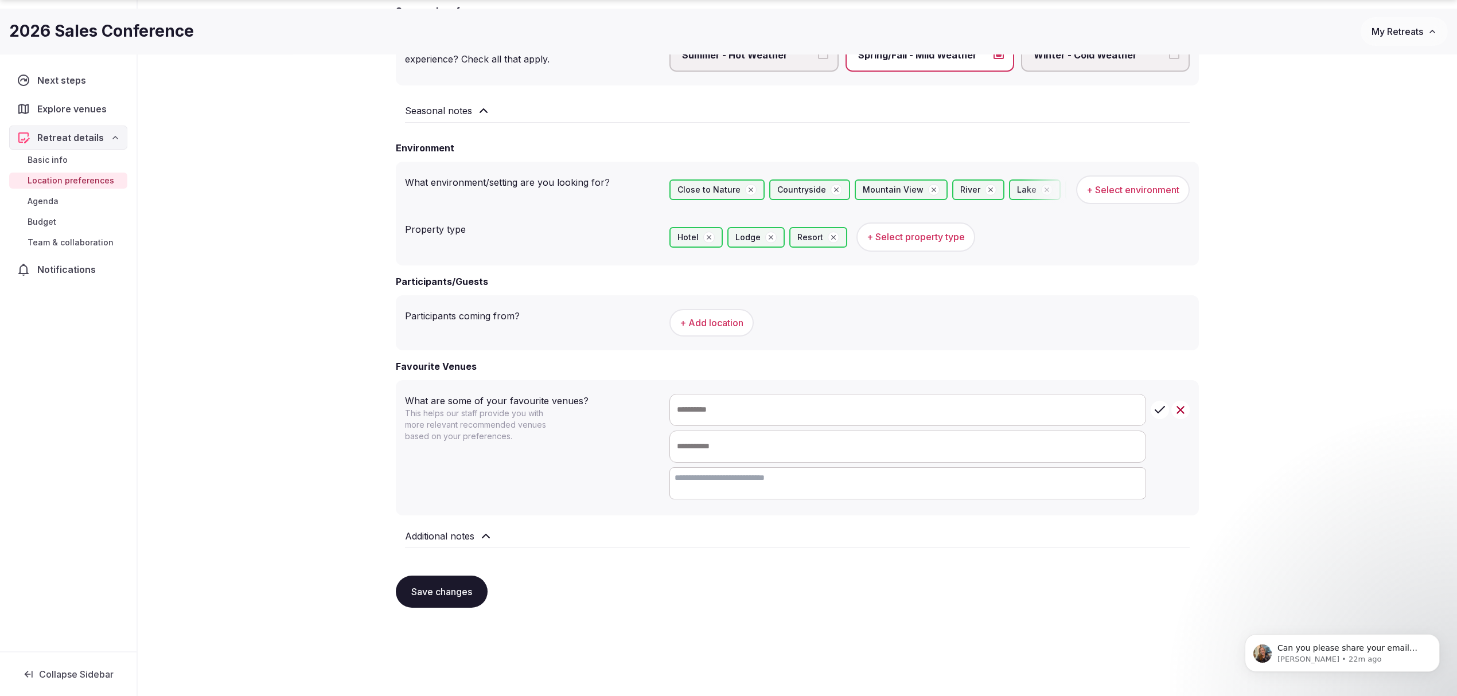
scroll to position [355, 0]
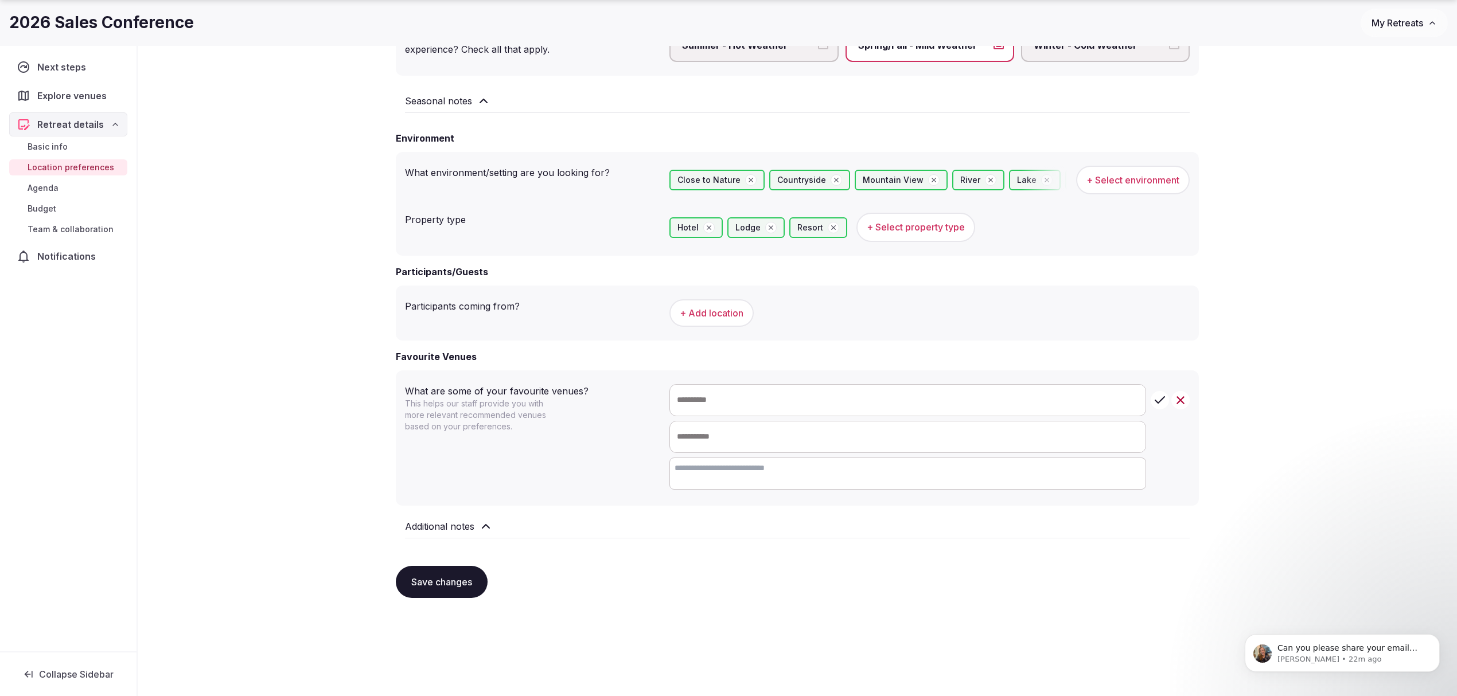
click at [728, 306] on button "+ Add location" at bounding box center [711, 313] width 84 height 28
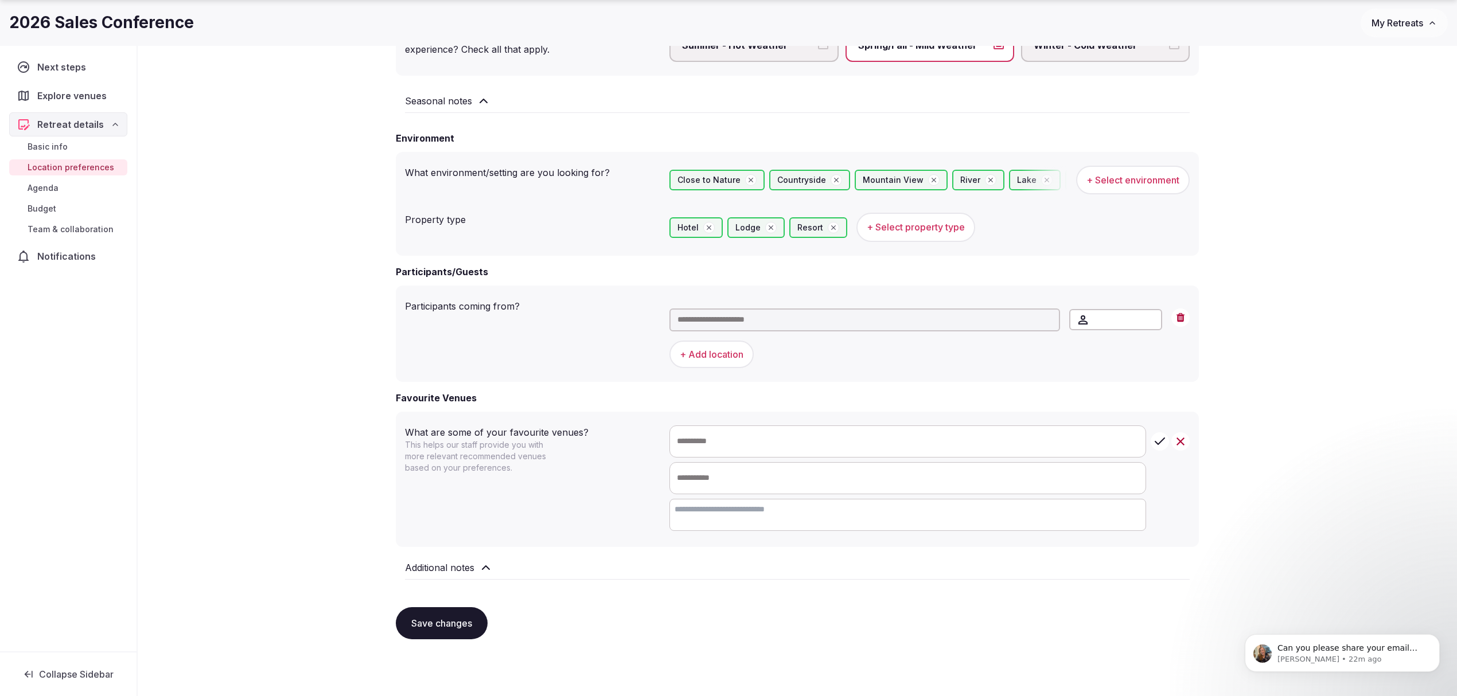
click at [731, 317] on input "text" at bounding box center [864, 320] width 391 height 23
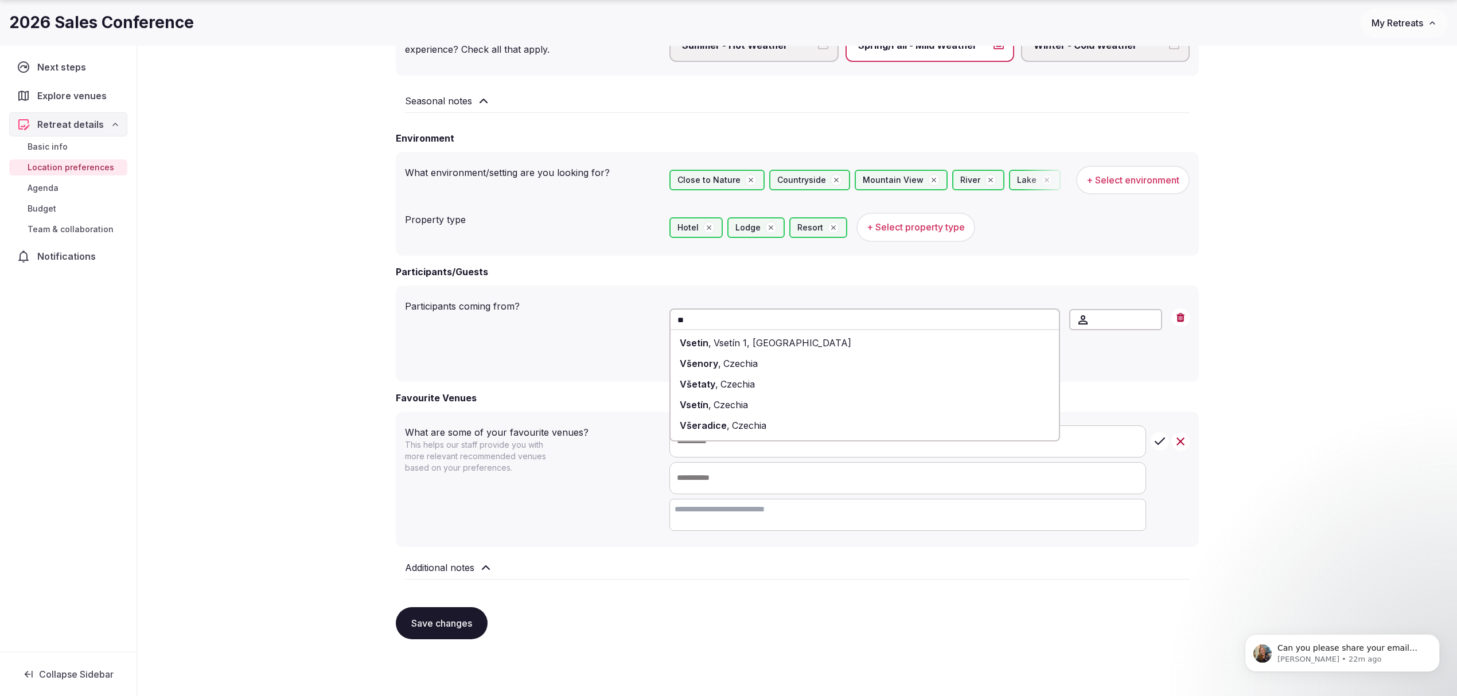
type input "*"
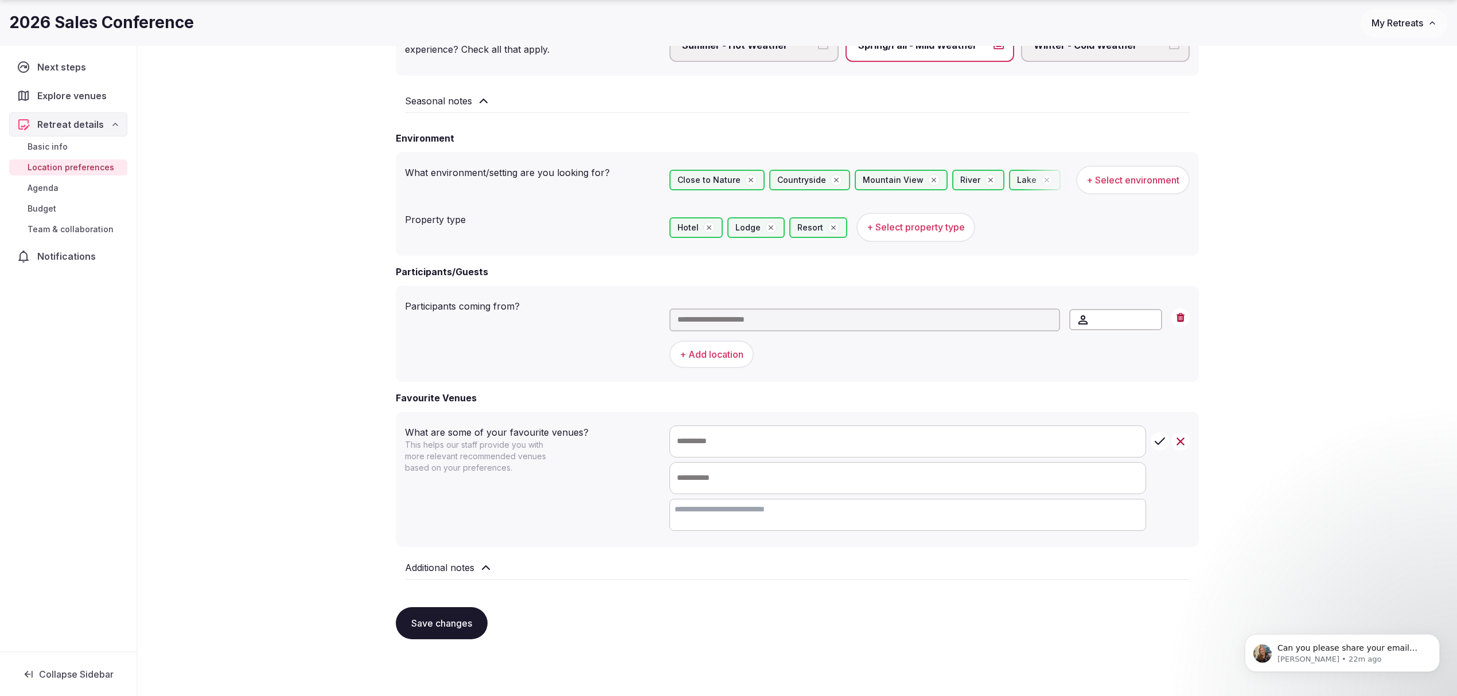
type input "*"
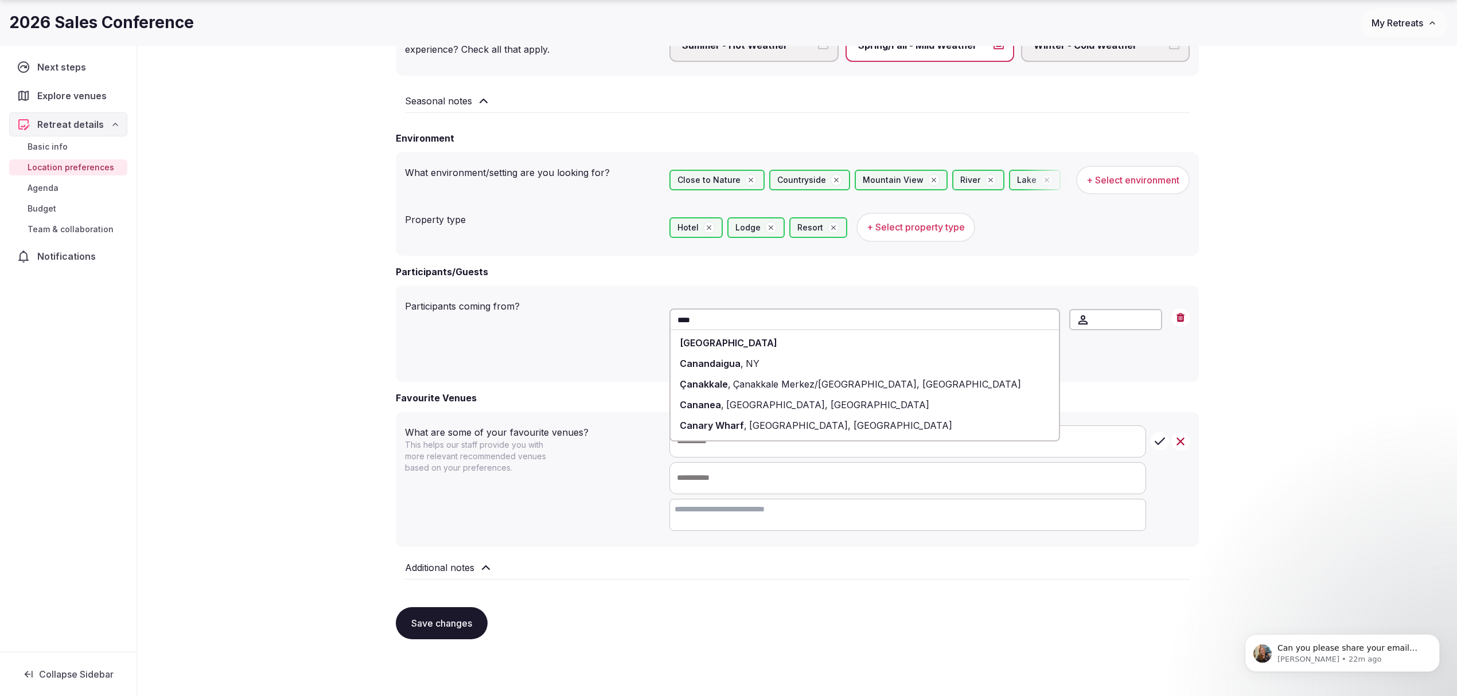
type input "****"
click at [760, 340] on div "[GEOGRAPHIC_DATA]" at bounding box center [865, 343] width 388 height 21
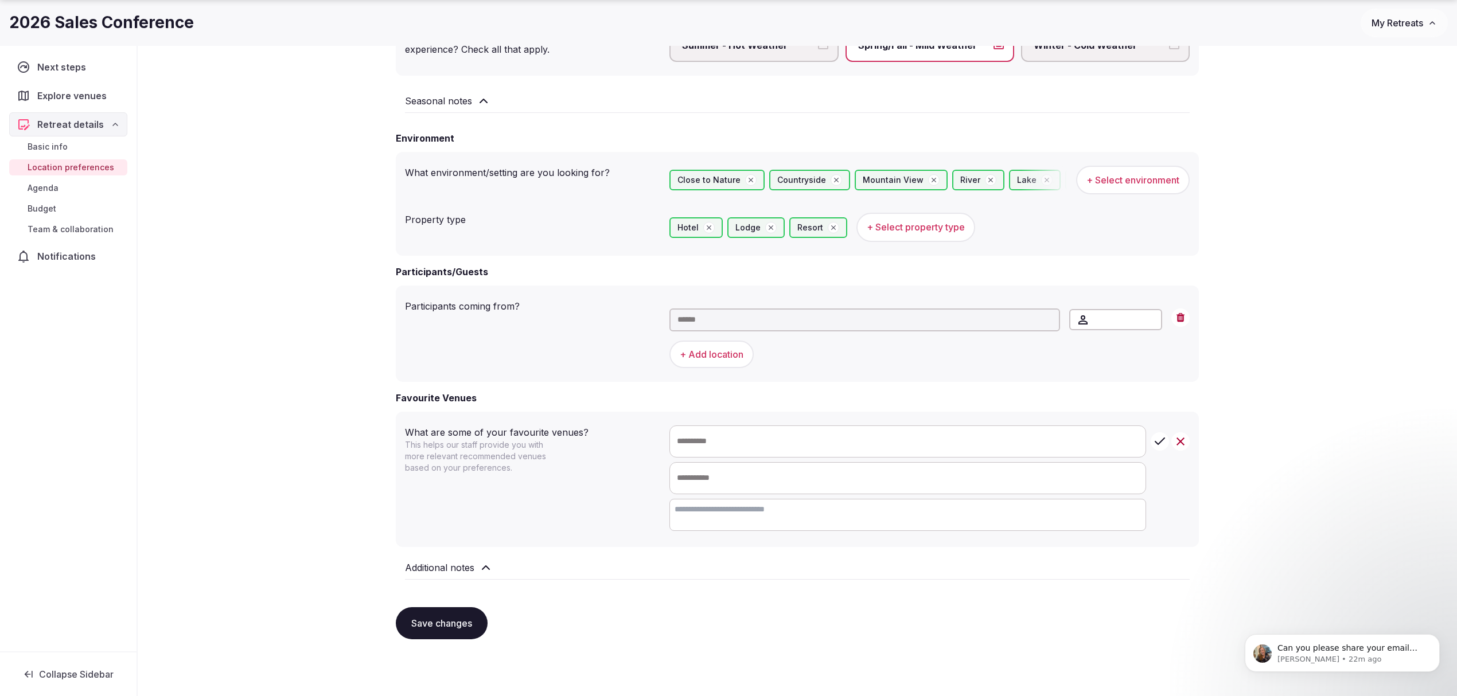
click at [733, 350] on button "+ Add location" at bounding box center [711, 355] width 84 height 28
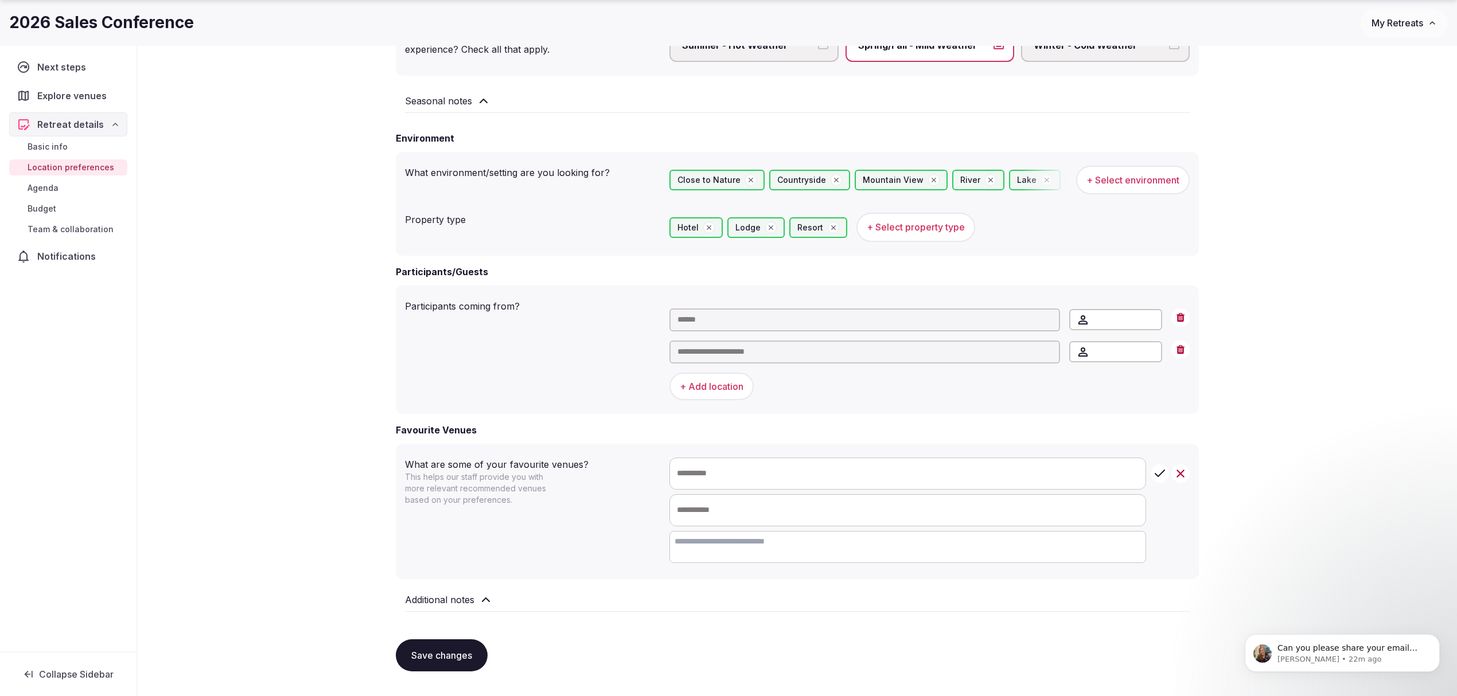
click at [725, 348] on input "text" at bounding box center [864, 352] width 391 height 23
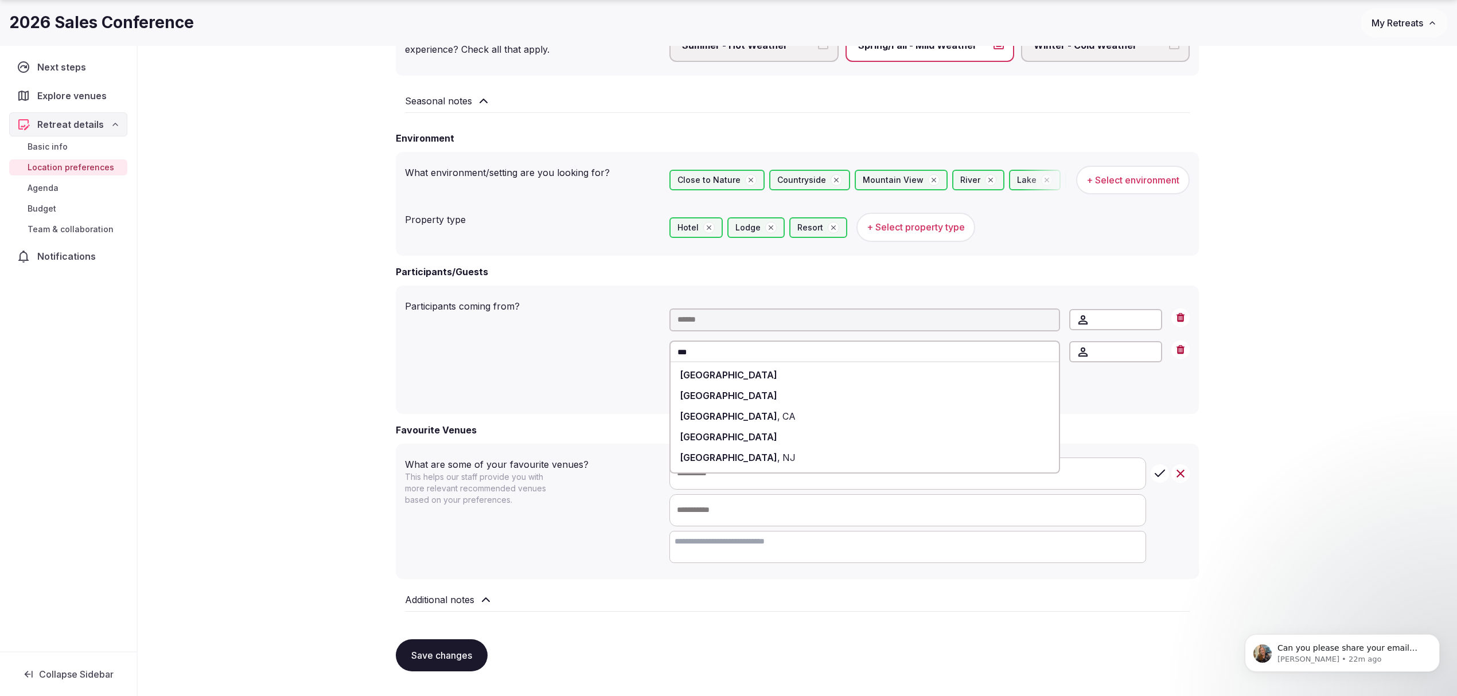
type input "***"
click at [734, 369] on span "[GEOGRAPHIC_DATA]" at bounding box center [729, 374] width 98 height 11
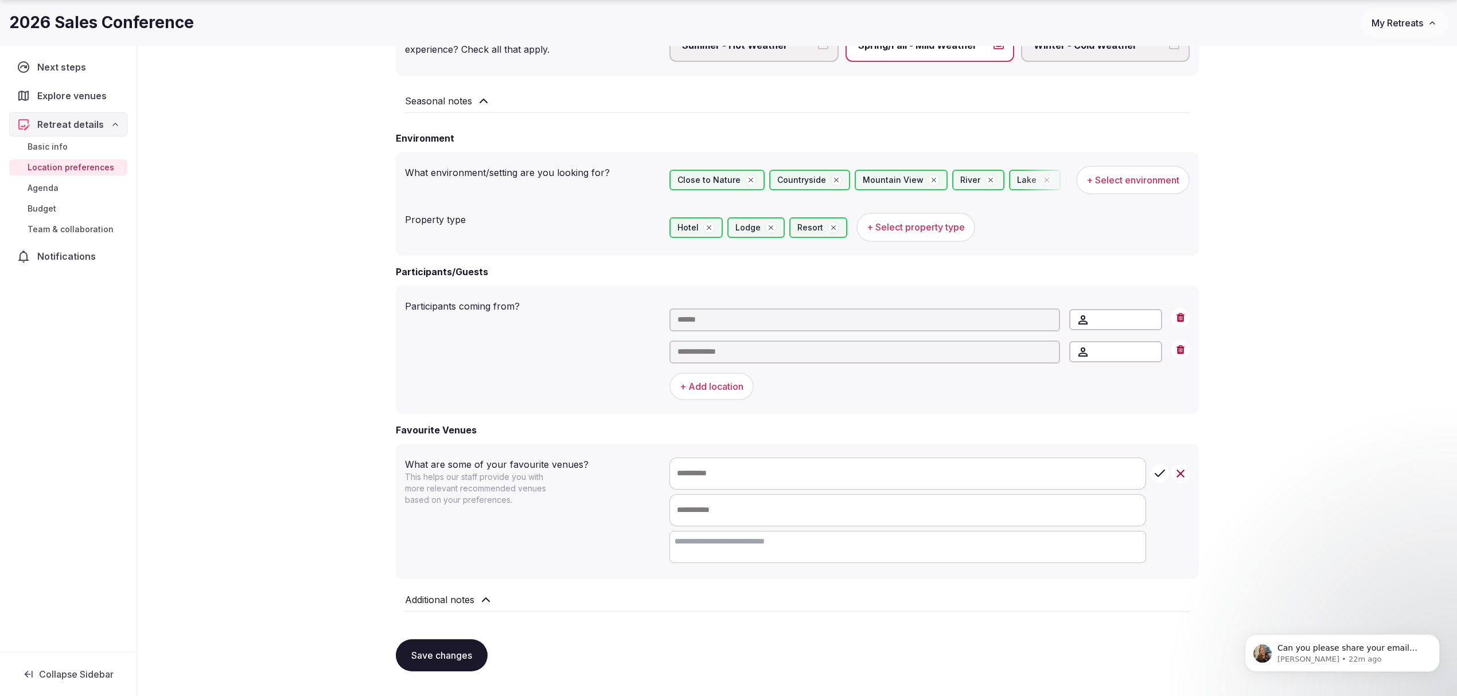
click at [1092, 315] on input "*" at bounding box center [1115, 319] width 93 height 21
click at [1092, 317] on input "***" at bounding box center [1115, 319] width 93 height 21
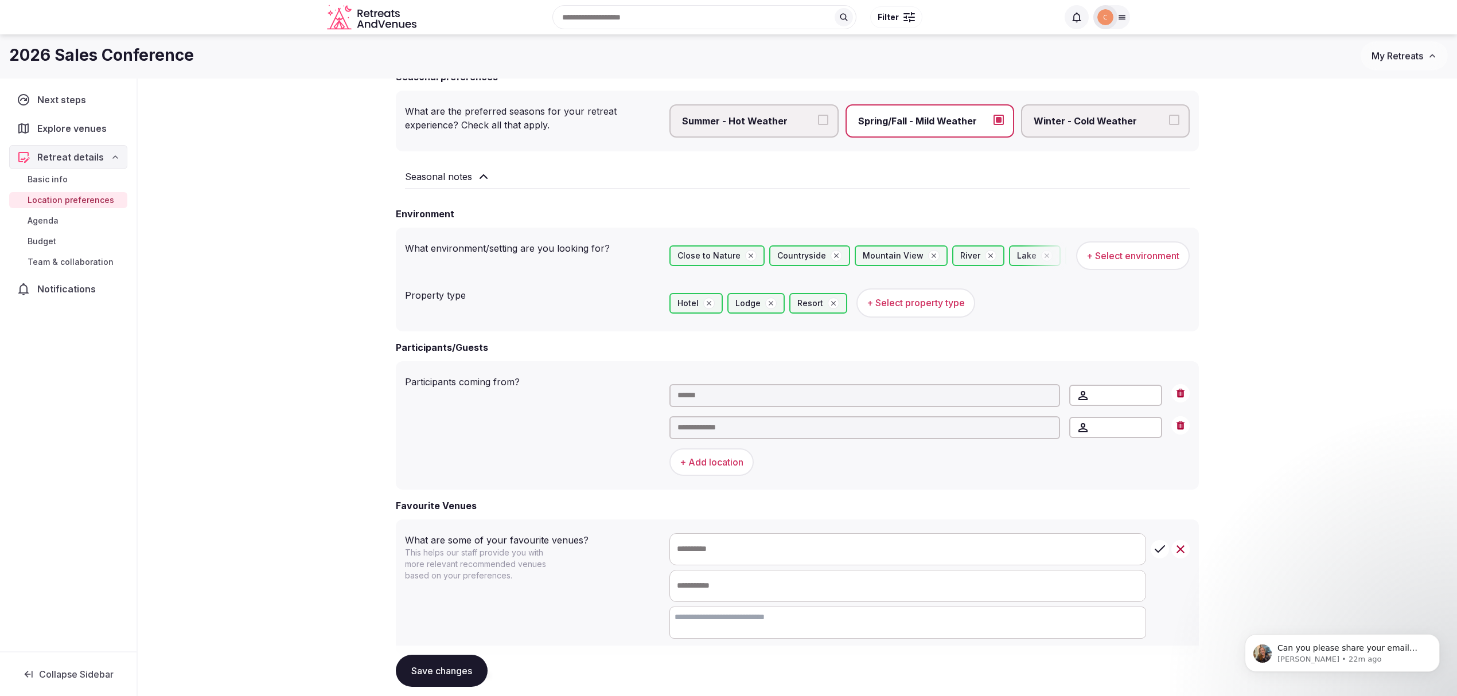
scroll to position [278, 0]
click at [1092, 387] on icon "Increment" at bounding box center [1152, 391] width 9 height 9
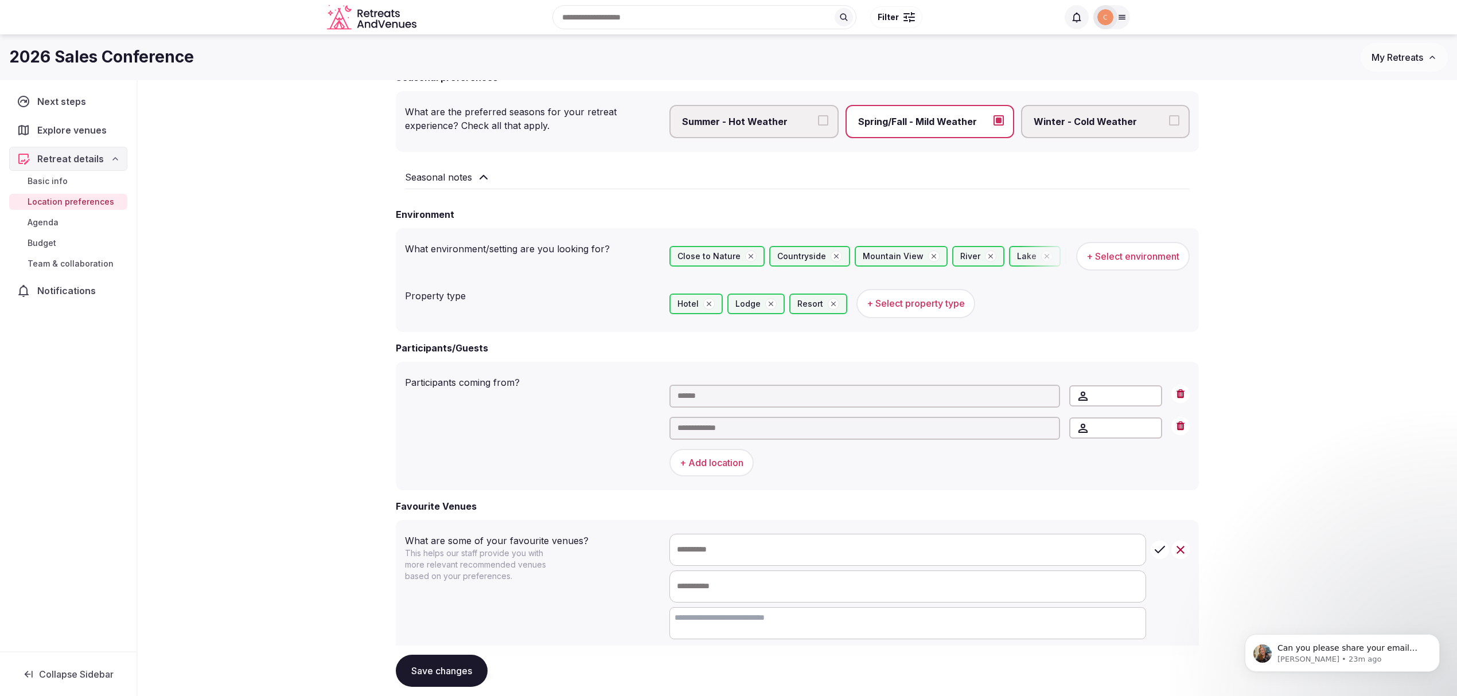
click at [1092, 387] on icon "Increment" at bounding box center [1152, 391] width 9 height 9
click at [1092, 389] on icon "Increment" at bounding box center [1152, 391] width 9 height 9
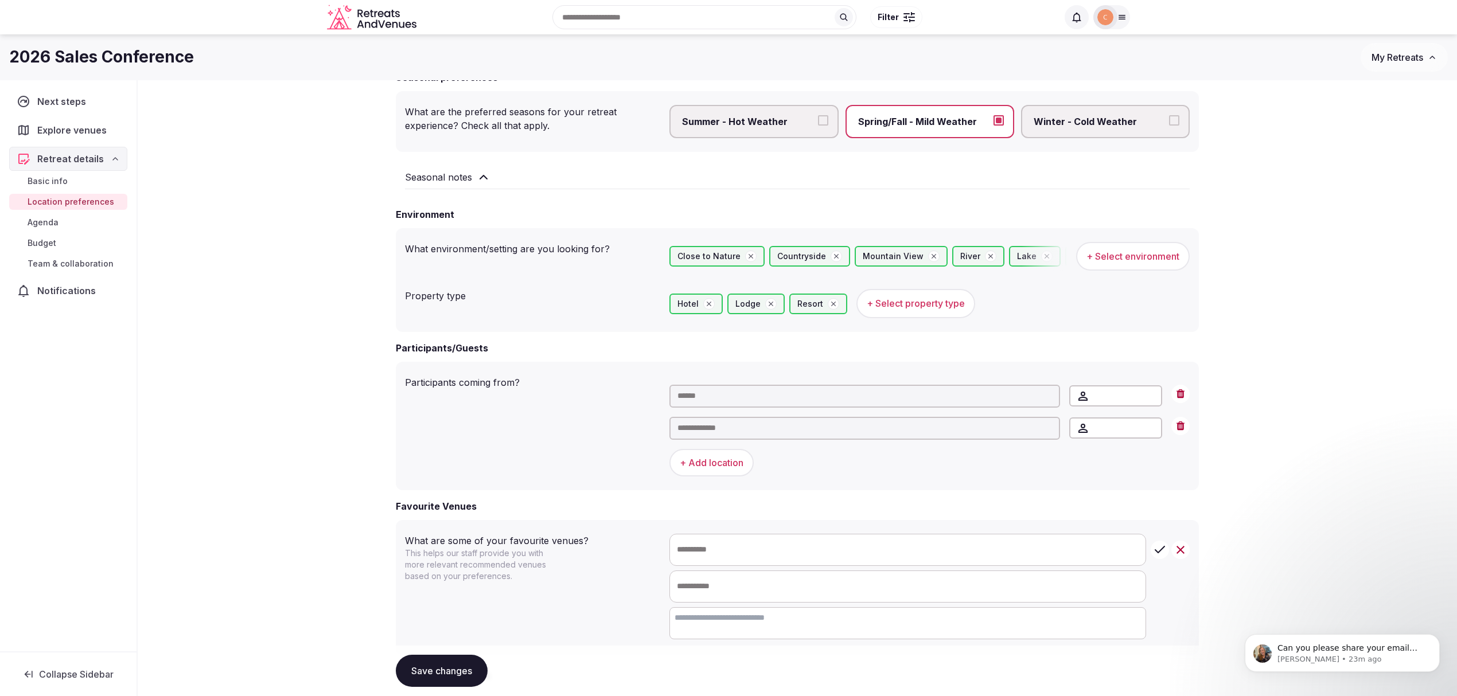
click at [1092, 397] on icon "Decrement" at bounding box center [1152, 401] width 9 height 9
click at [1092, 398] on icon "Decrement" at bounding box center [1152, 401] width 9 height 9
type input "**"
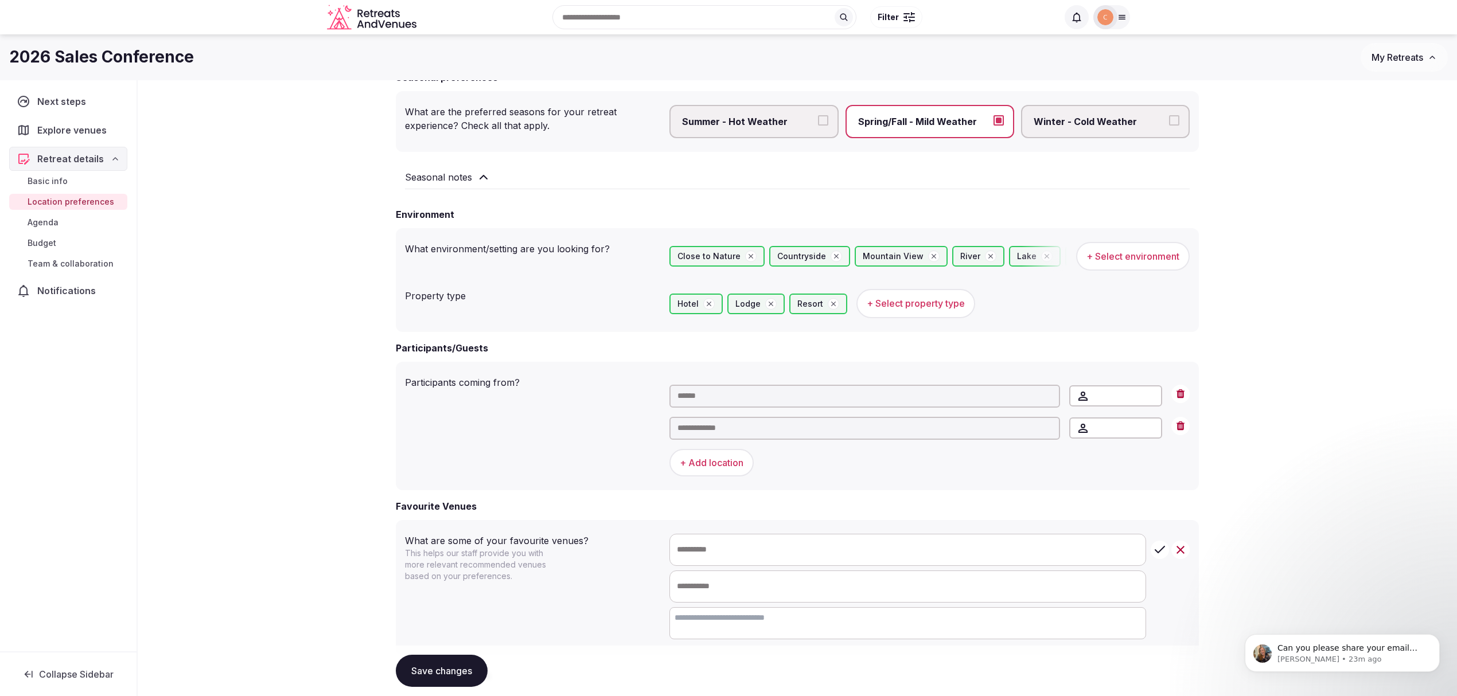
click at [1092, 398] on icon "Decrement" at bounding box center [1152, 401] width 9 height 9
click at [1092, 422] on icon "Increment" at bounding box center [1152, 423] width 9 height 9
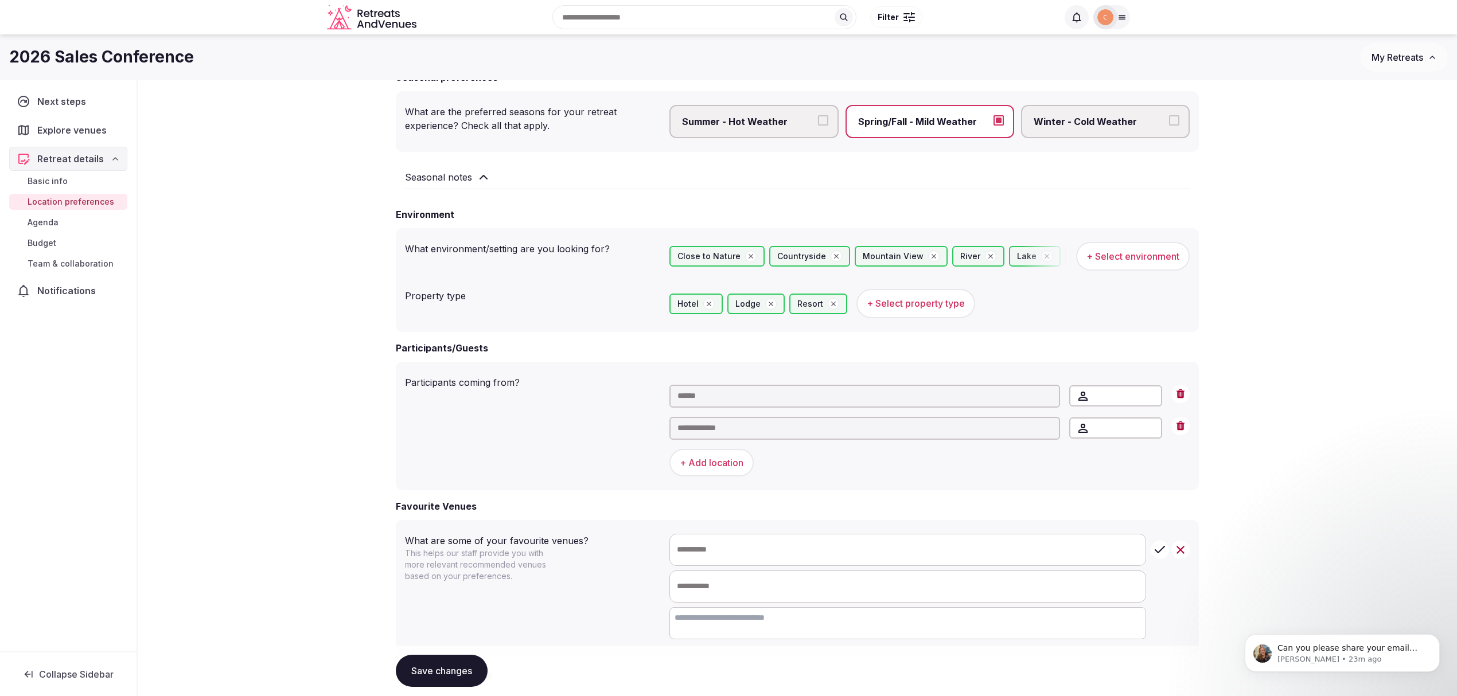
click at [1092, 422] on icon "Increment" at bounding box center [1152, 423] width 9 height 9
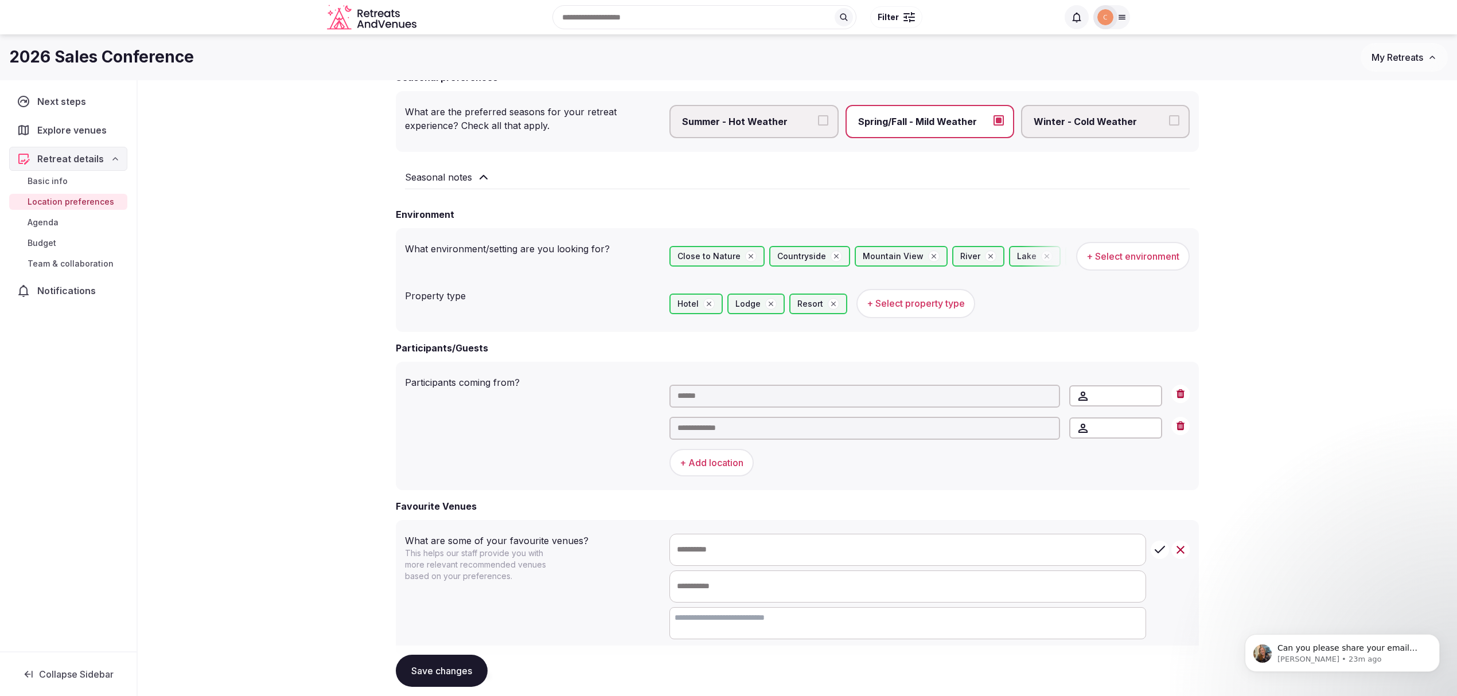
click at [1092, 422] on icon "Increment" at bounding box center [1152, 423] width 9 height 9
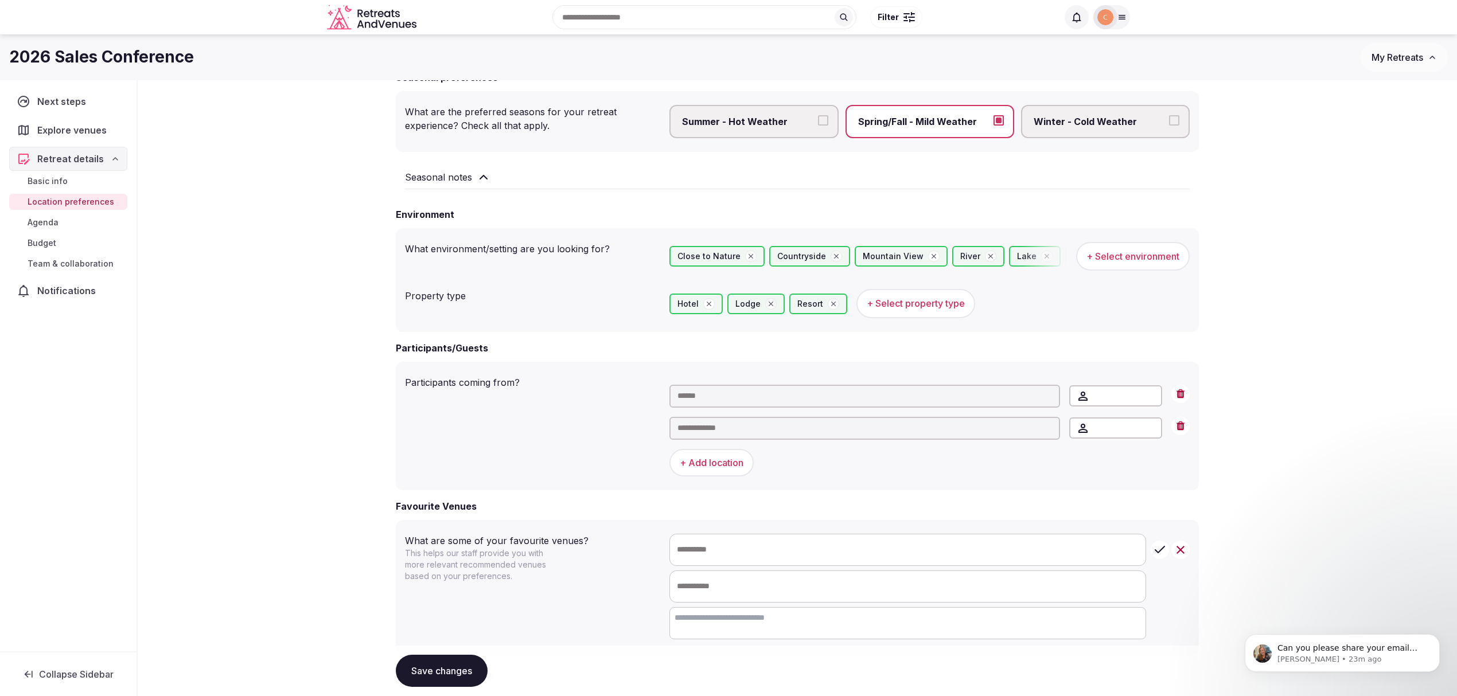
type input "**"
click at [1092, 434] on icon "Decrement" at bounding box center [1152, 433] width 9 height 9
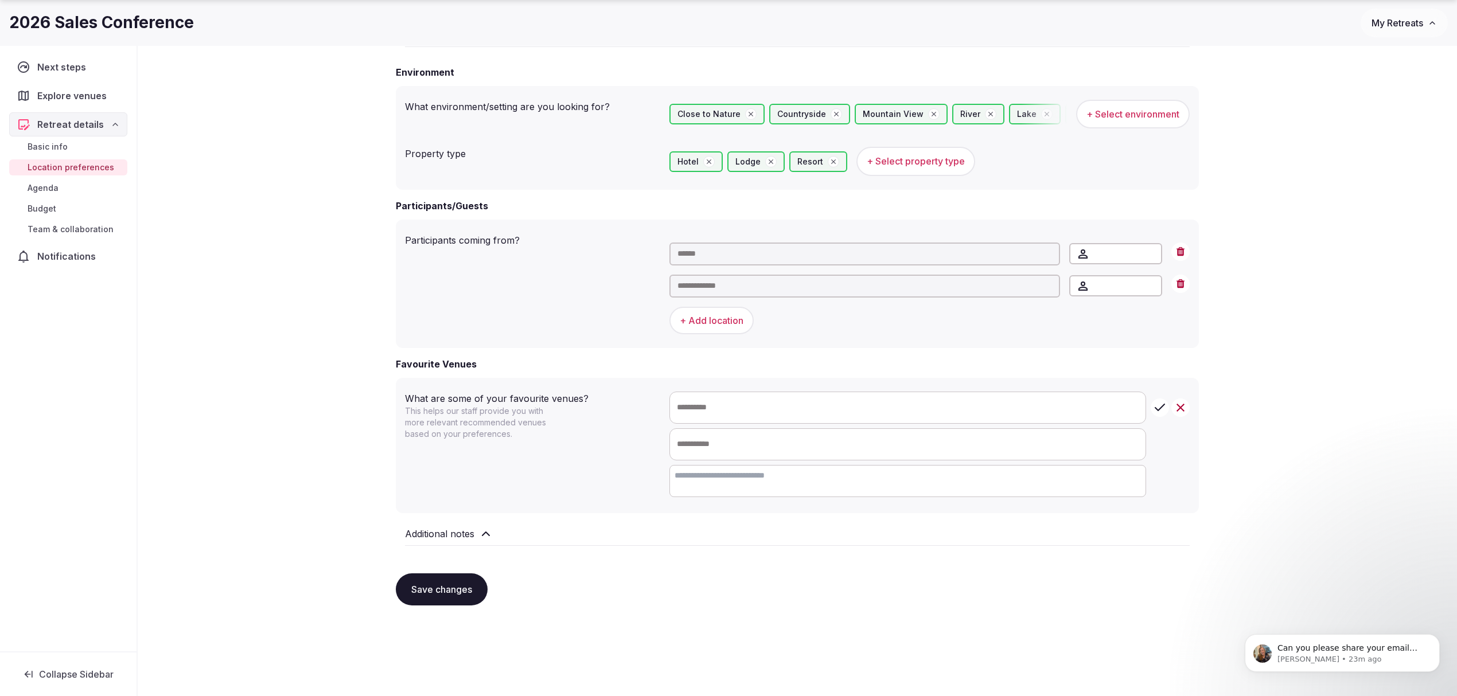
scroll to position [428, 0]
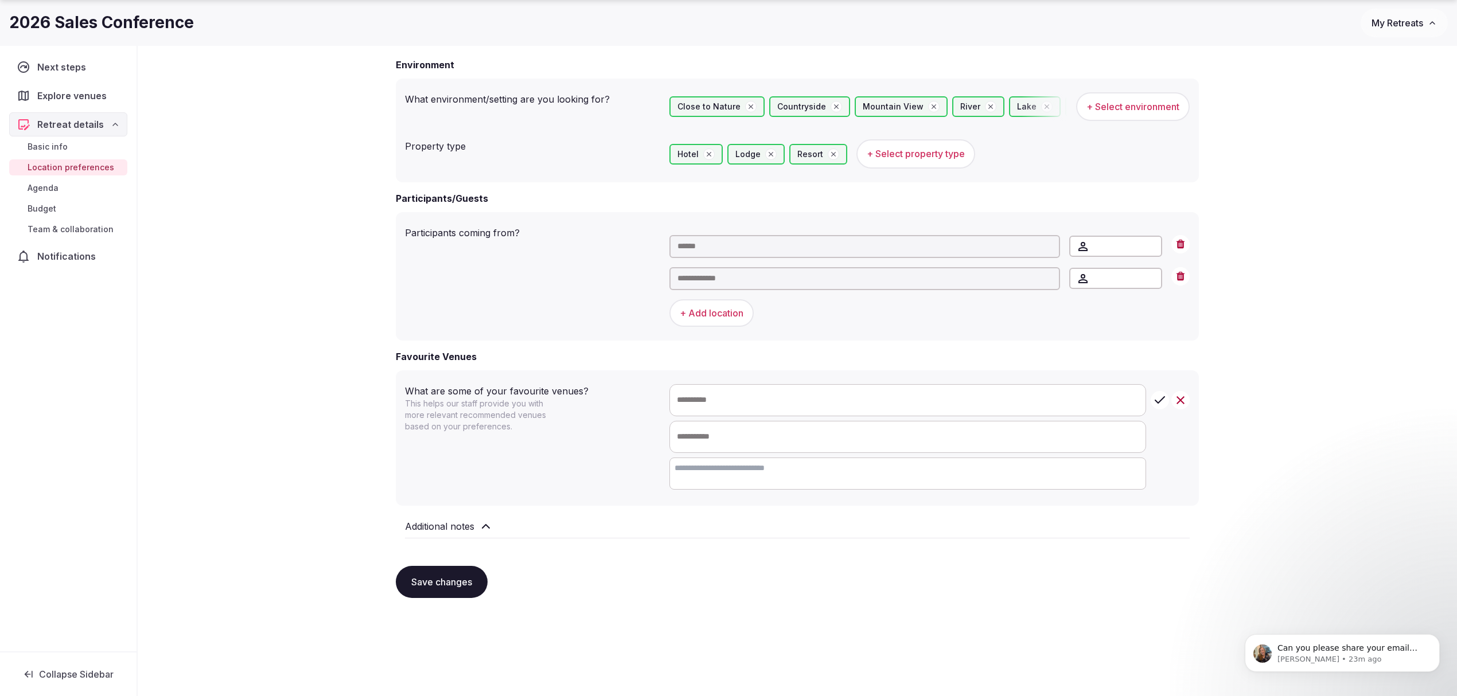
click at [450, 522] on button "Save changes" at bounding box center [442, 582] width 92 height 32
click at [69, 190] on link "Agenda" at bounding box center [68, 188] width 118 height 16
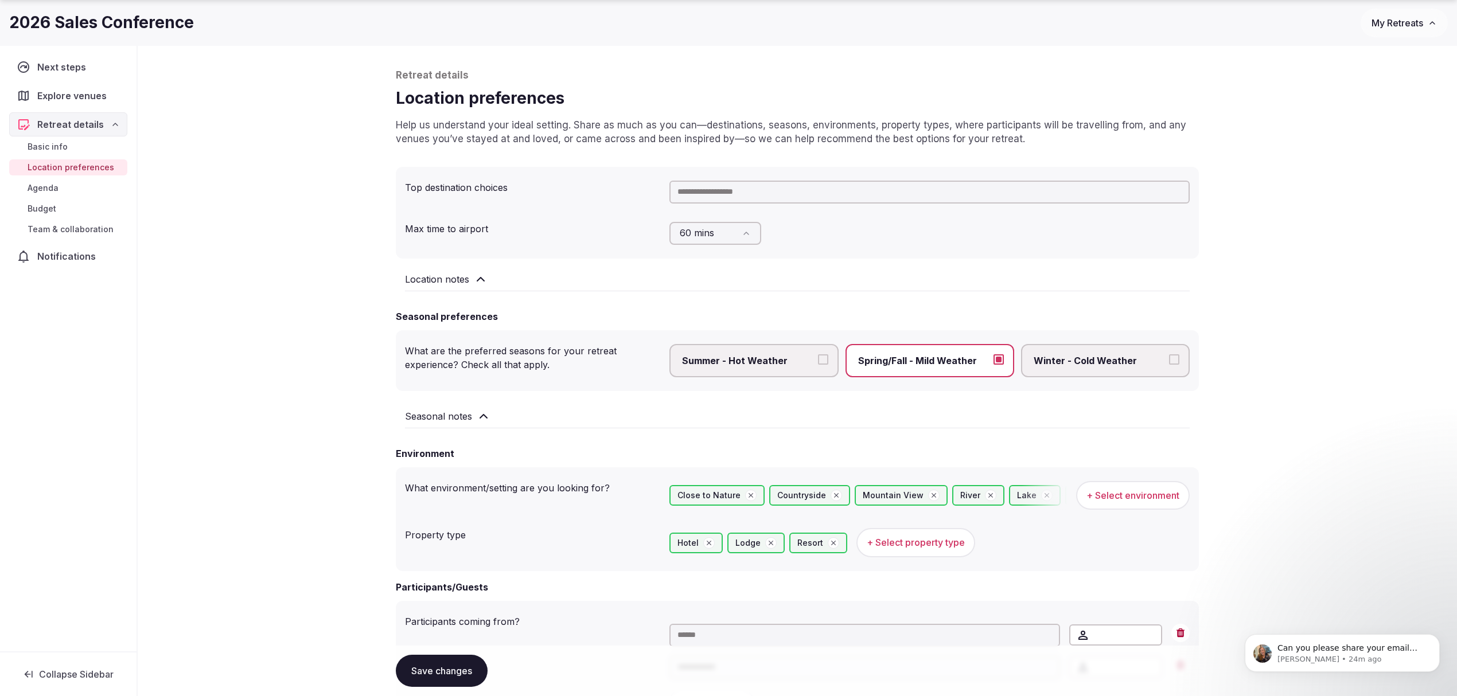
click at [40, 186] on div "Basic info Location preferences Agenda Budget Team & collaboration" at bounding box center [68, 188] width 118 height 103
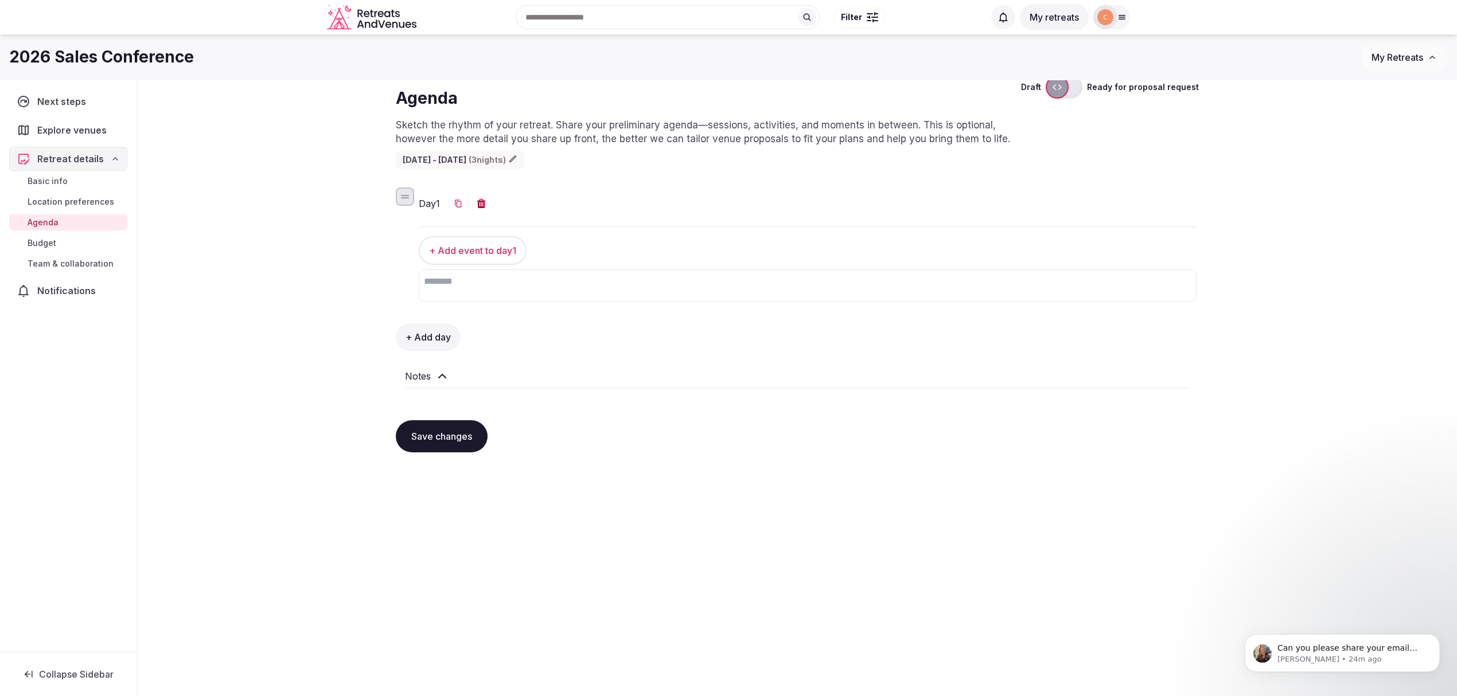
click at [40, 242] on span "Budget" at bounding box center [42, 242] width 29 height 11
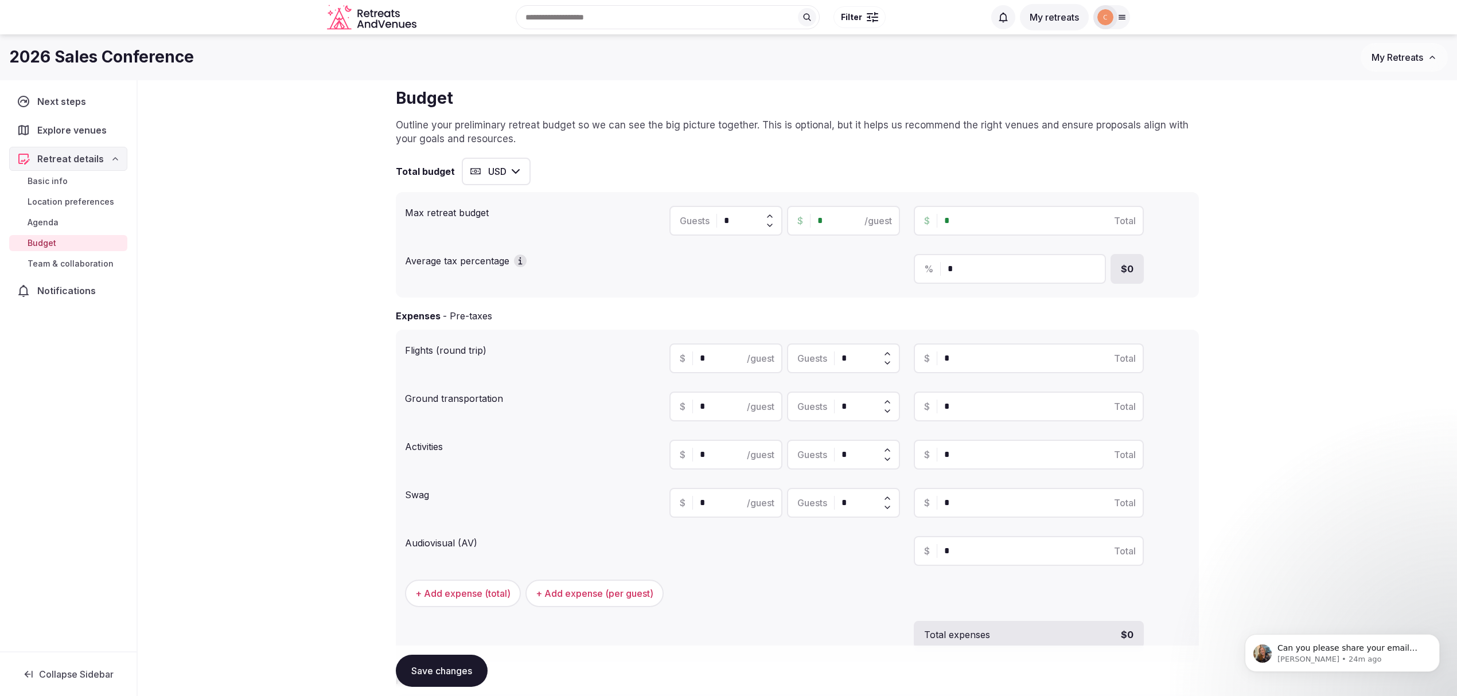
click at [60, 264] on span "Team & collaboration" at bounding box center [71, 263] width 86 height 11
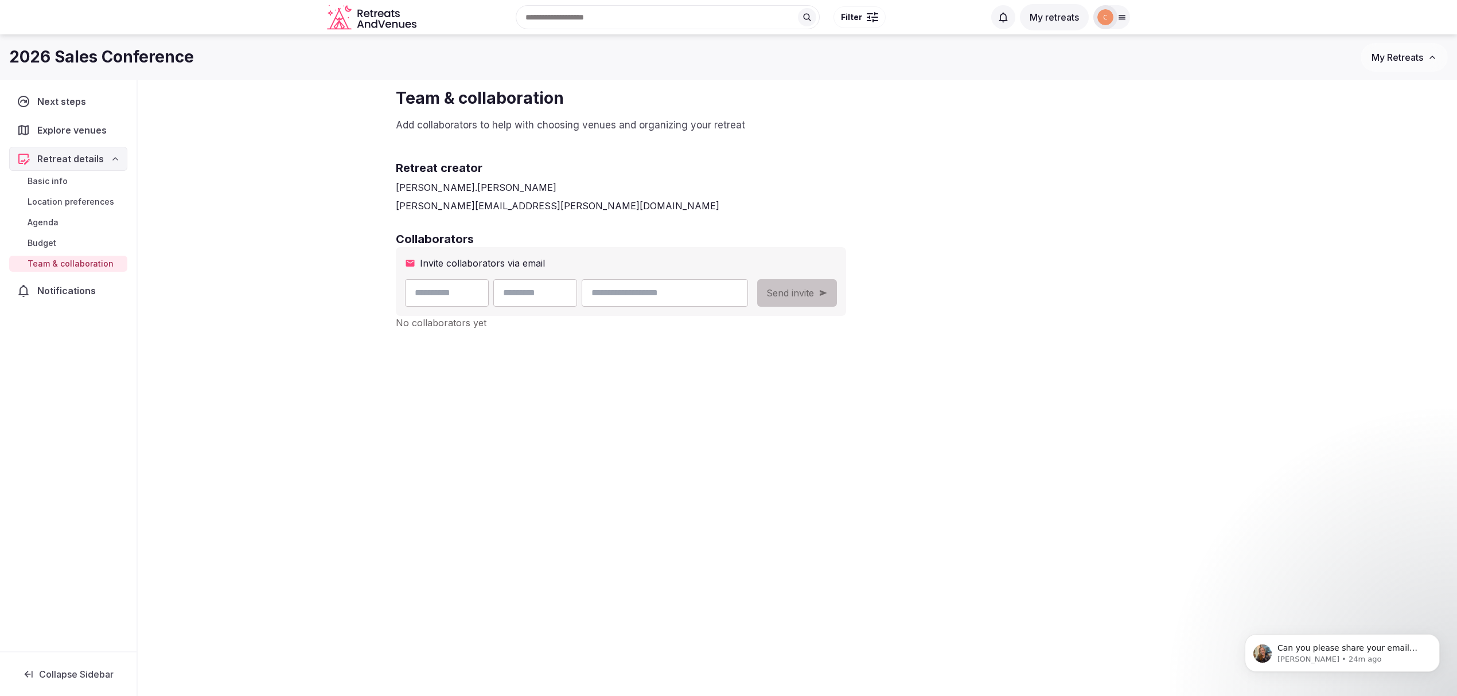
click at [76, 94] on div "Next steps" at bounding box center [68, 101] width 118 height 24
